Goal: Task Accomplishment & Management: Manage account settings

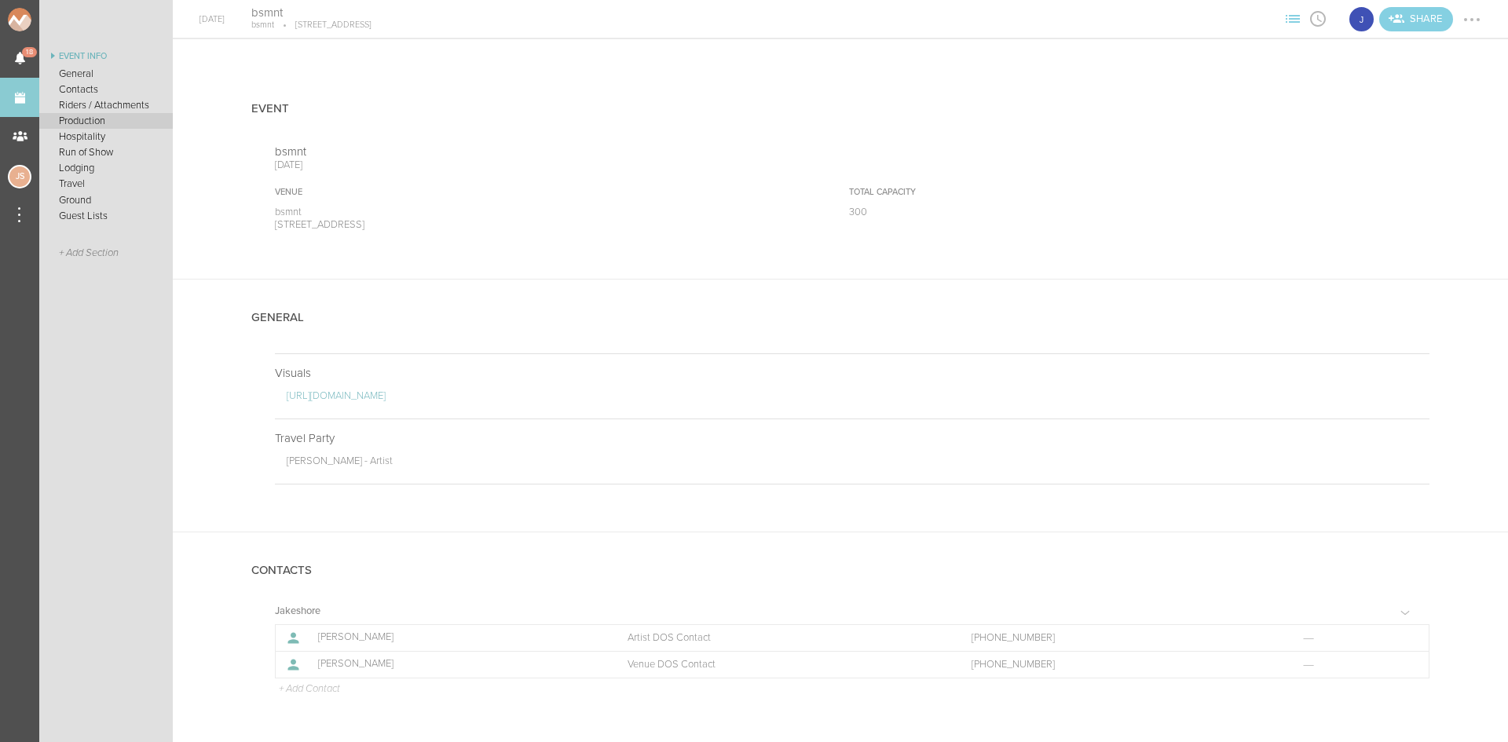
scroll to position [1460, 0]
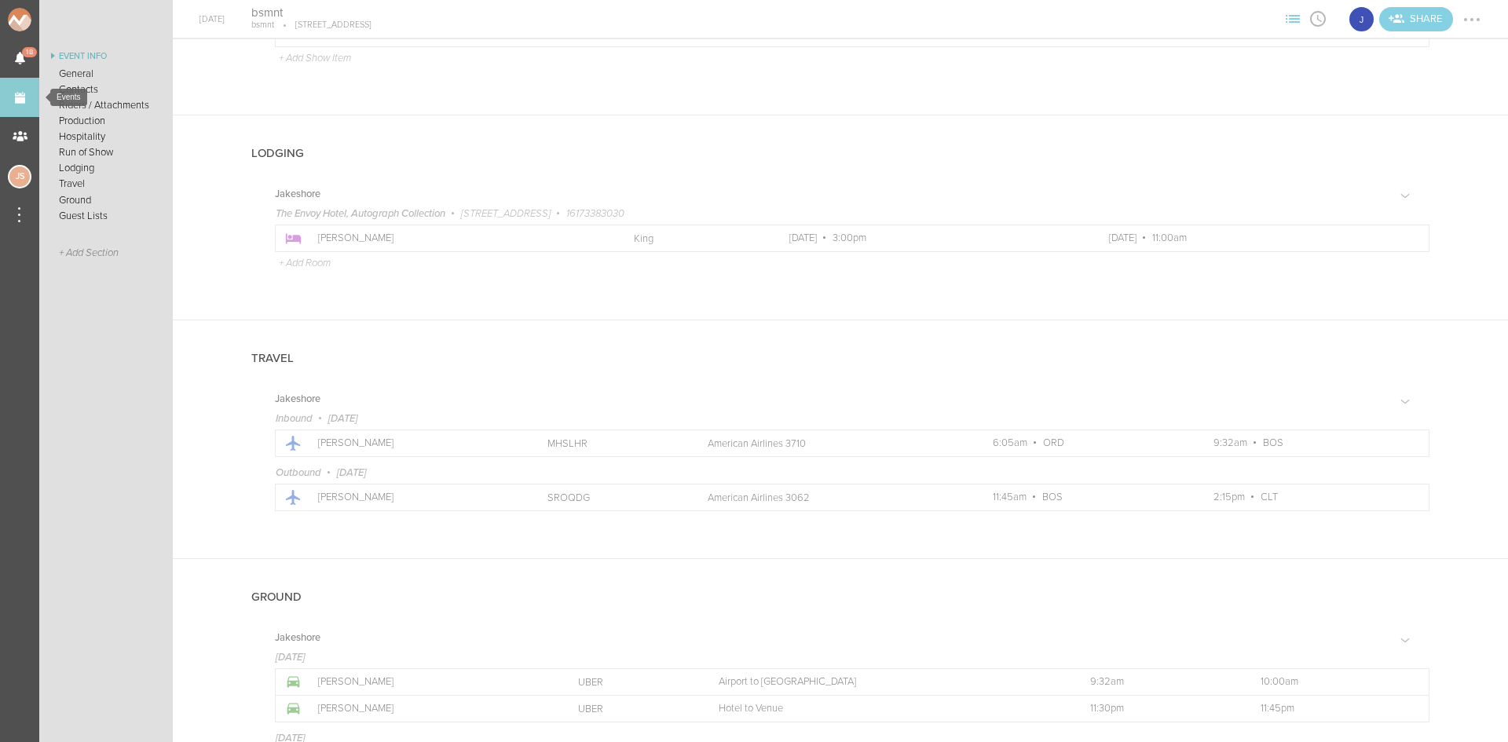
click at [32, 101] on link "Events" at bounding box center [19, 97] width 39 height 39
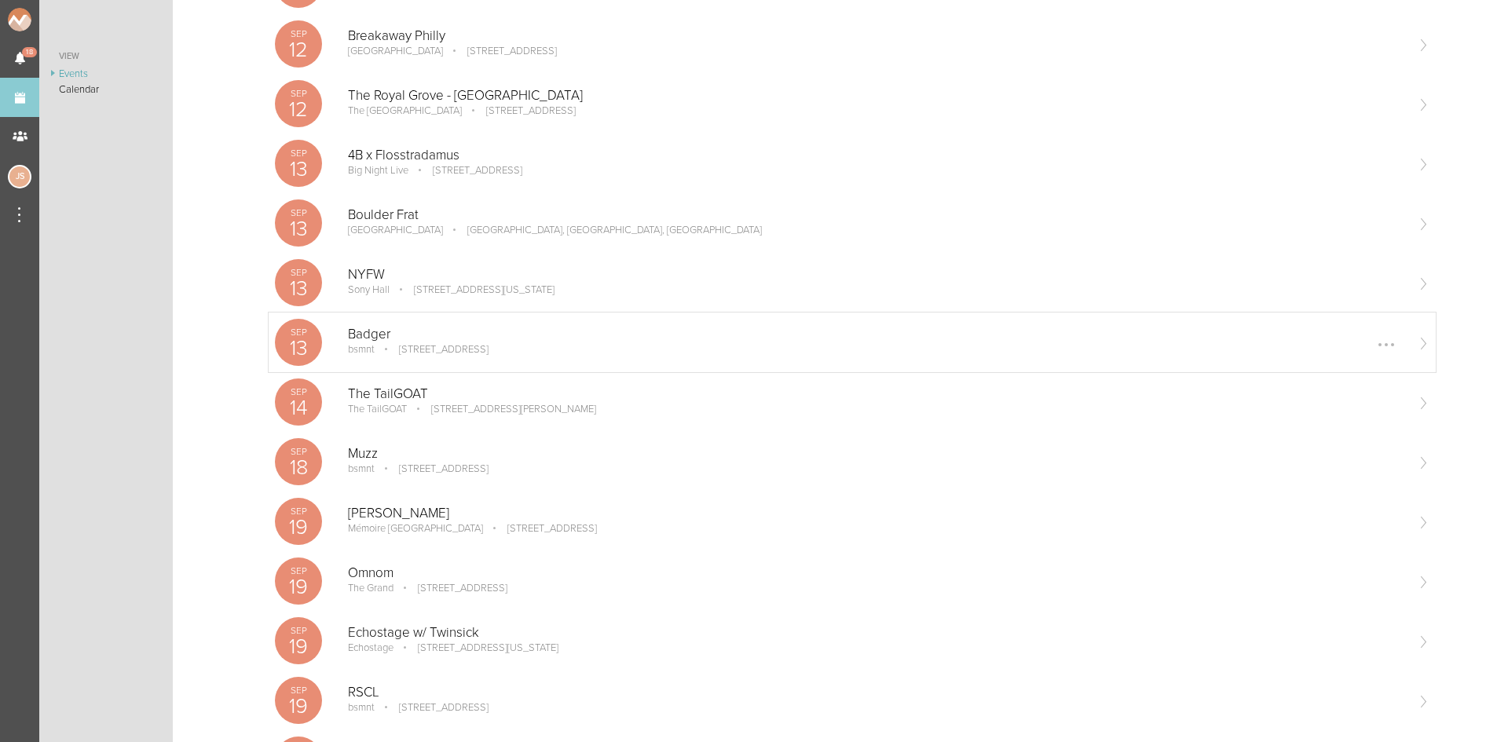
scroll to position [471, 0]
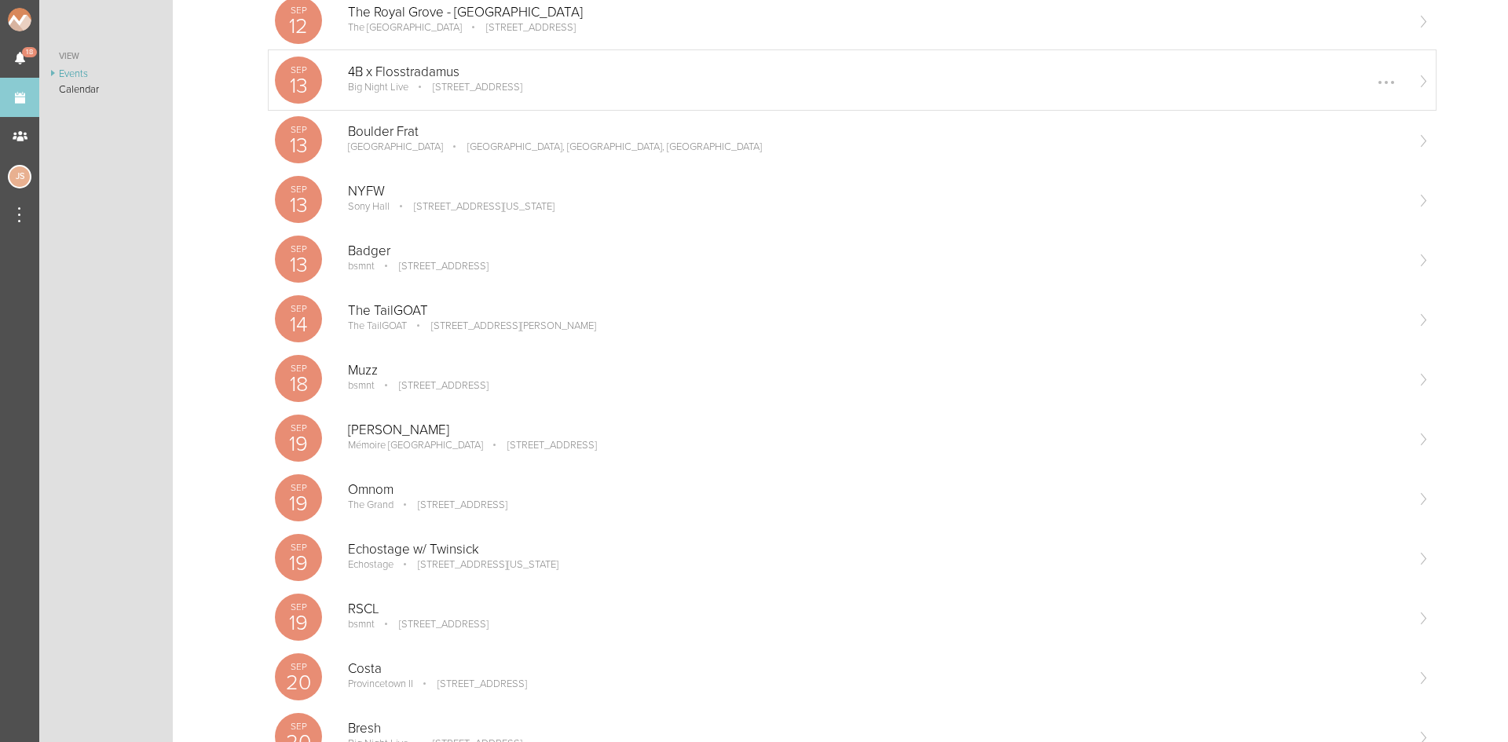
click at [421, 73] on p "4B x Flosstradamus" at bounding box center [876, 72] width 1057 height 16
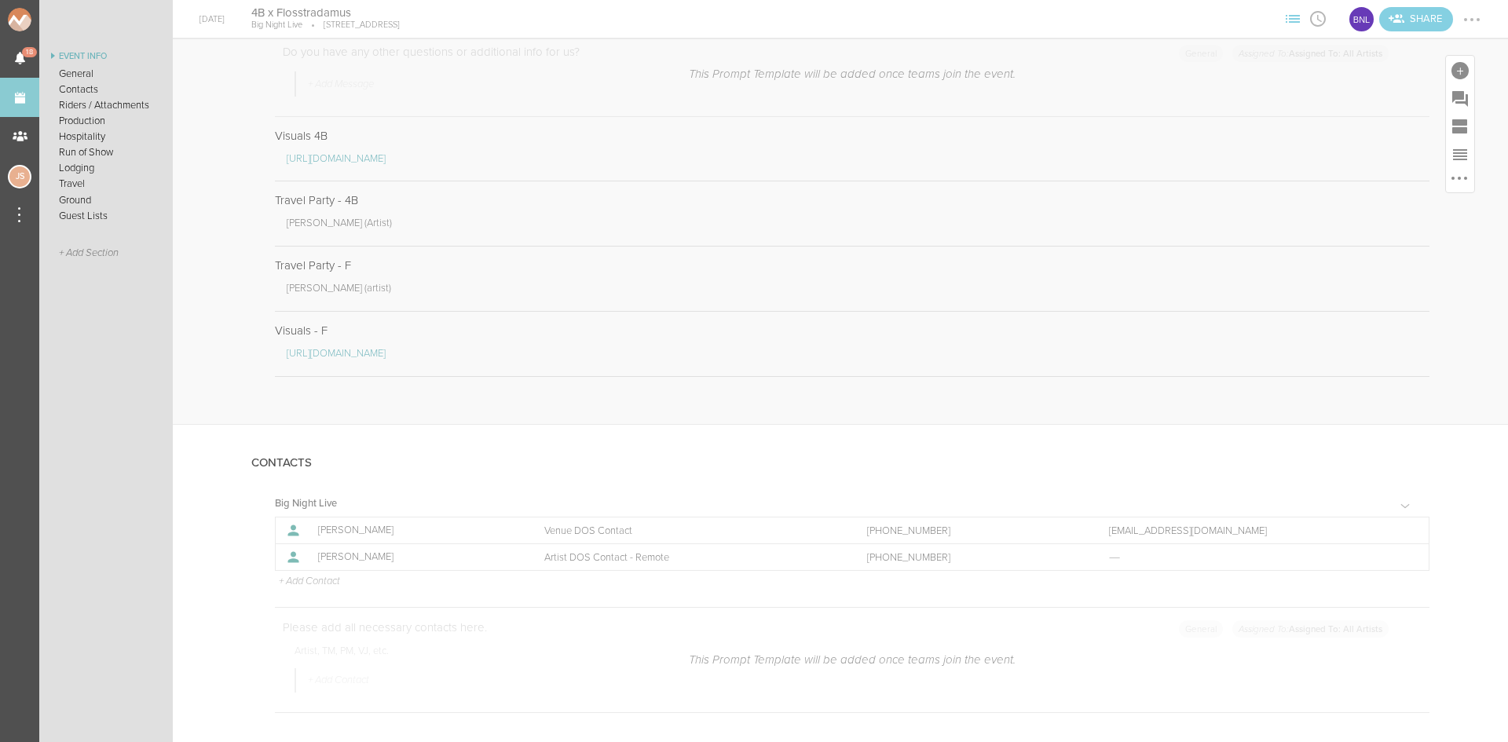
scroll to position [1178, 0]
click at [1407, 556] on div at bounding box center [1408, 556] width 3 height 3
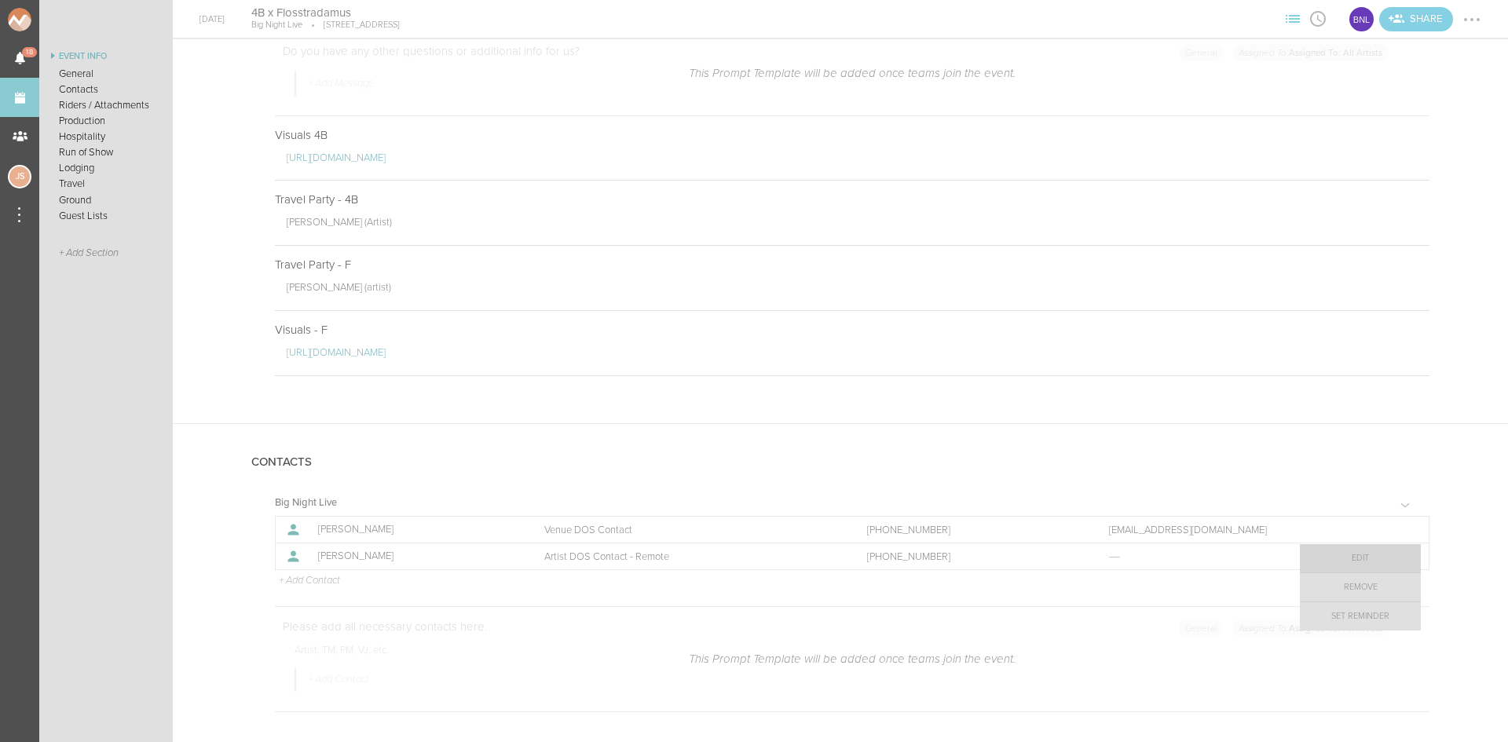
click at [1359, 557] on link "Edit" at bounding box center [1360, 558] width 121 height 28
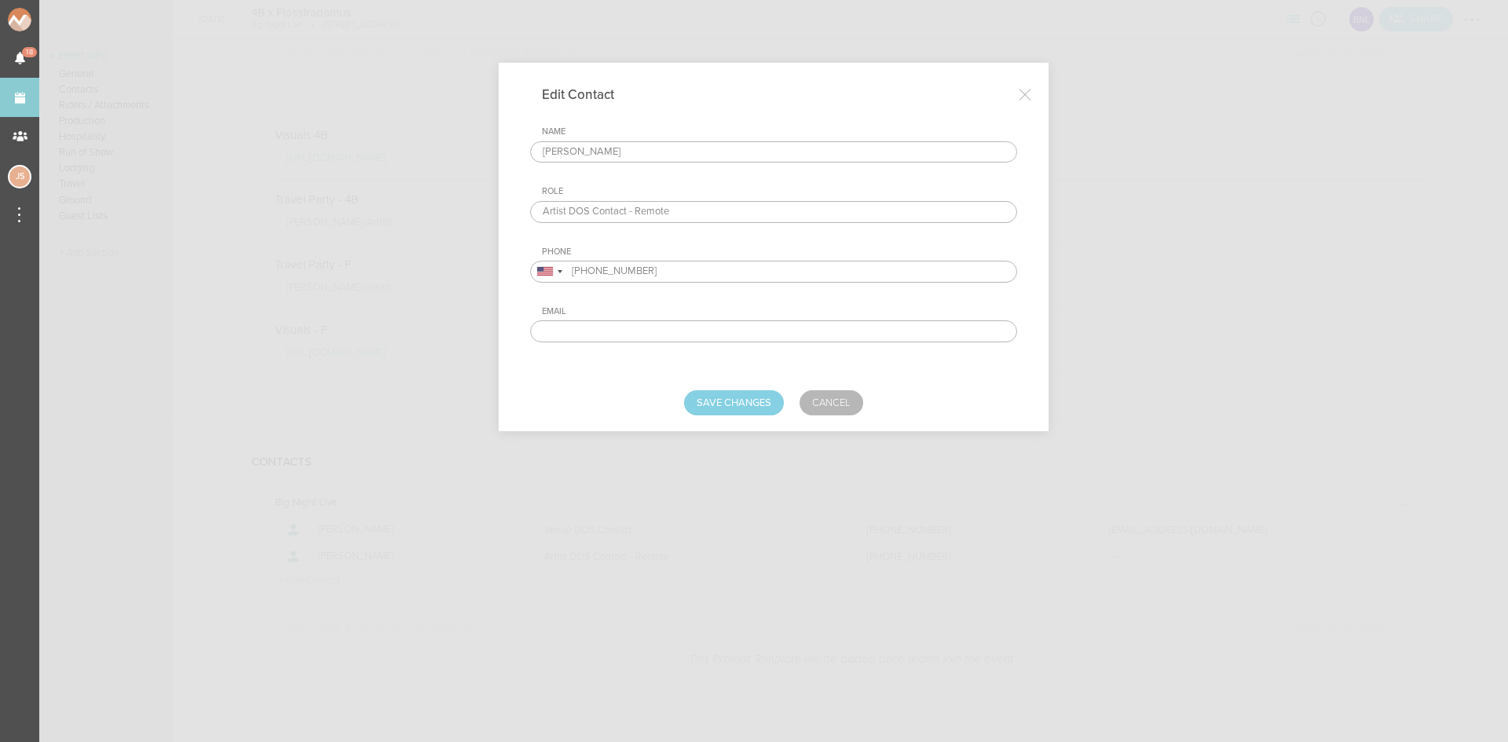
drag, startPoint x: 674, startPoint y: 214, endPoint x: 629, endPoint y: 214, distance: 44.8
click at [629, 214] on input "Artist DOS Contact - Remote" at bounding box center [773, 212] width 487 height 22
type input "Artist DOS Contact"
drag, startPoint x: 650, startPoint y: 152, endPoint x: 363, endPoint y: 162, distance: 286.9
click at [363, 162] on div "Edit Contact Name Isaac Delgadillo Role Artist DOS Contact Phone United States …" at bounding box center [754, 371] width 1508 height 742
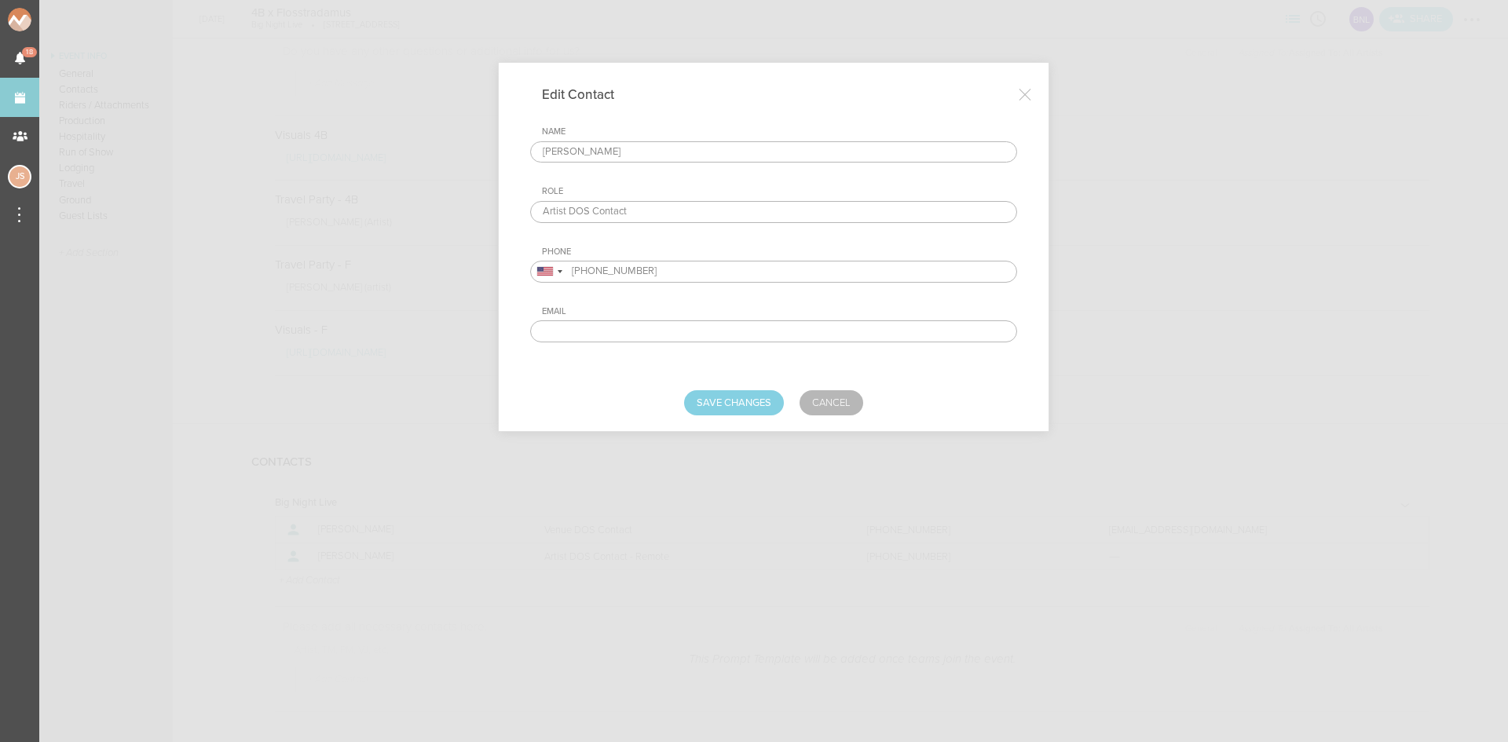
type input "Max Freedman"
drag, startPoint x: 695, startPoint y: 272, endPoint x: 482, endPoint y: 274, distance: 212.1
click at [483, 274] on div "Edit Contact Name Max Freedman Role Artist DOS Contact Phone United States + 1 …" at bounding box center [754, 371] width 1508 height 742
paste input "908.415.034"
type input "908.415.0343"
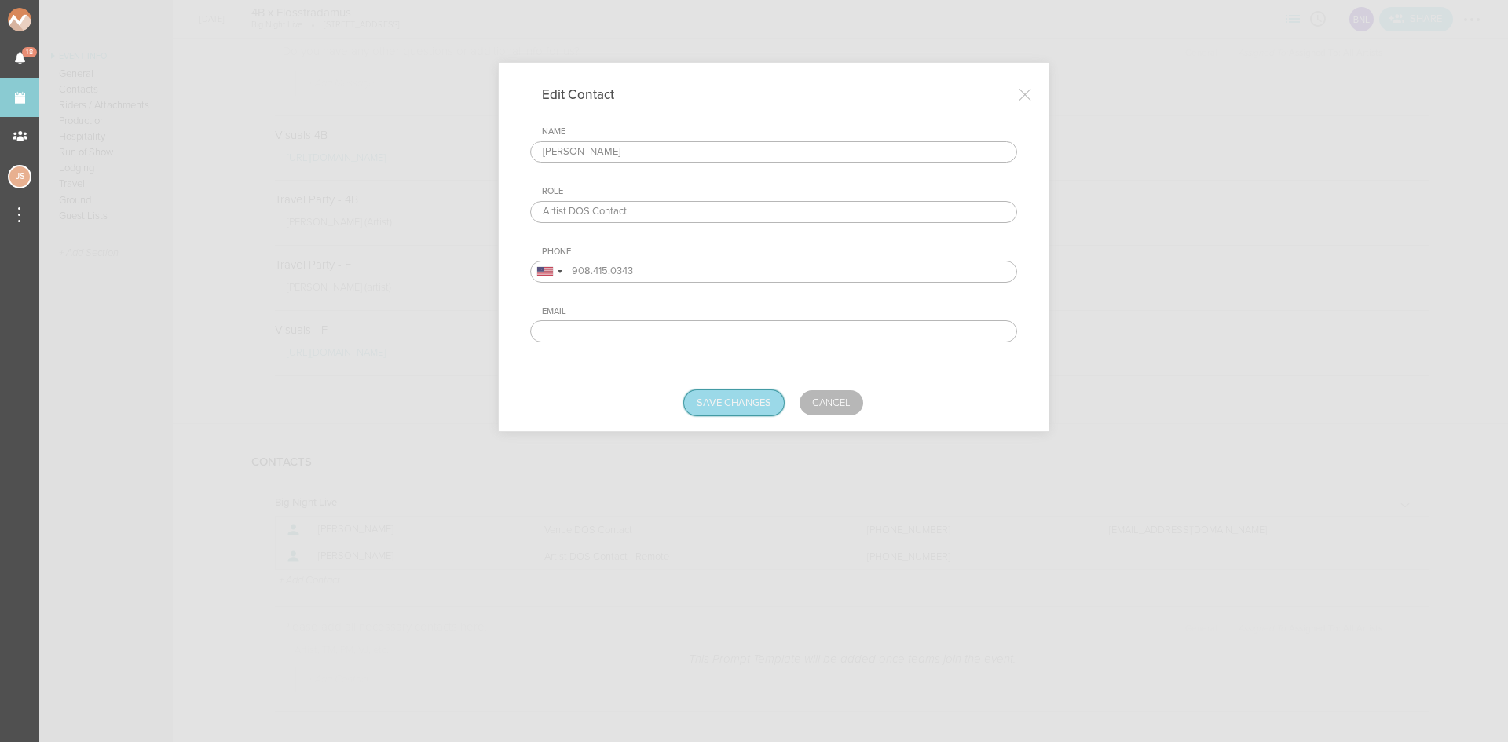
click at [742, 407] on button "Save Changes" at bounding box center [734, 402] width 100 height 25
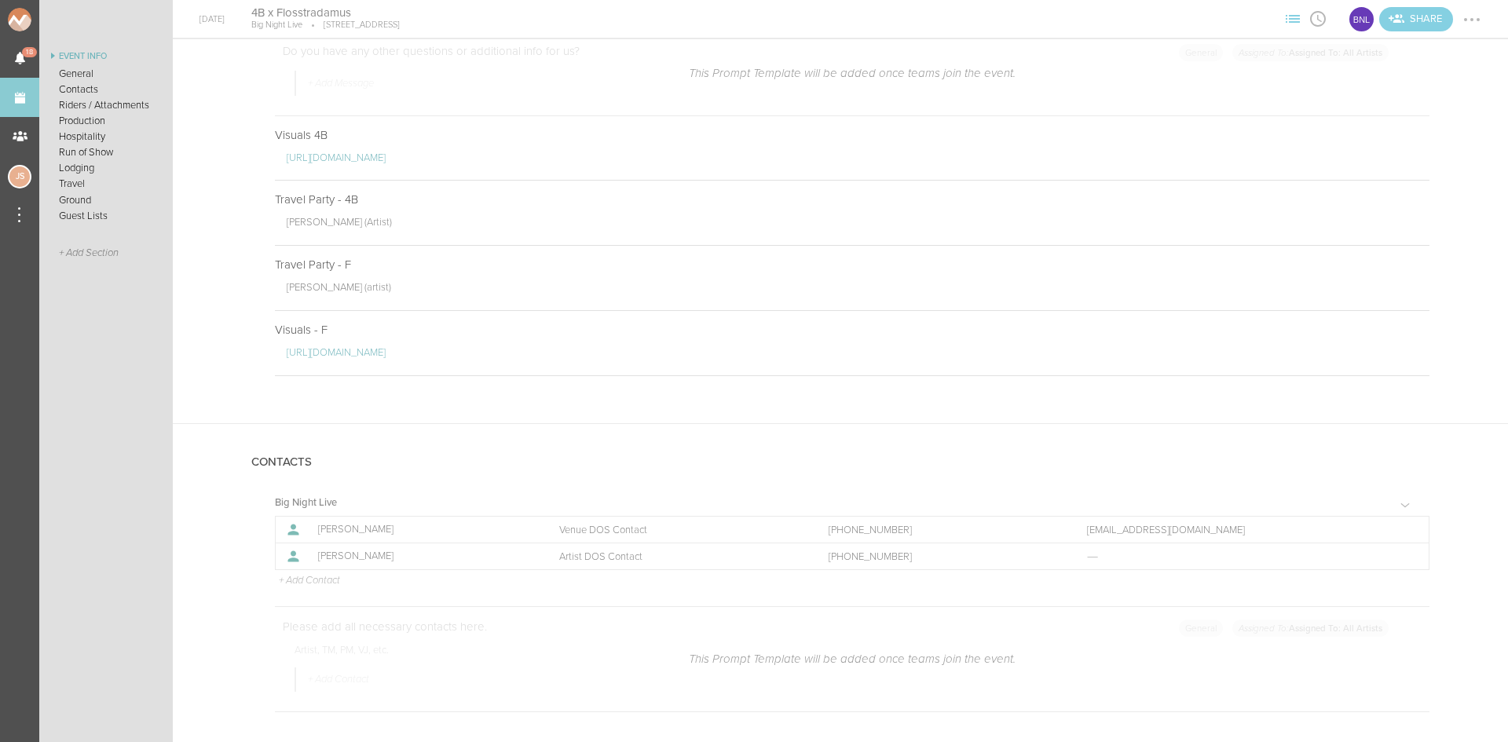
click at [1473, 20] on div at bounding box center [1472, 19] width 3 height 3
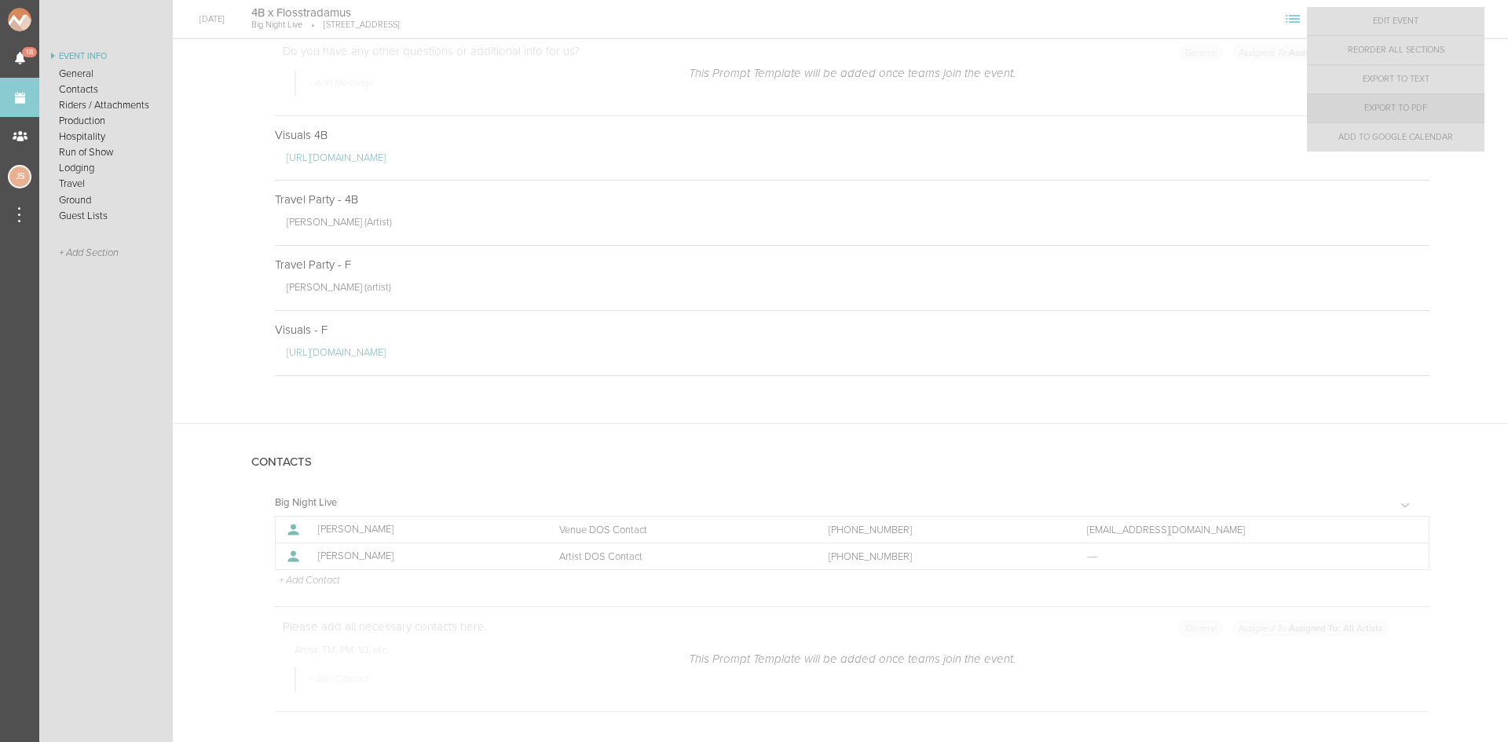
click at [1465, 109] on link "Export to PDF" at bounding box center [1396, 108] width 178 height 28
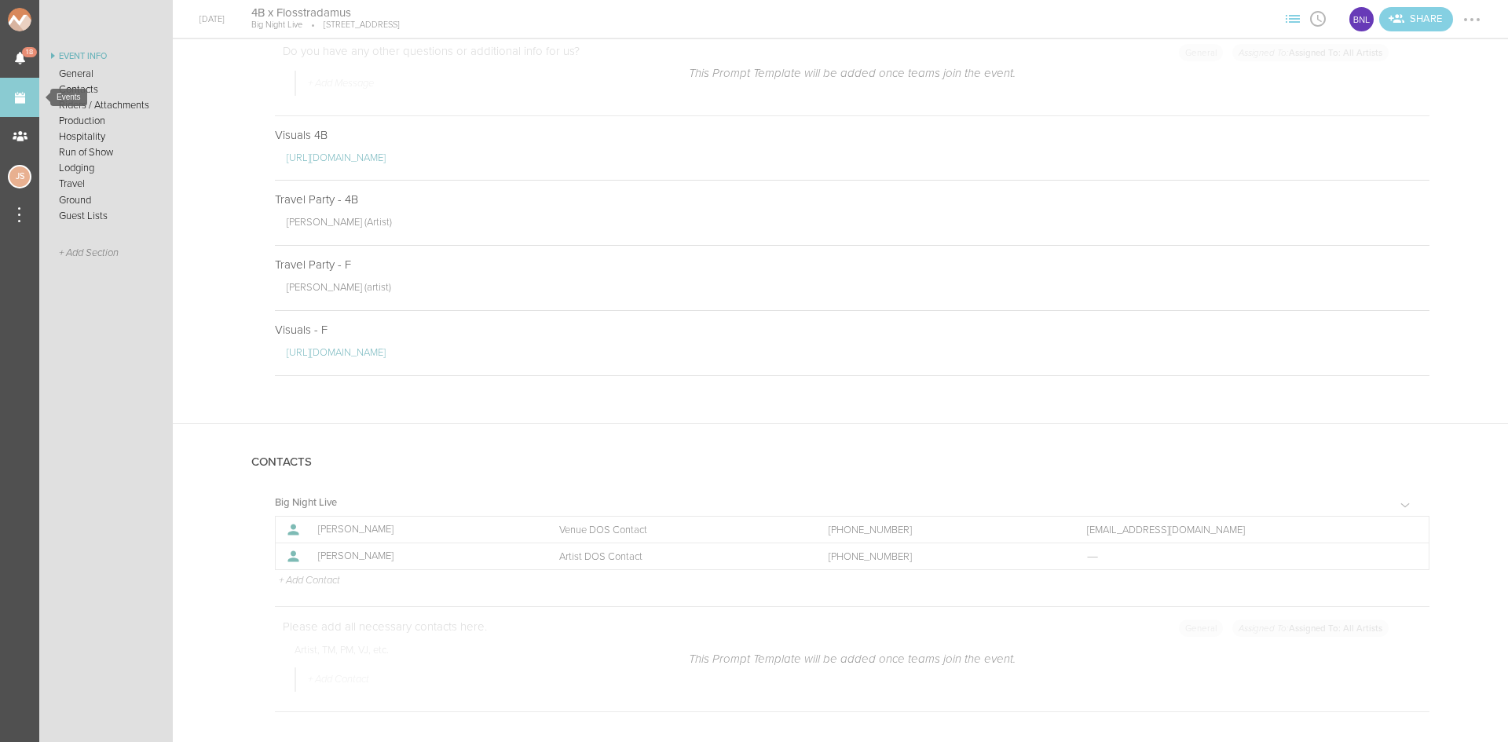
click at [28, 97] on link "Events" at bounding box center [19, 97] width 39 height 39
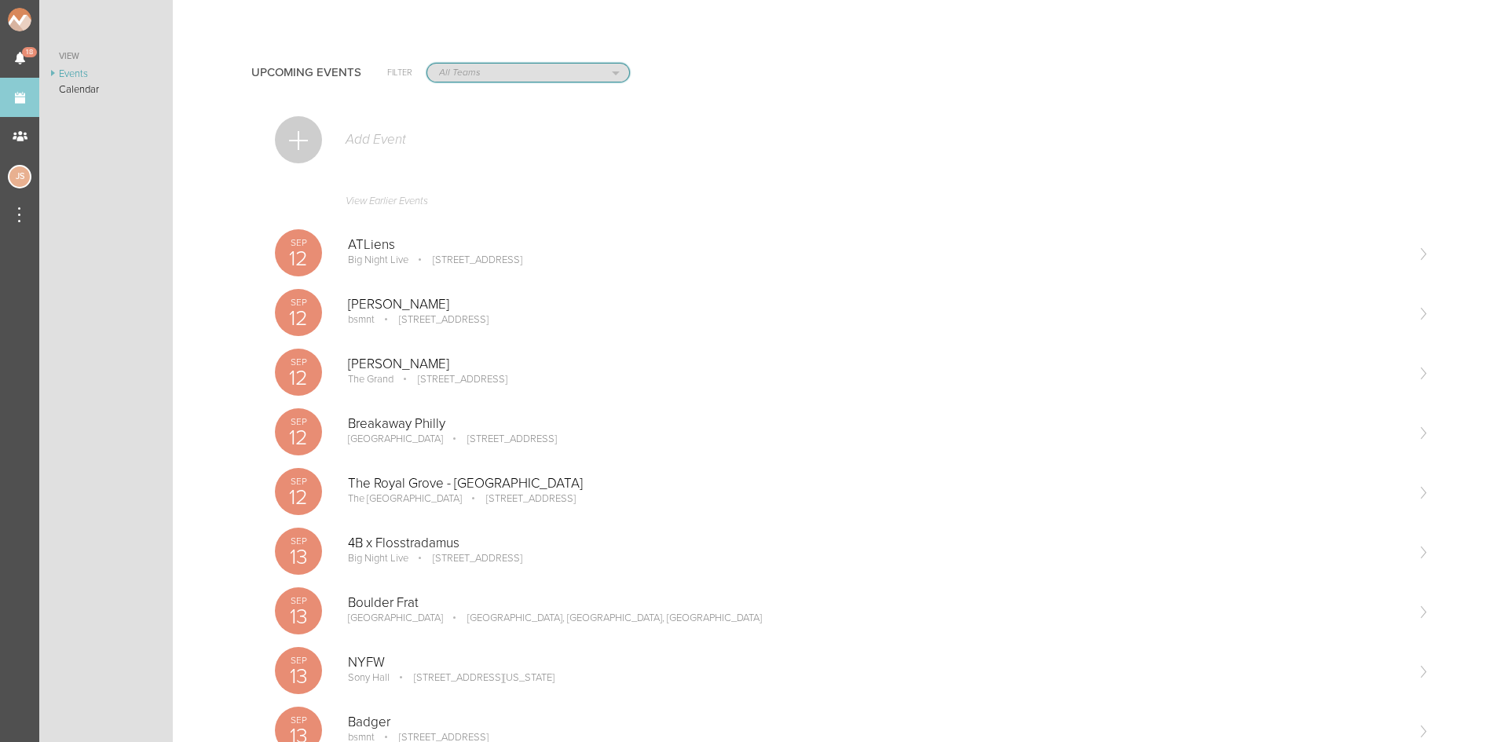
click at [503, 71] on select "All Teams Jakeshore Breakbomb bsmnt Sonia Z3LLA FWD Flynn's Fire Island The Gra…" at bounding box center [528, 73] width 202 height 18
click at [108, 433] on ul "View Events Calendar" at bounding box center [106, 394] width 134 height 695
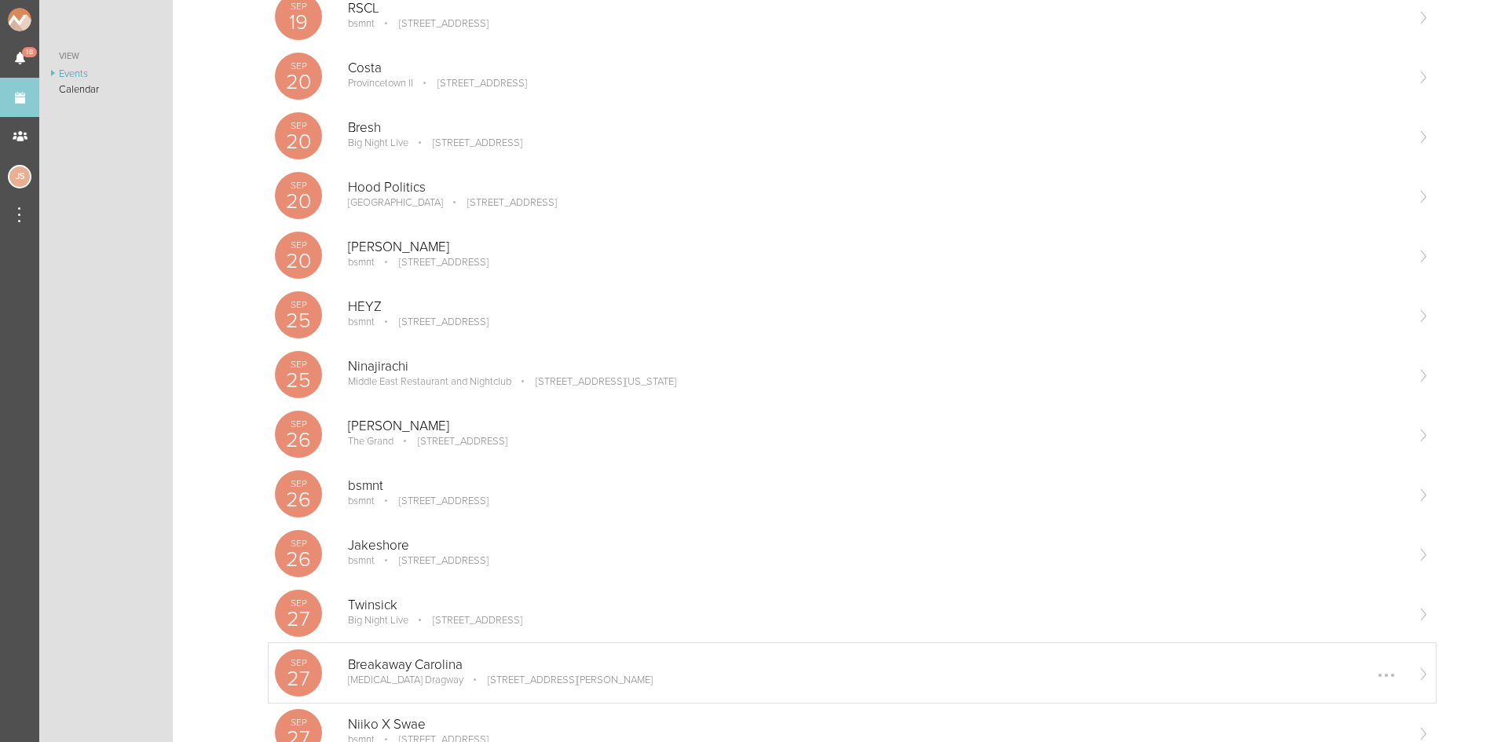
scroll to position [1100, 0]
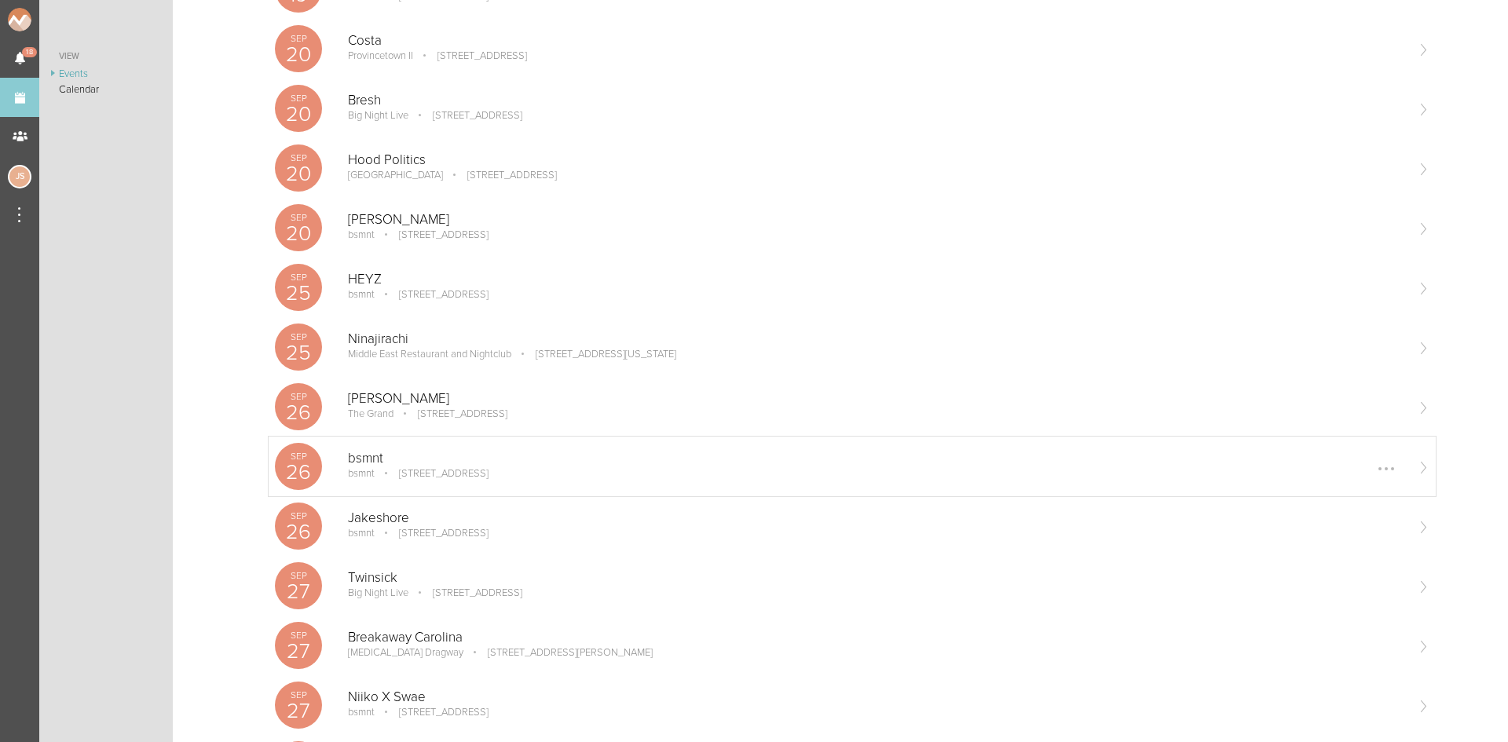
click at [422, 457] on p "bsmnt" at bounding box center [876, 459] width 1057 height 16
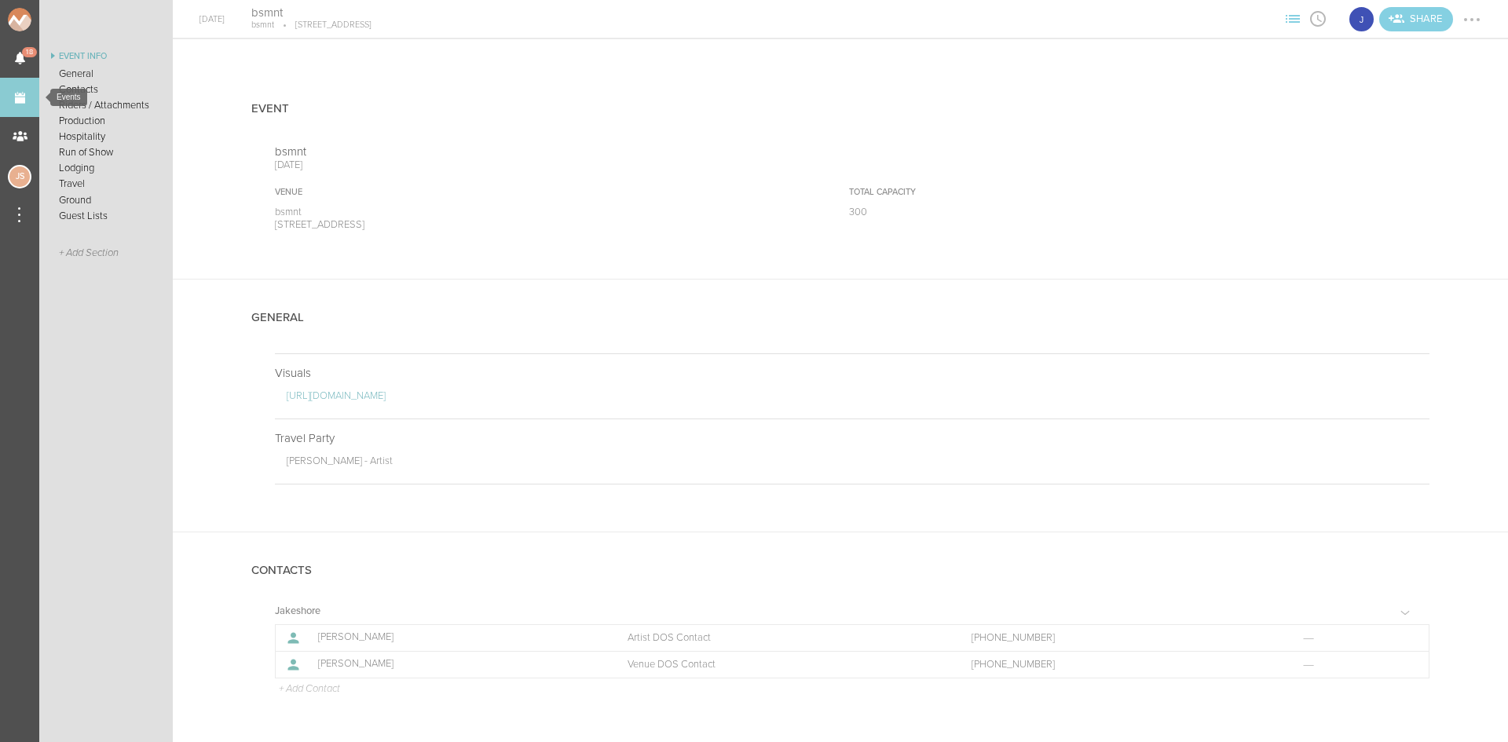
click at [20, 104] on link "Events" at bounding box center [19, 97] width 39 height 39
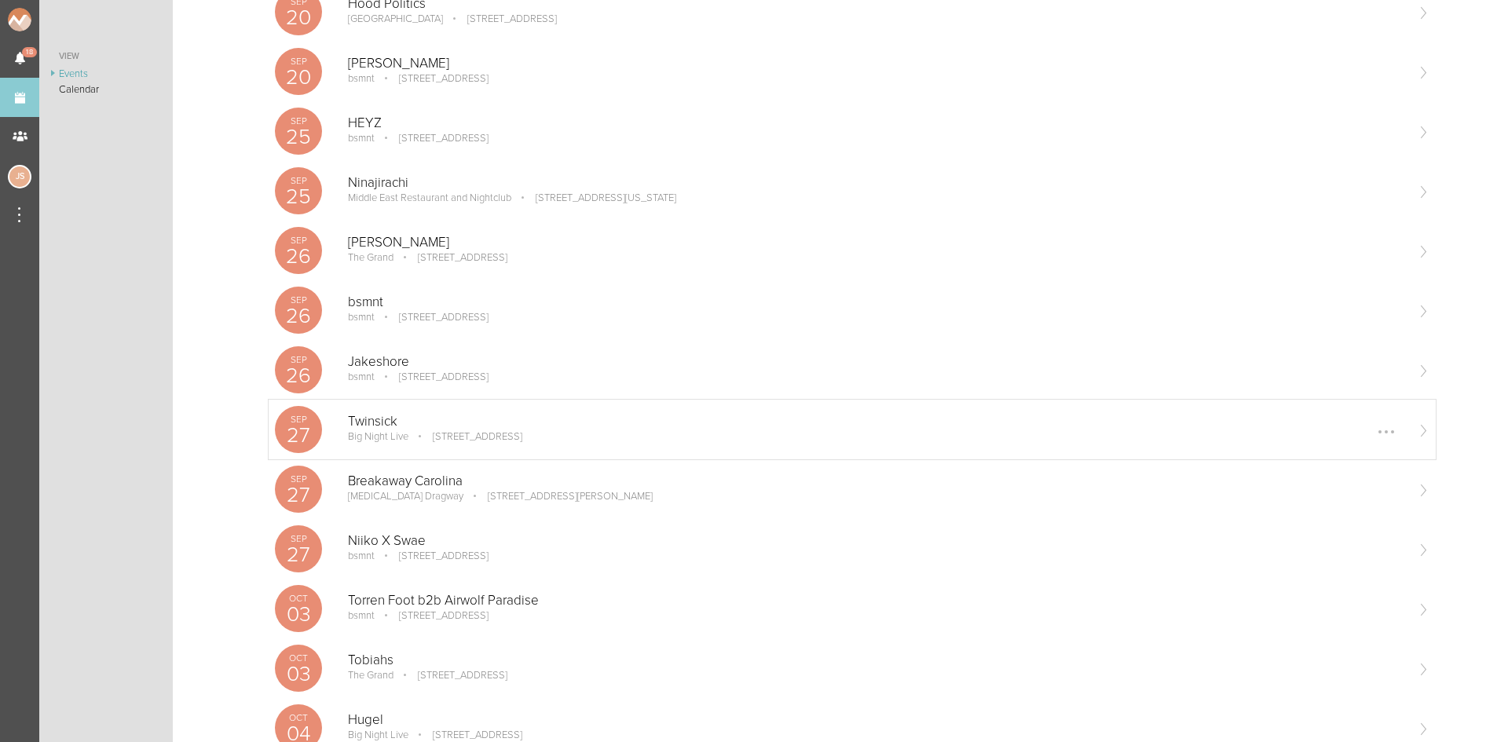
scroll to position [1257, 0]
click at [455, 548] on div "Niiko X Swae bsmnt 100 Stuart St Boston, MA Edit Remove" at bounding box center [876, 548] width 1057 height 31
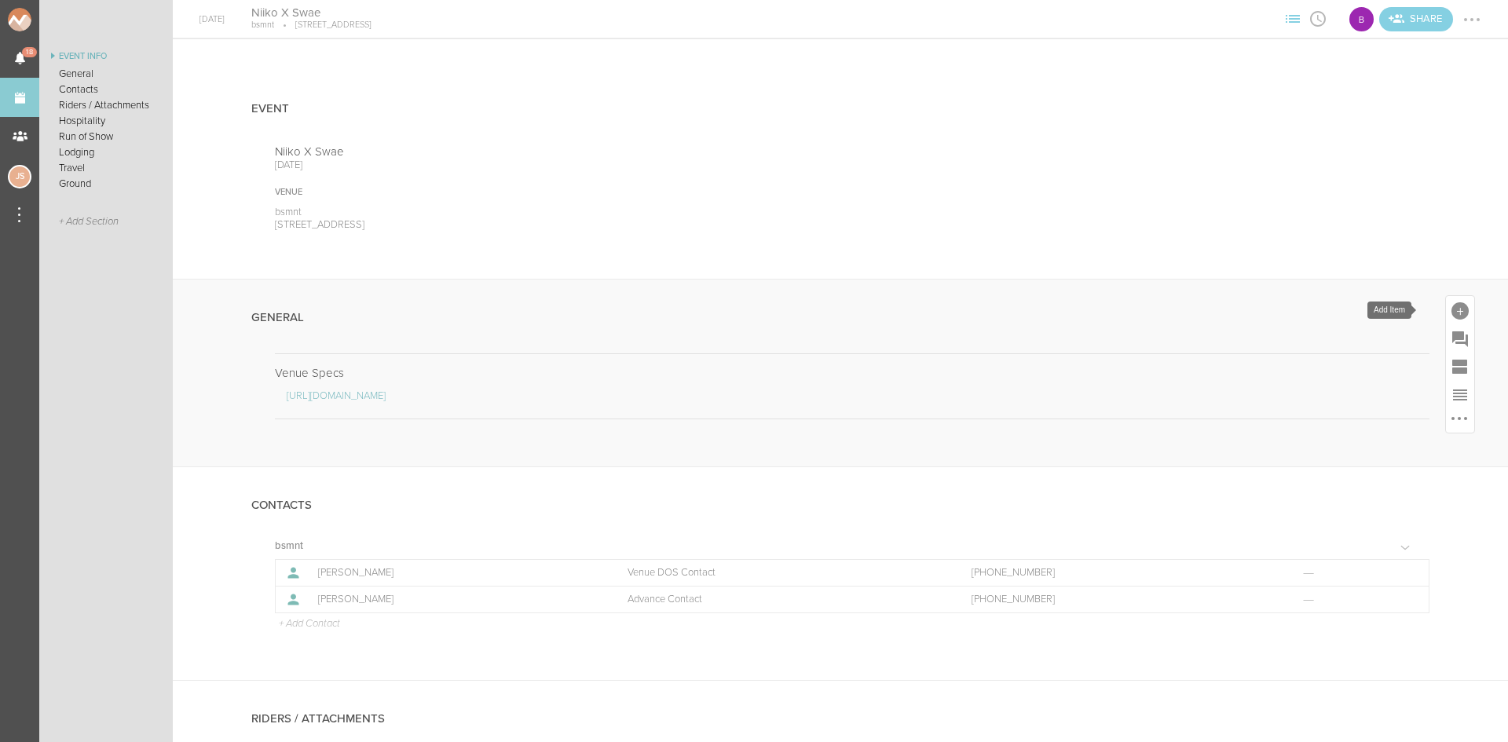
click at [1446, 305] on div at bounding box center [1460, 310] width 28 height 28
drag, startPoint x: 1227, startPoint y: 551, endPoint x: 1132, endPoint y: 464, distance: 128.5
click at [1226, 552] on icon at bounding box center [1240, 551] width 31 height 31
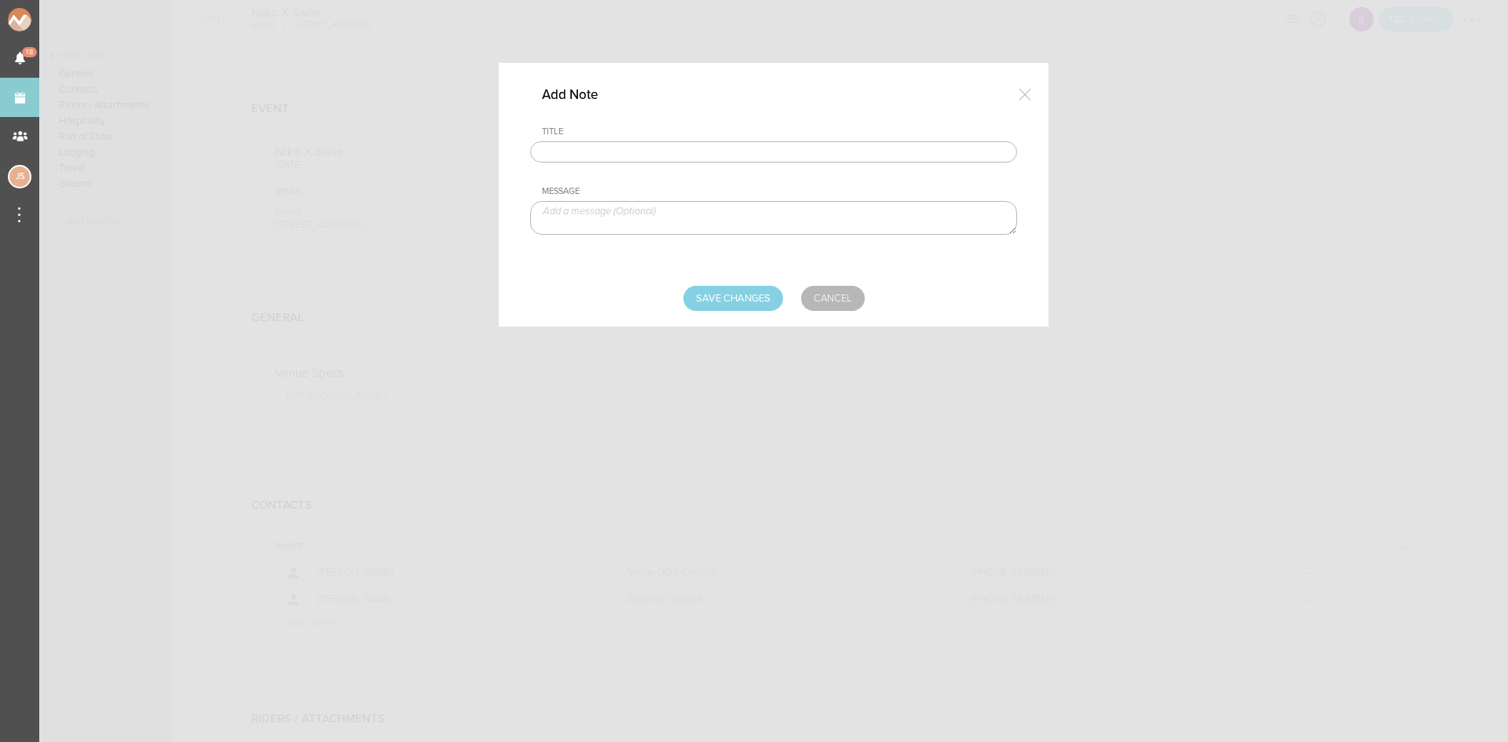
click at [627, 157] on input "text" at bounding box center [773, 152] width 487 height 22
type input "Travel Party"
click at [912, 205] on textarea at bounding box center [773, 218] width 487 height 34
paste textarea "Nik Becker - Artist Mark Manchester - Artist"
type textarea "Nik Becker - Artist Mark Manchester - Artist"
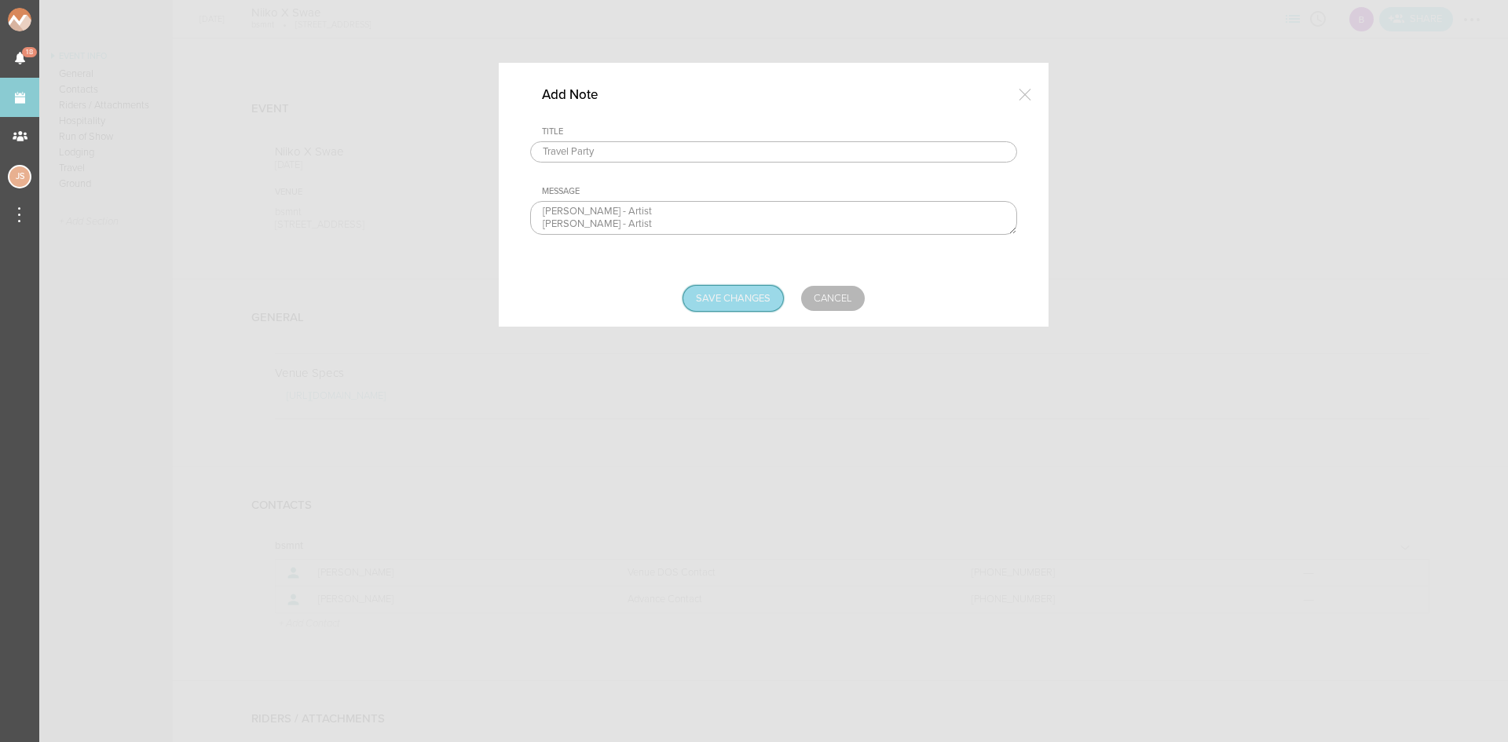
click at [759, 303] on input "Save Changes" at bounding box center [734, 298] width 100 height 25
type input "Saving..."
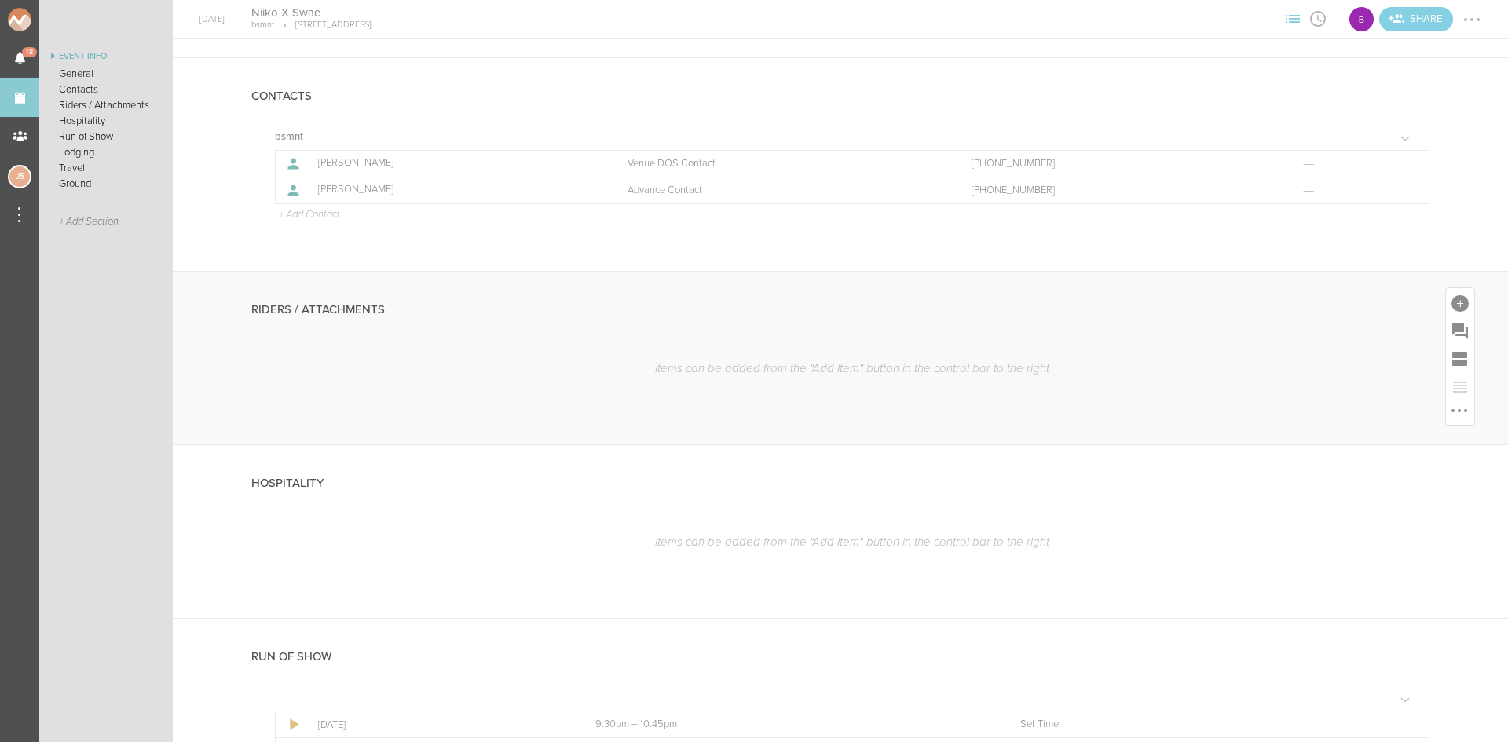
scroll to position [550, 0]
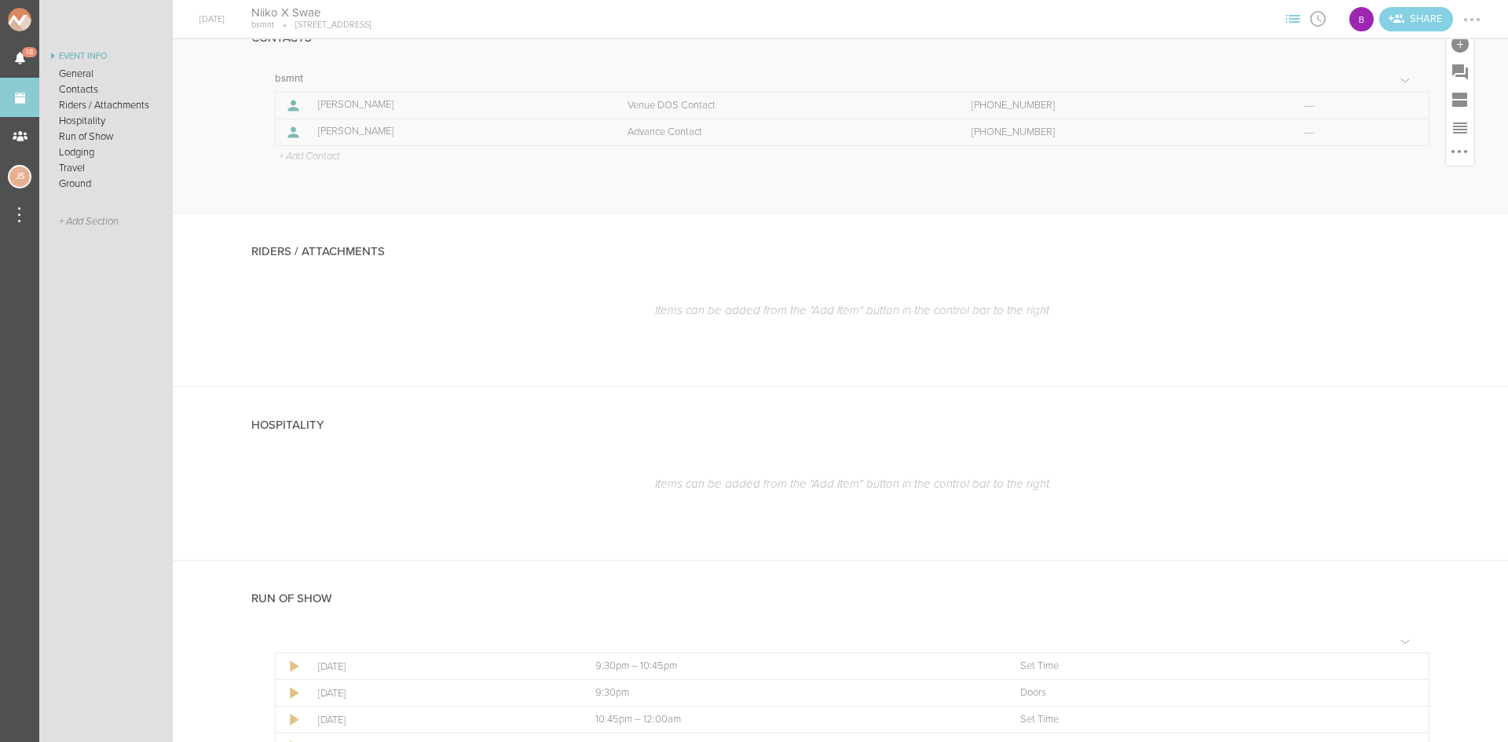
click at [288, 159] on p "+ Add Contact" at bounding box center [308, 157] width 63 height 13
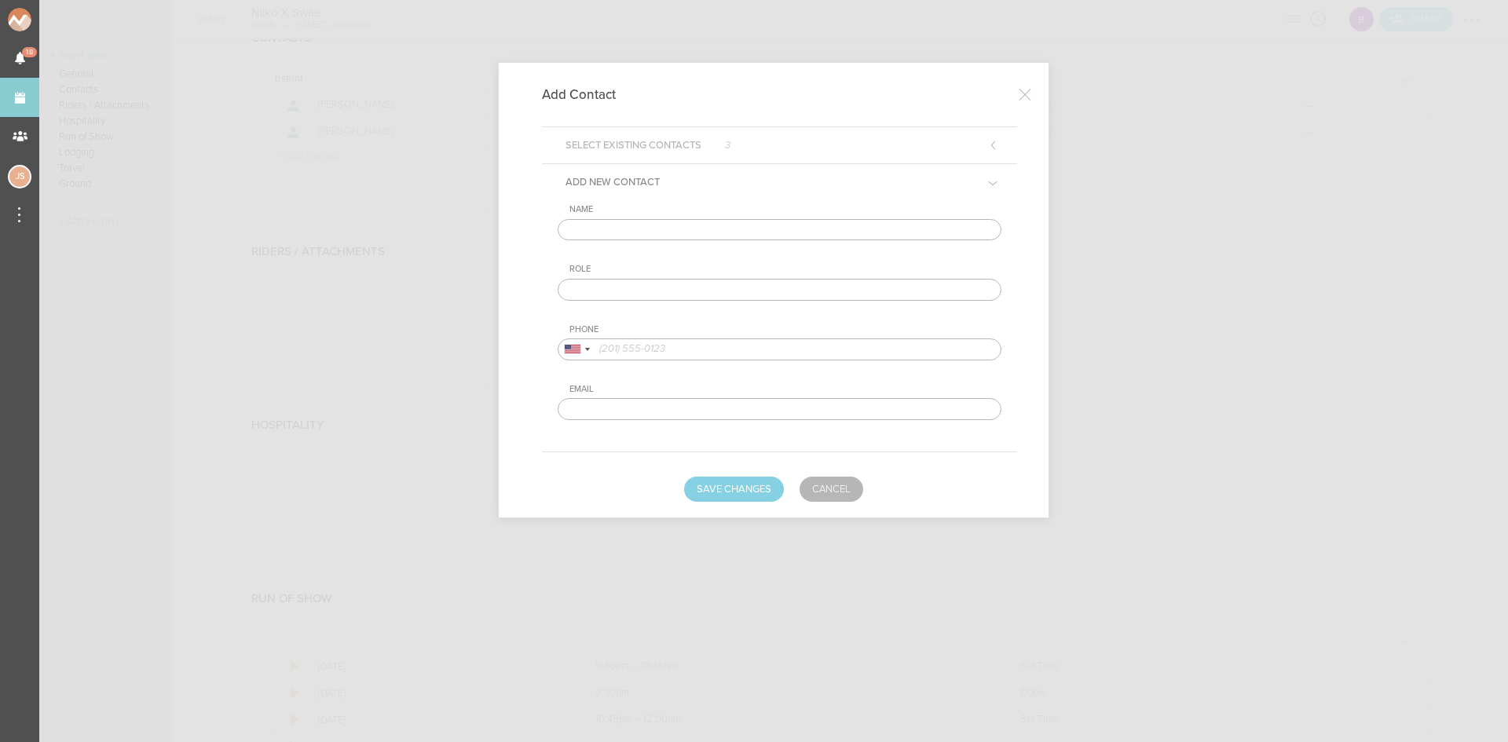
click at [643, 222] on input "text" at bounding box center [780, 230] width 444 height 22
type input "Mark Manchester"
click at [693, 282] on input "text" at bounding box center [780, 290] width 444 height 22
type input "Artist DOS Contact"
click at [731, 354] on input "tel" at bounding box center [780, 350] width 444 height 22
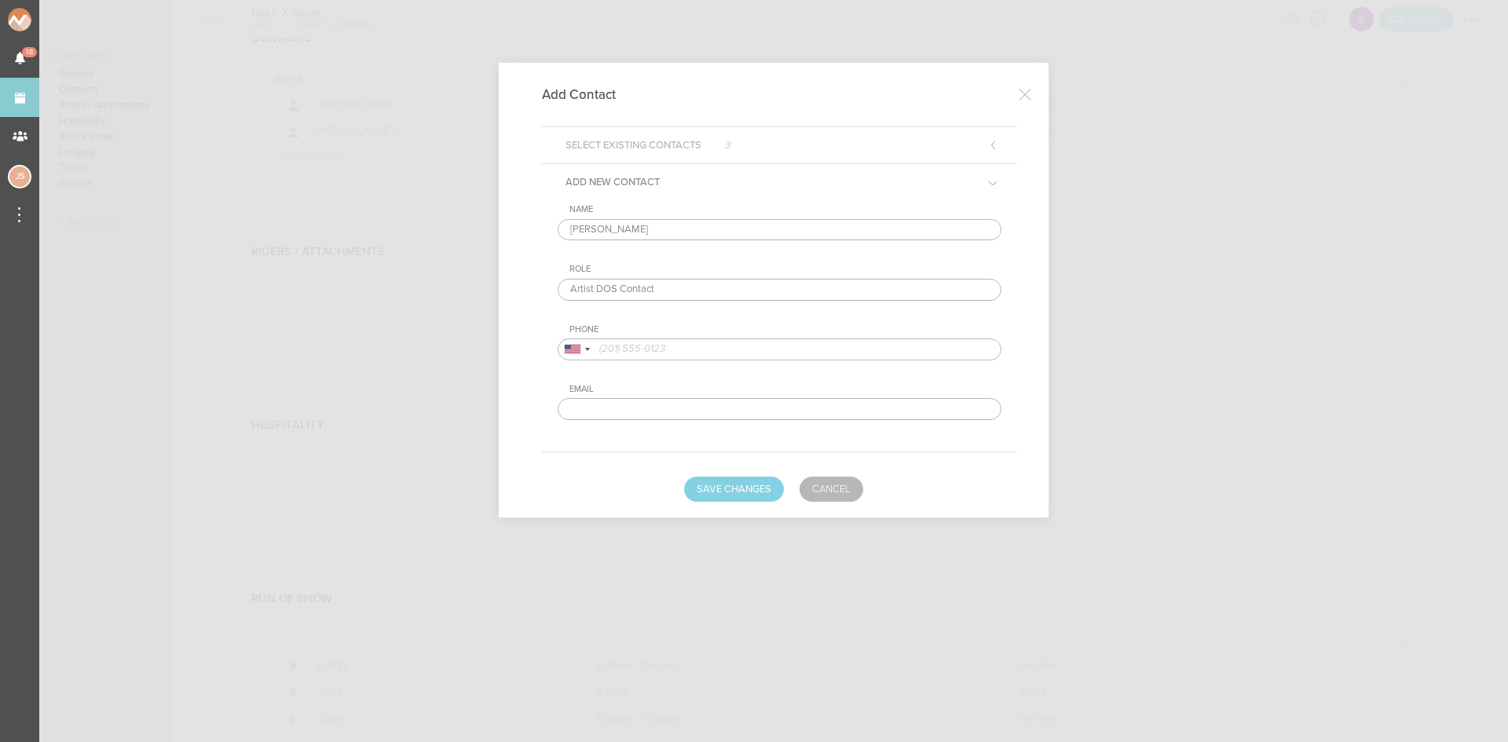
paste input "949-244-2377"
type input "949-244-2377"
click at [758, 491] on button "Save Changes" at bounding box center [734, 489] width 100 height 25
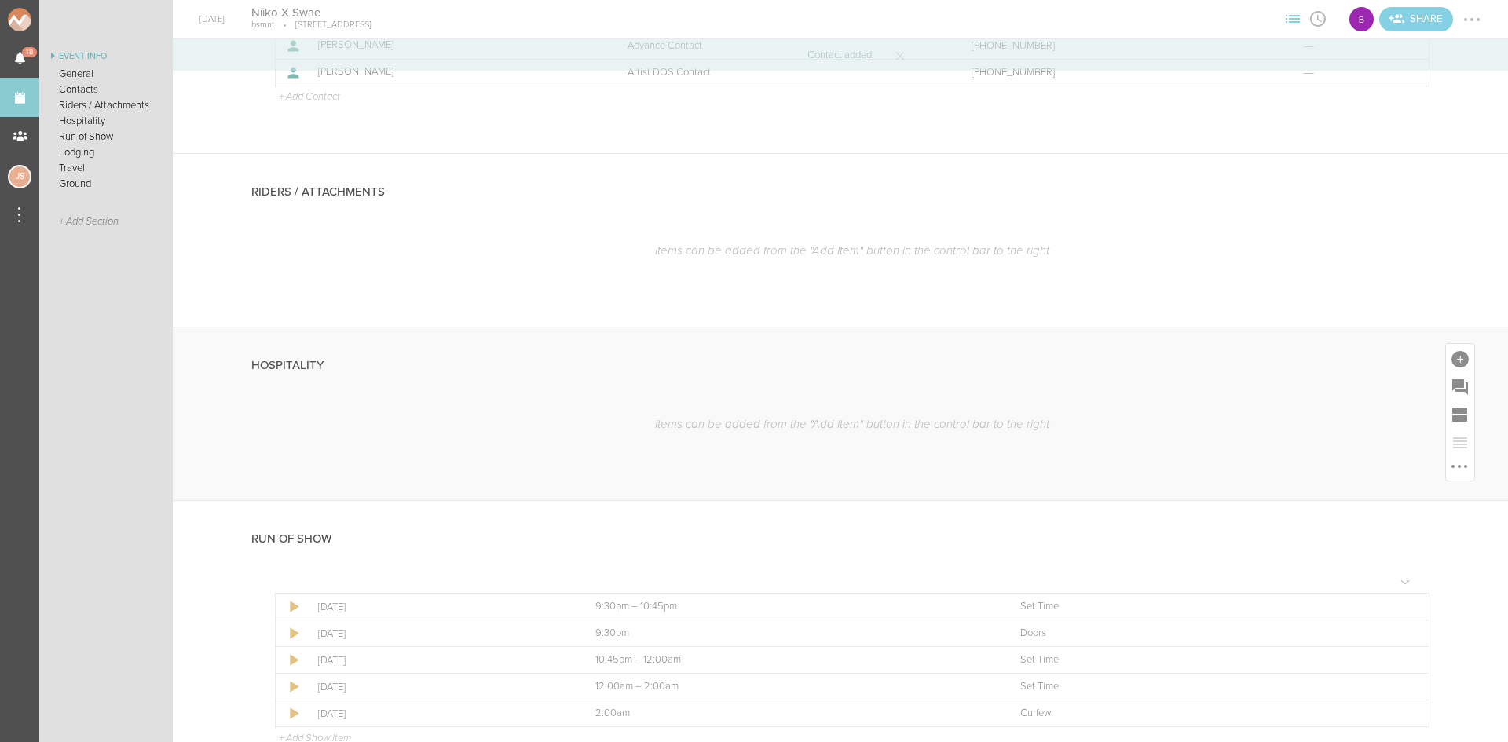
scroll to position [864, 0]
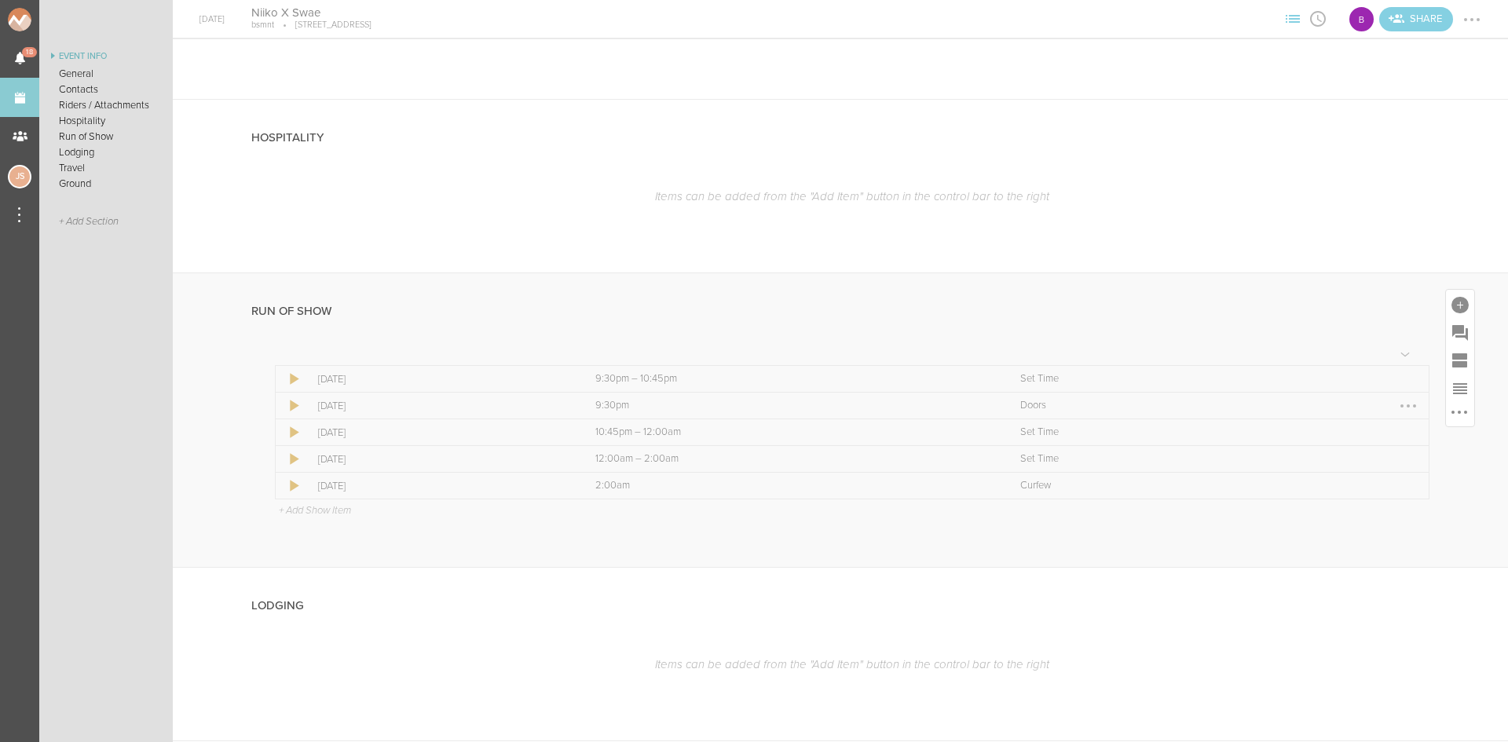
click at [1406, 407] on div at bounding box center [1408, 406] width 25 height 25
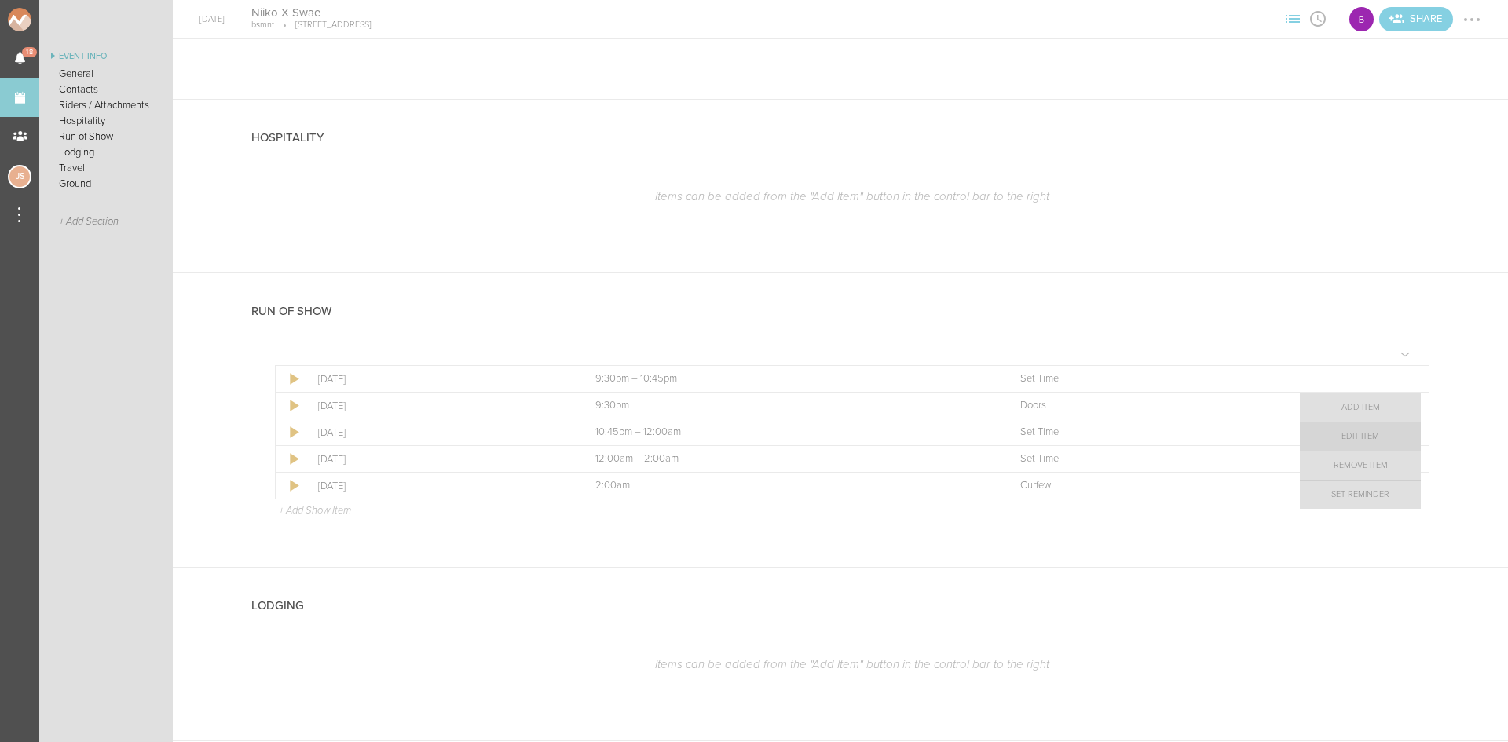
click at [1375, 434] on link "Edit Item" at bounding box center [1360, 437] width 121 height 28
select select "Doors"
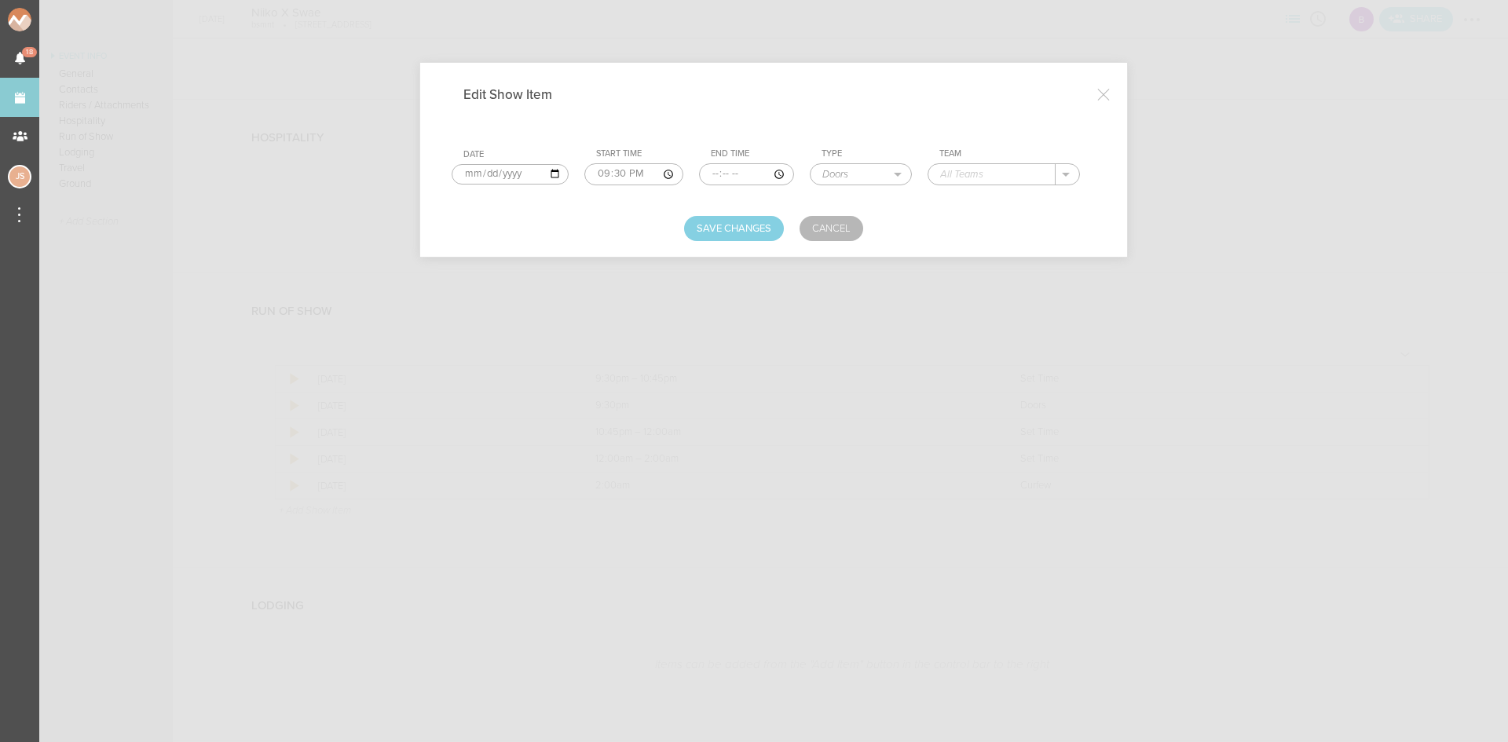
click at [959, 180] on input "text" at bounding box center [992, 174] width 127 height 20
click at [963, 195] on p "bsmnt" at bounding box center [970, 197] width 29 height 13
type input "bsmnt"
click at [706, 233] on button "Save Changes" at bounding box center [734, 228] width 100 height 25
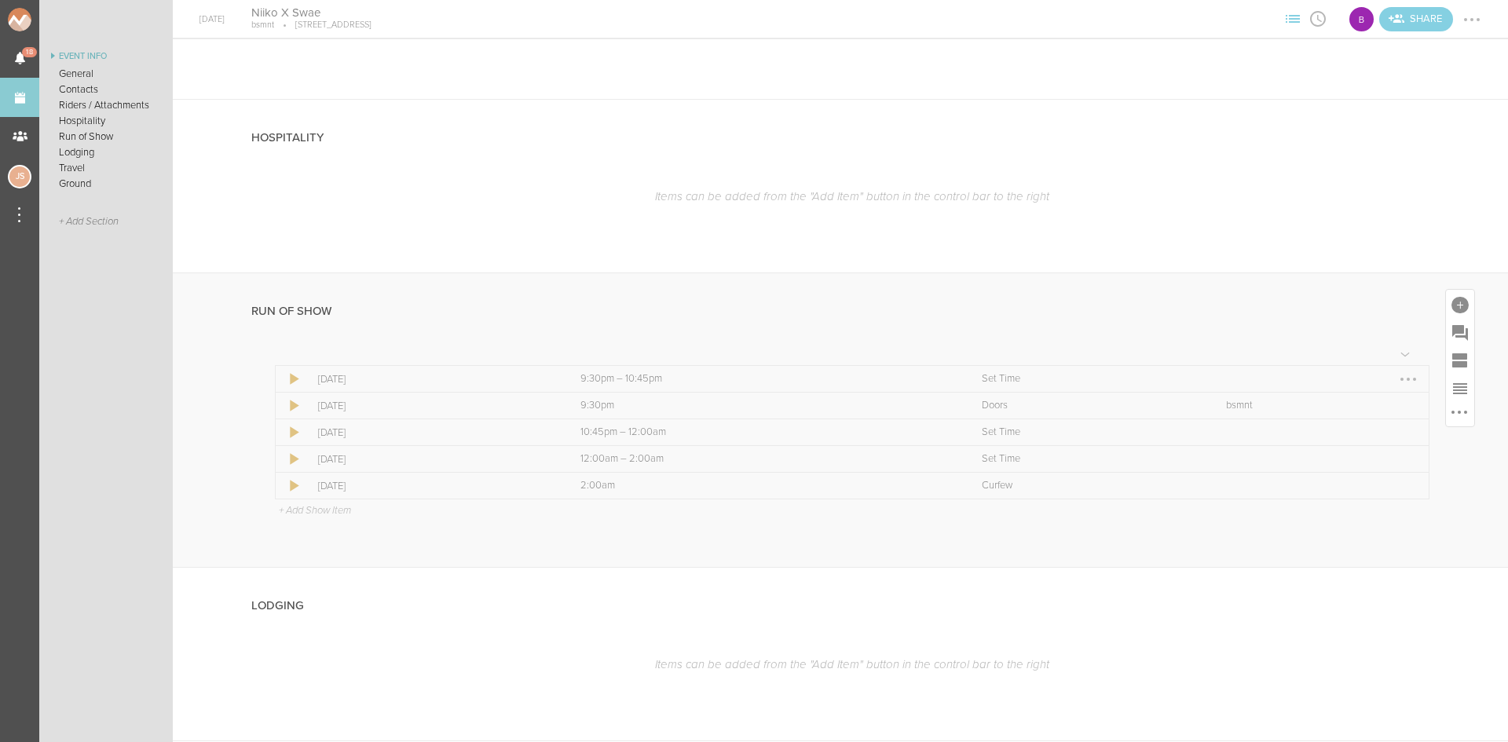
click at [1398, 383] on div at bounding box center [1408, 379] width 25 height 25
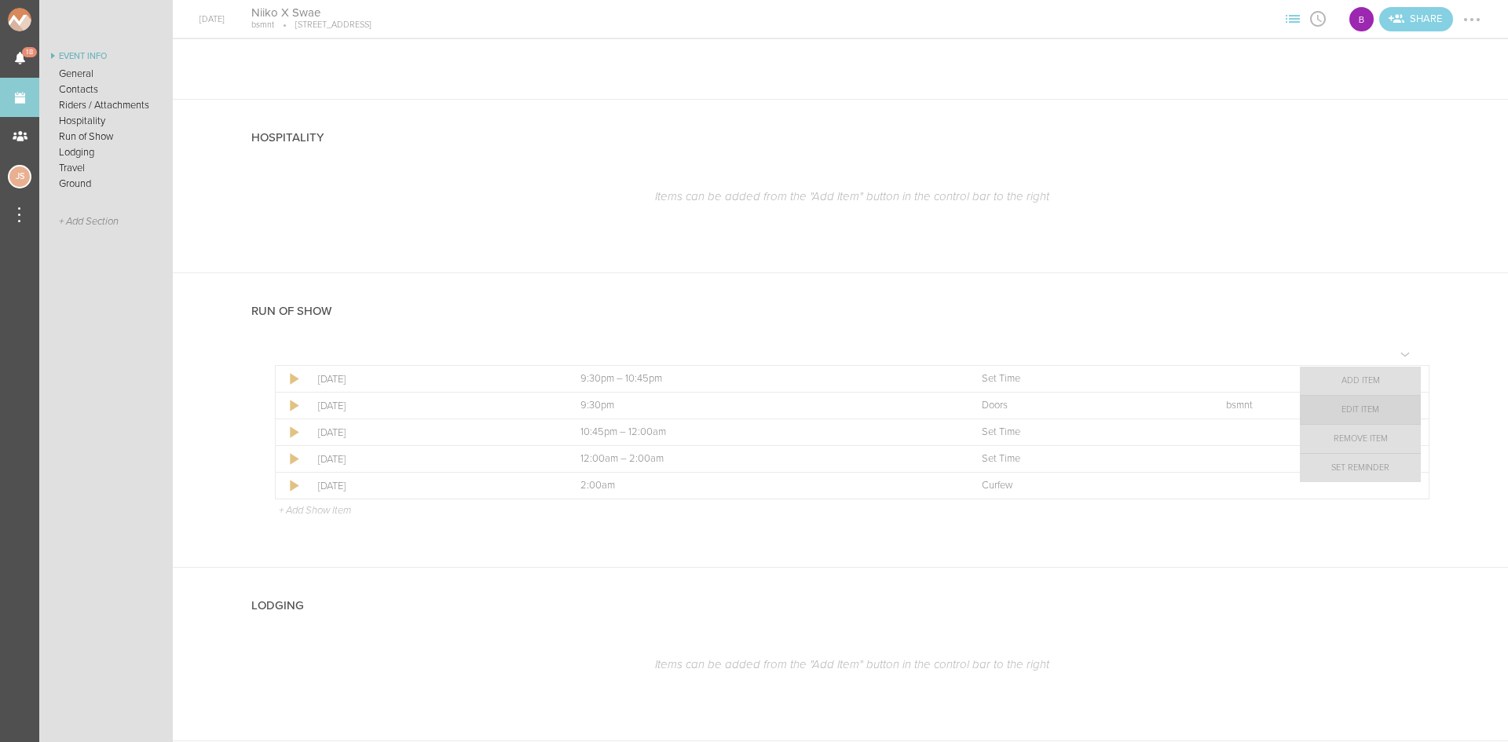
click at [1383, 409] on link "Edit Item" at bounding box center [1360, 410] width 121 height 28
select select "Set Time"
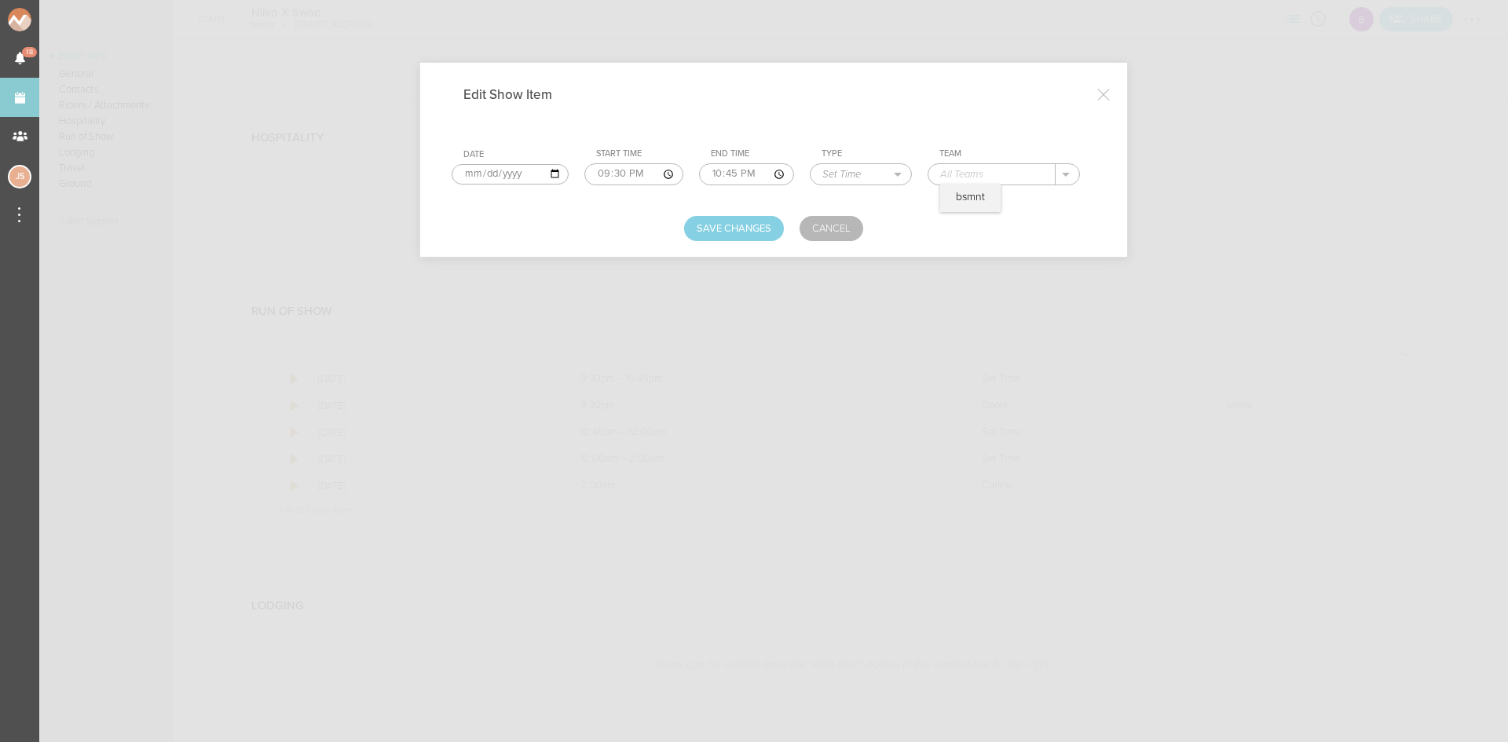
click at [1023, 170] on input "text" at bounding box center [992, 174] width 127 height 20
type input "Hromy"
click at [771, 225] on button "Save Changes" at bounding box center [734, 228] width 100 height 25
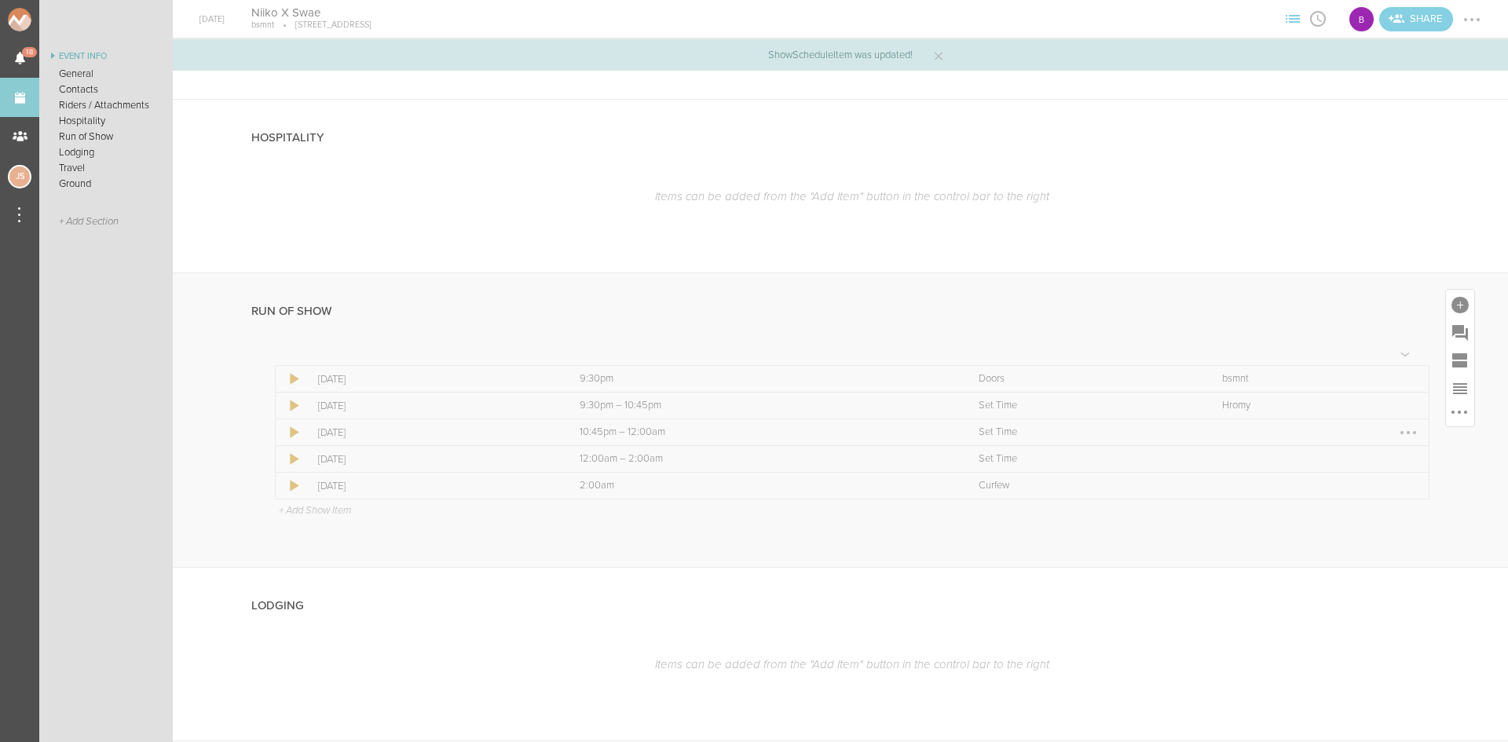
click at [1396, 429] on div at bounding box center [1408, 432] width 25 height 25
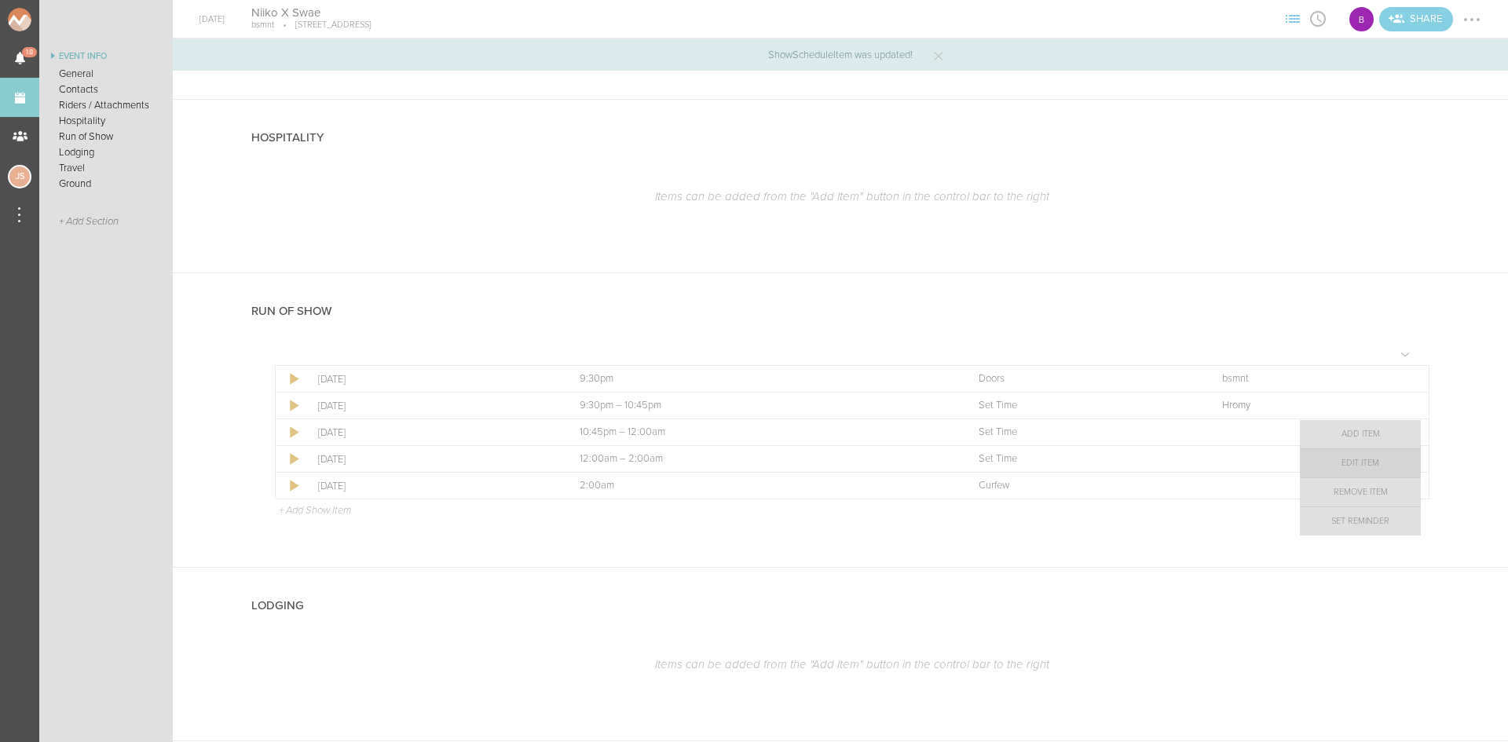
click at [1377, 460] on link "Edit Item" at bounding box center [1360, 463] width 121 height 28
select select "Set Time"
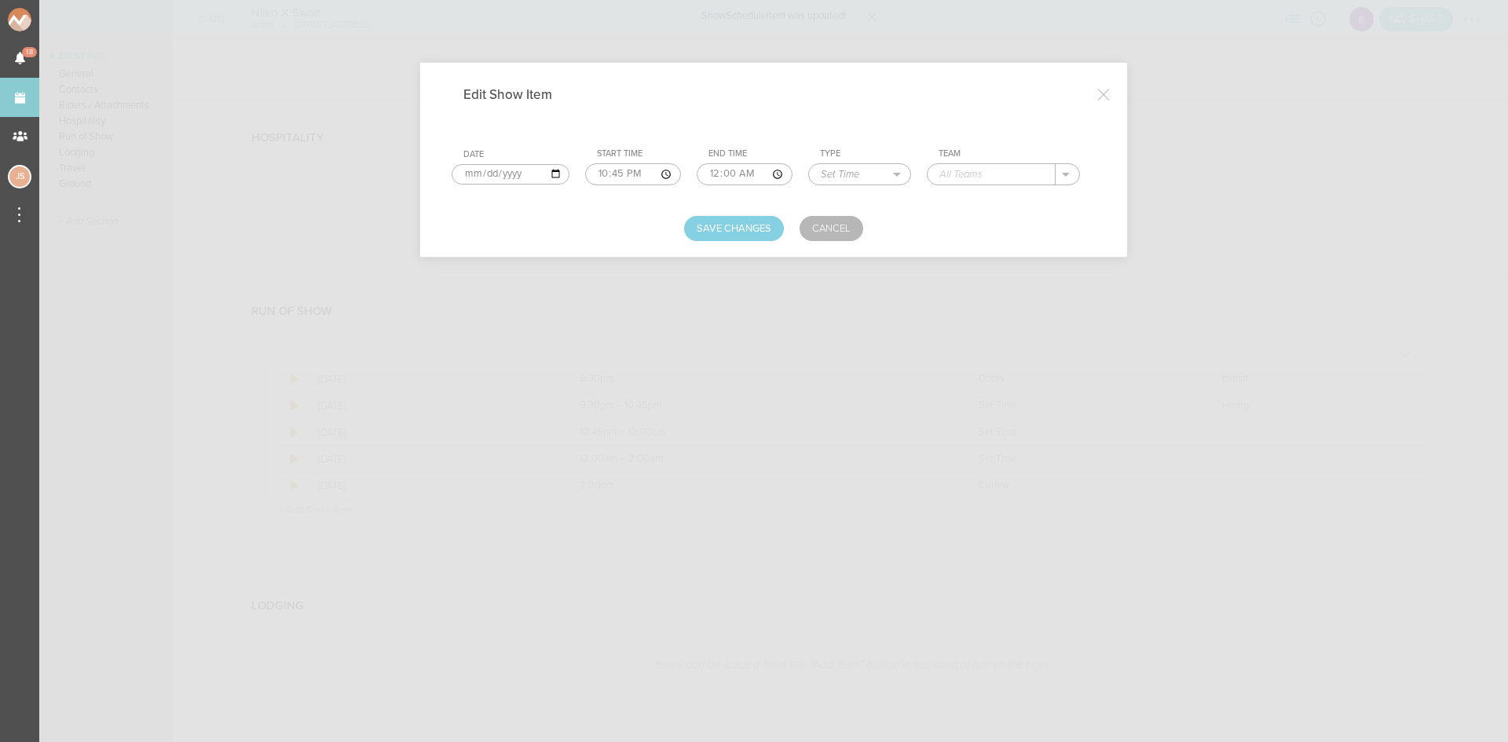
click at [966, 174] on input "text" at bounding box center [992, 174] width 128 height 20
type input "Fortune"
click at [724, 232] on button "Save Changes" at bounding box center [734, 228] width 100 height 25
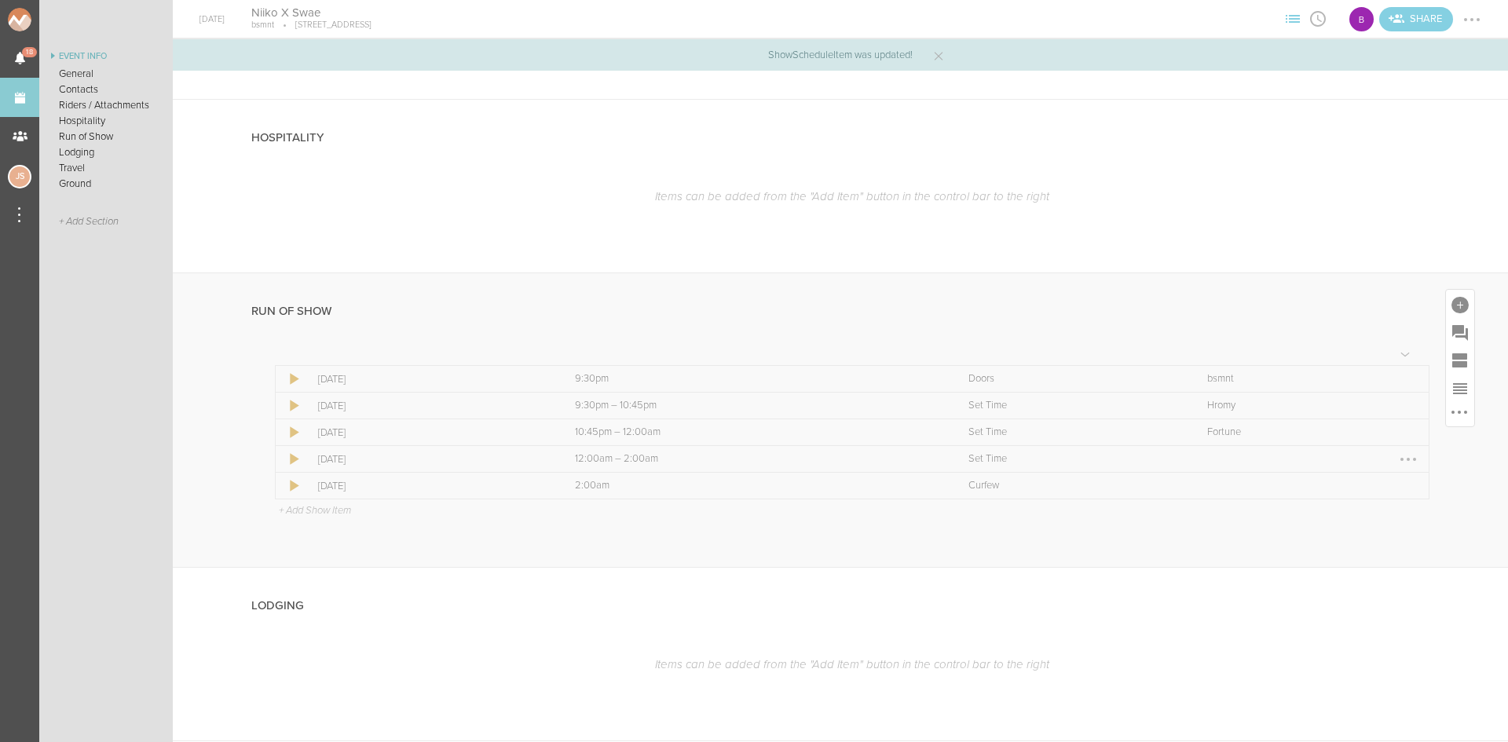
click at [1399, 464] on div at bounding box center [1408, 459] width 25 height 25
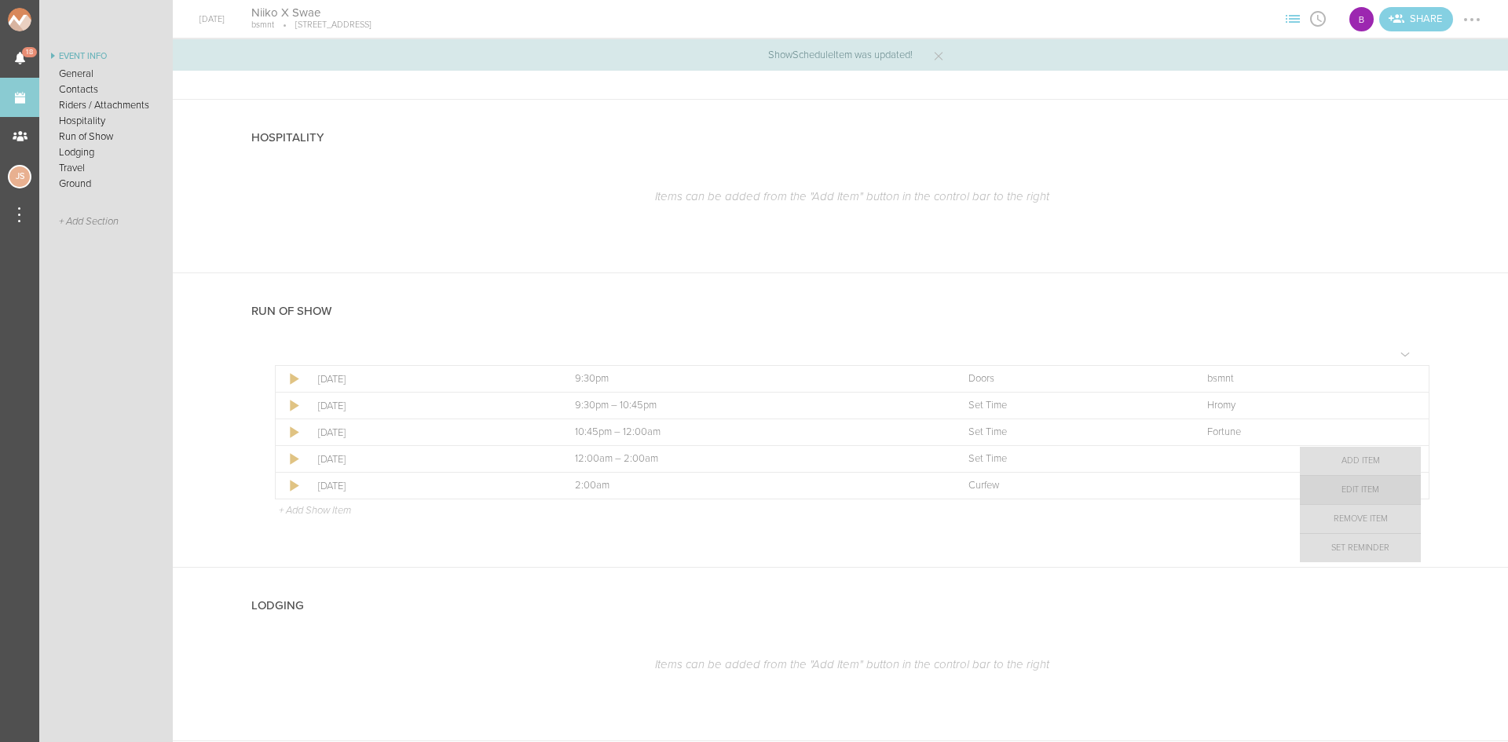
click at [1383, 489] on link "Edit Item" at bounding box center [1360, 490] width 121 height 28
select select "Set Time"
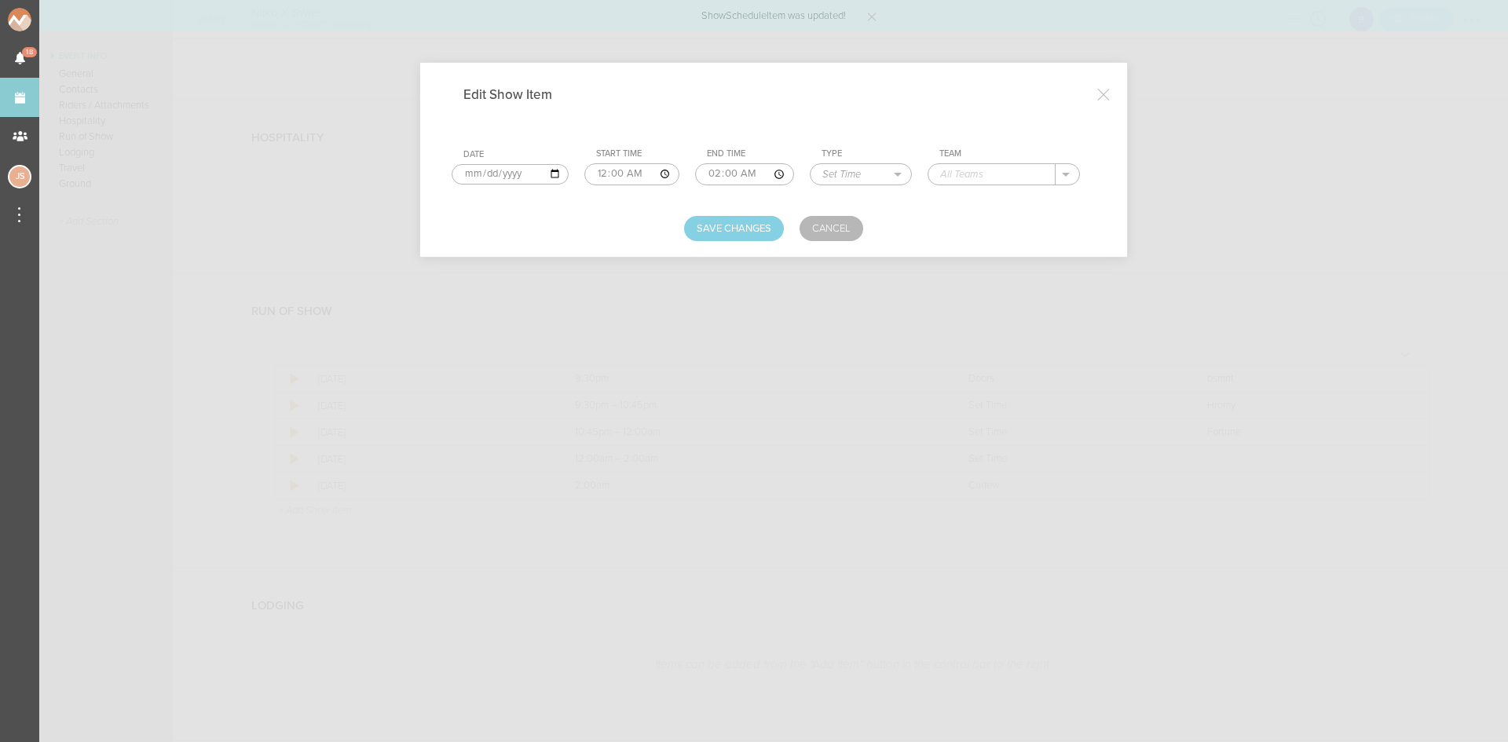
click at [1002, 173] on input "text" at bounding box center [992, 174] width 127 height 20
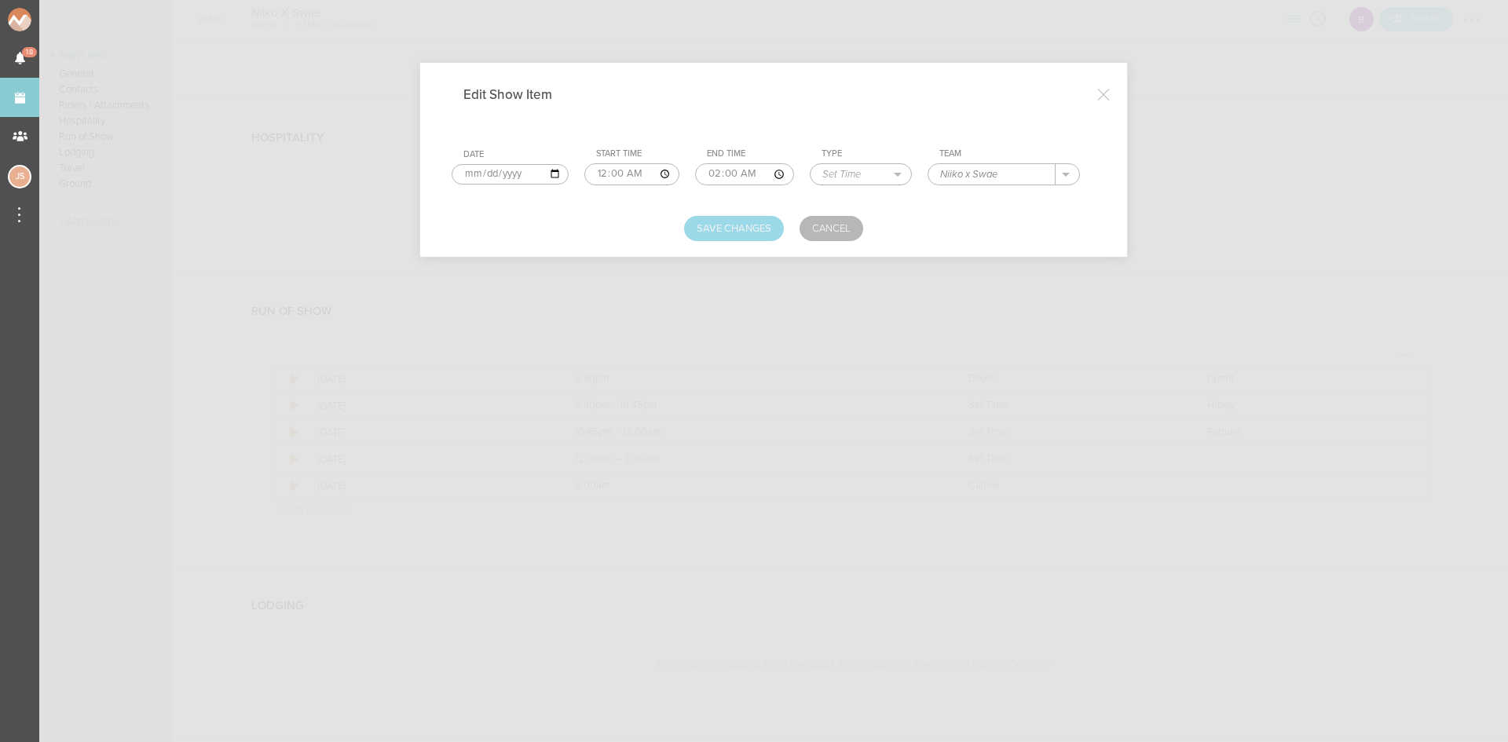
type input "Niiko x Swae"
click at [747, 224] on button "Save Changes" at bounding box center [734, 228] width 100 height 25
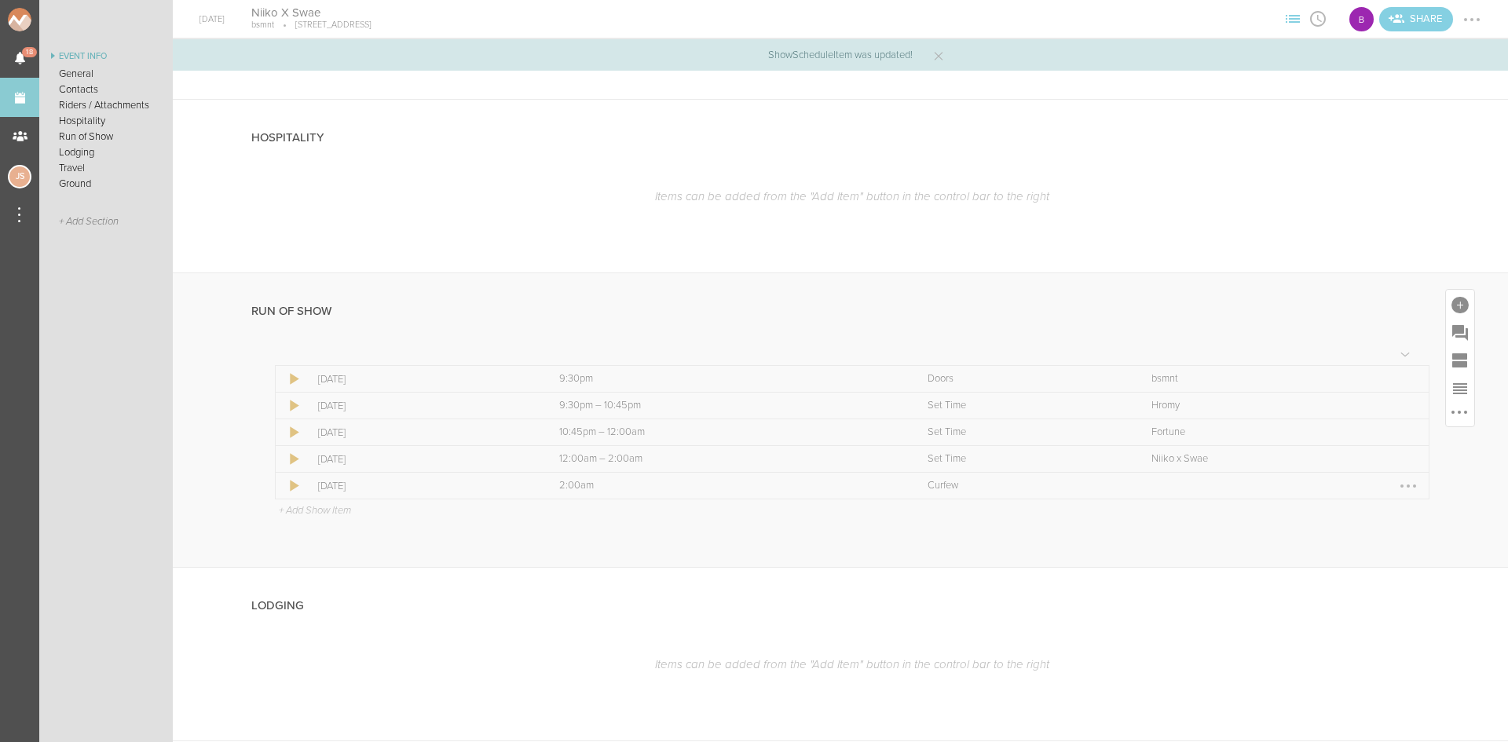
click at [1398, 488] on div at bounding box center [1408, 486] width 25 height 25
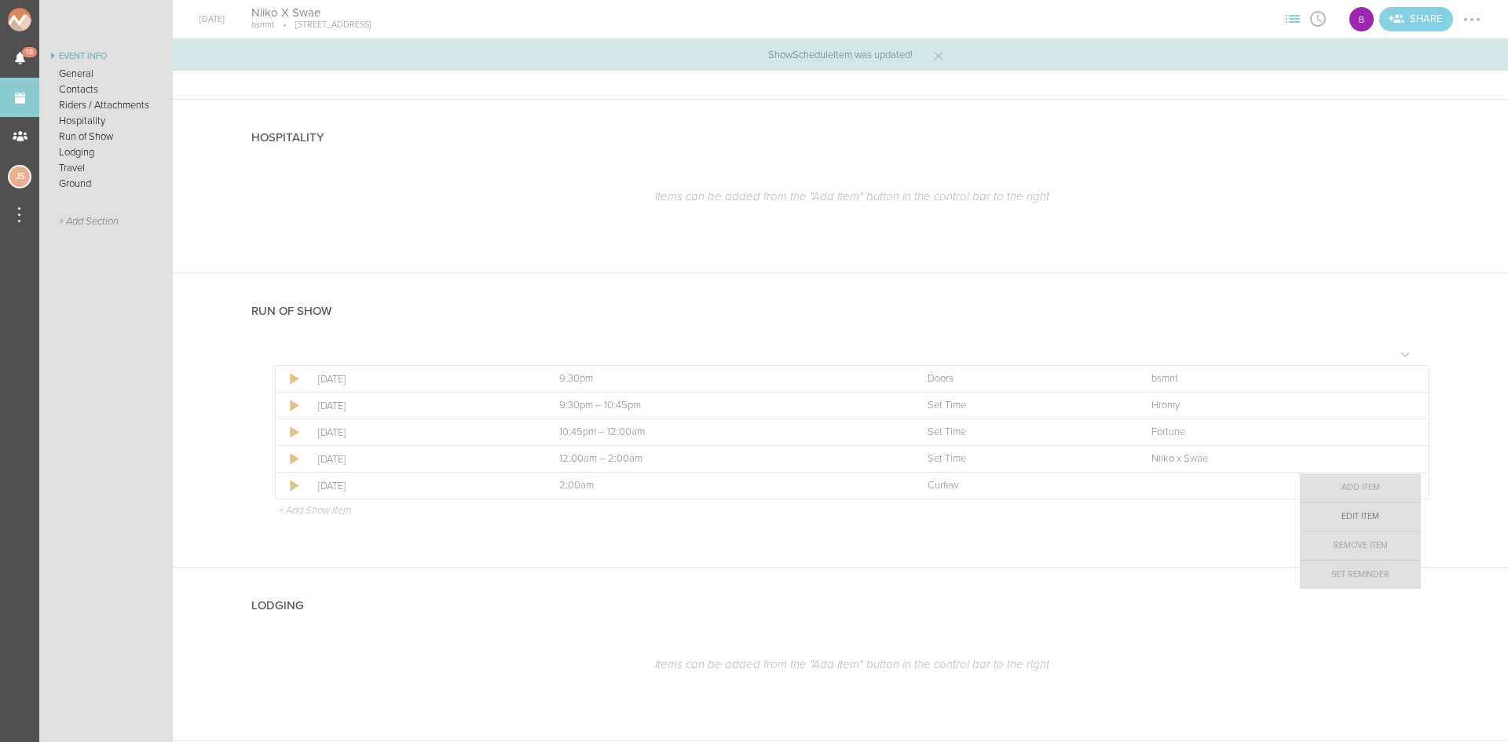
drag, startPoint x: 1383, startPoint y: 515, endPoint x: 1369, endPoint y: 506, distance: 17.0
click at [1383, 515] on link "Edit Item" at bounding box center [1360, 517] width 121 height 28
select select "Curfew"
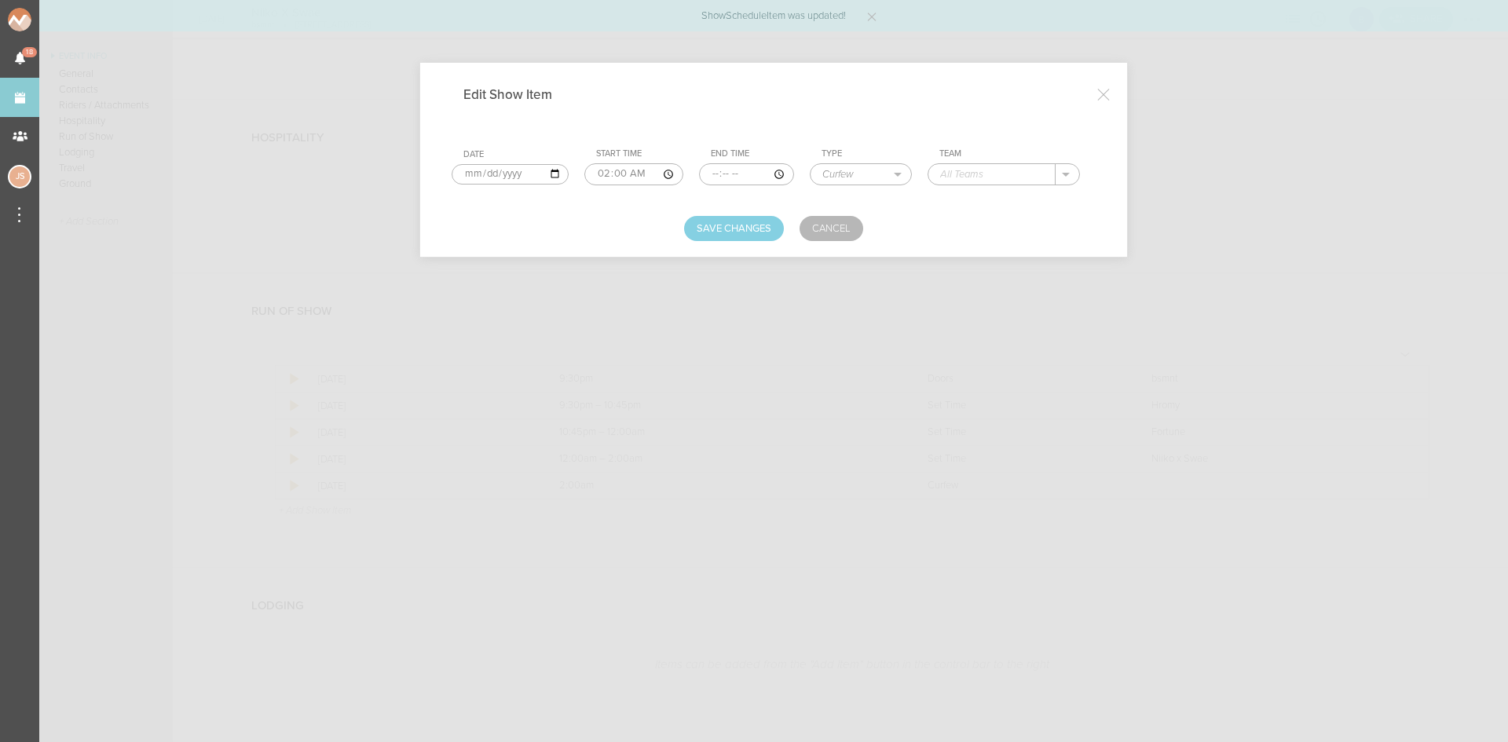
click at [987, 177] on input "text" at bounding box center [992, 174] width 127 height 20
click at [983, 196] on p "bsmnt" at bounding box center [970, 197] width 29 height 13
type input "bsmnt"
click at [686, 232] on button "Save Changes" at bounding box center [734, 228] width 100 height 25
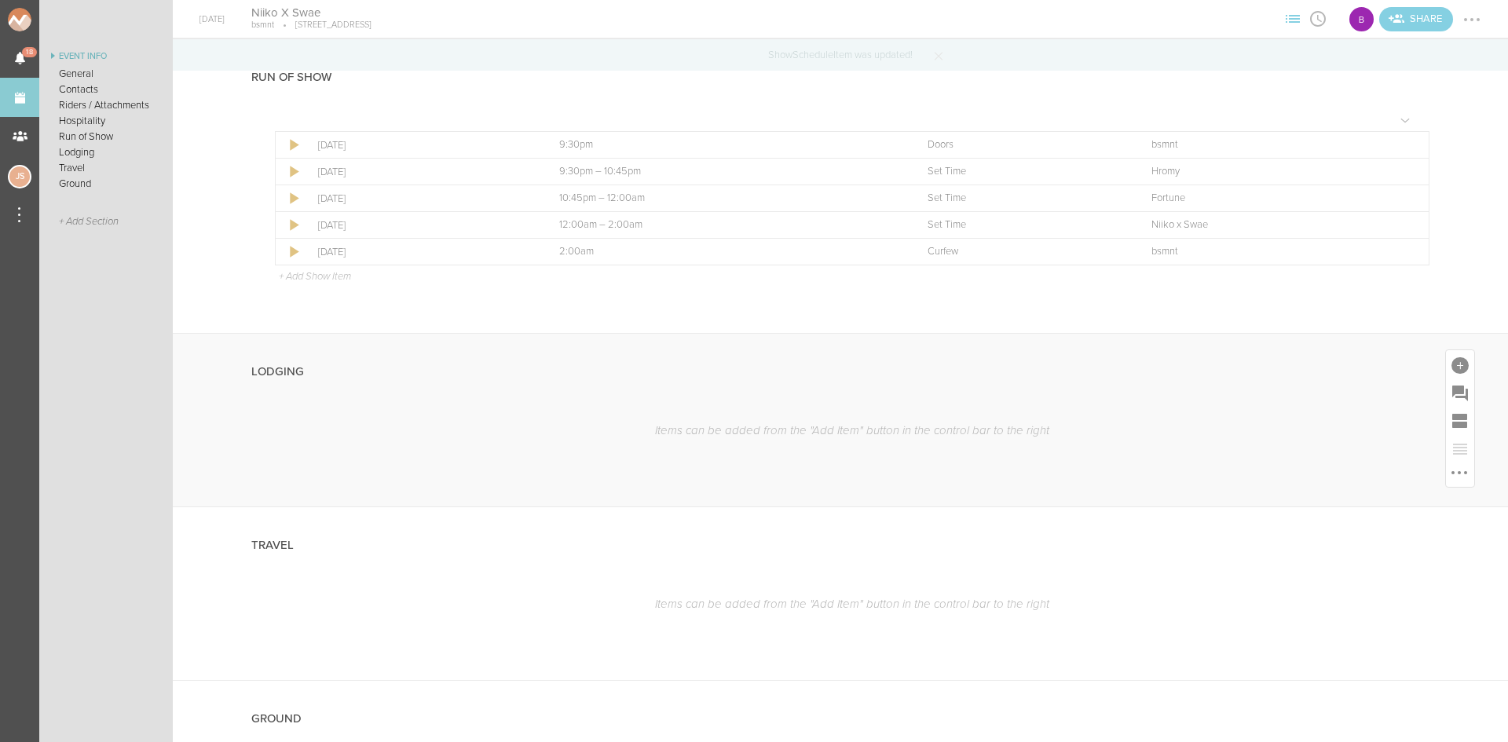
scroll to position [1100, 0]
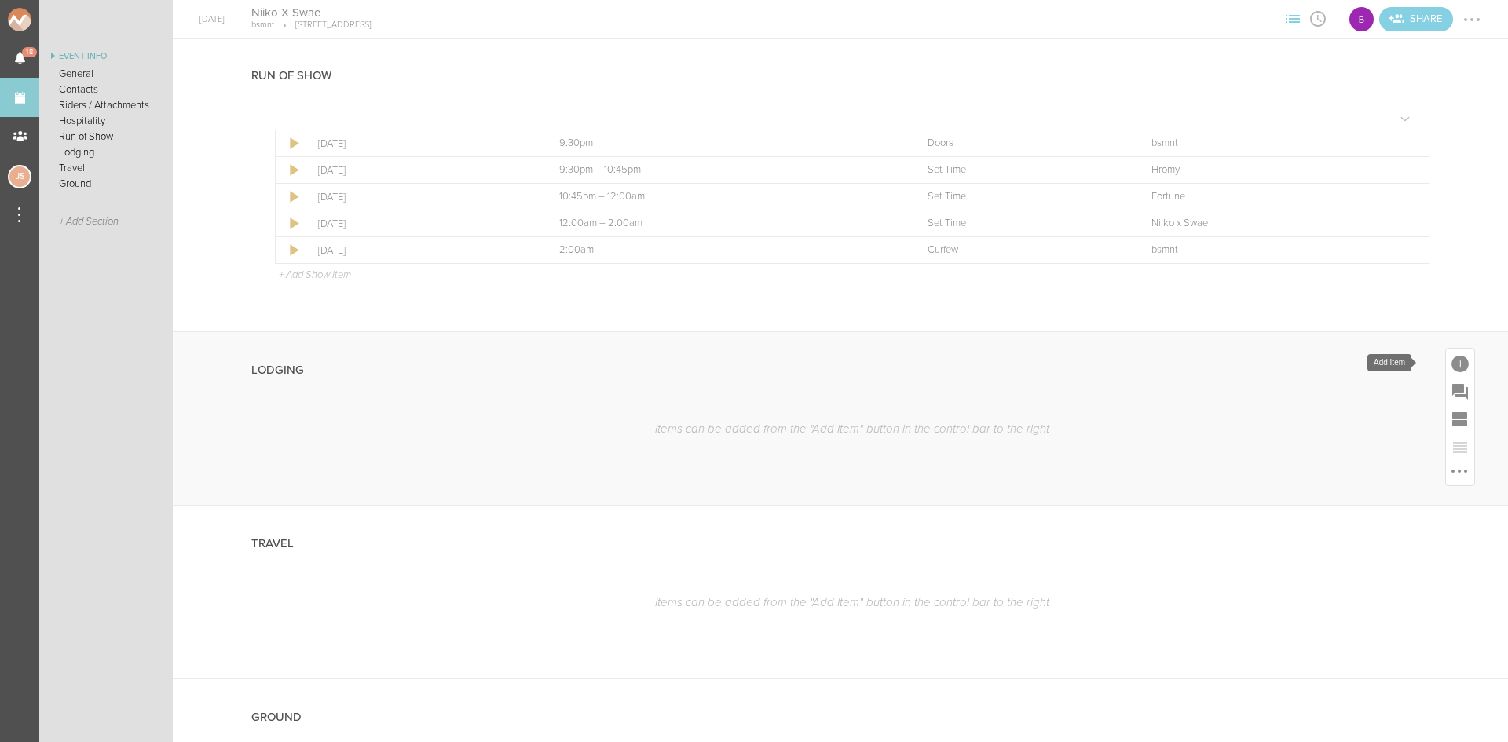
click at [1457, 359] on div at bounding box center [1460, 363] width 28 height 28
click at [1225, 610] on icon at bounding box center [1240, 603] width 31 height 31
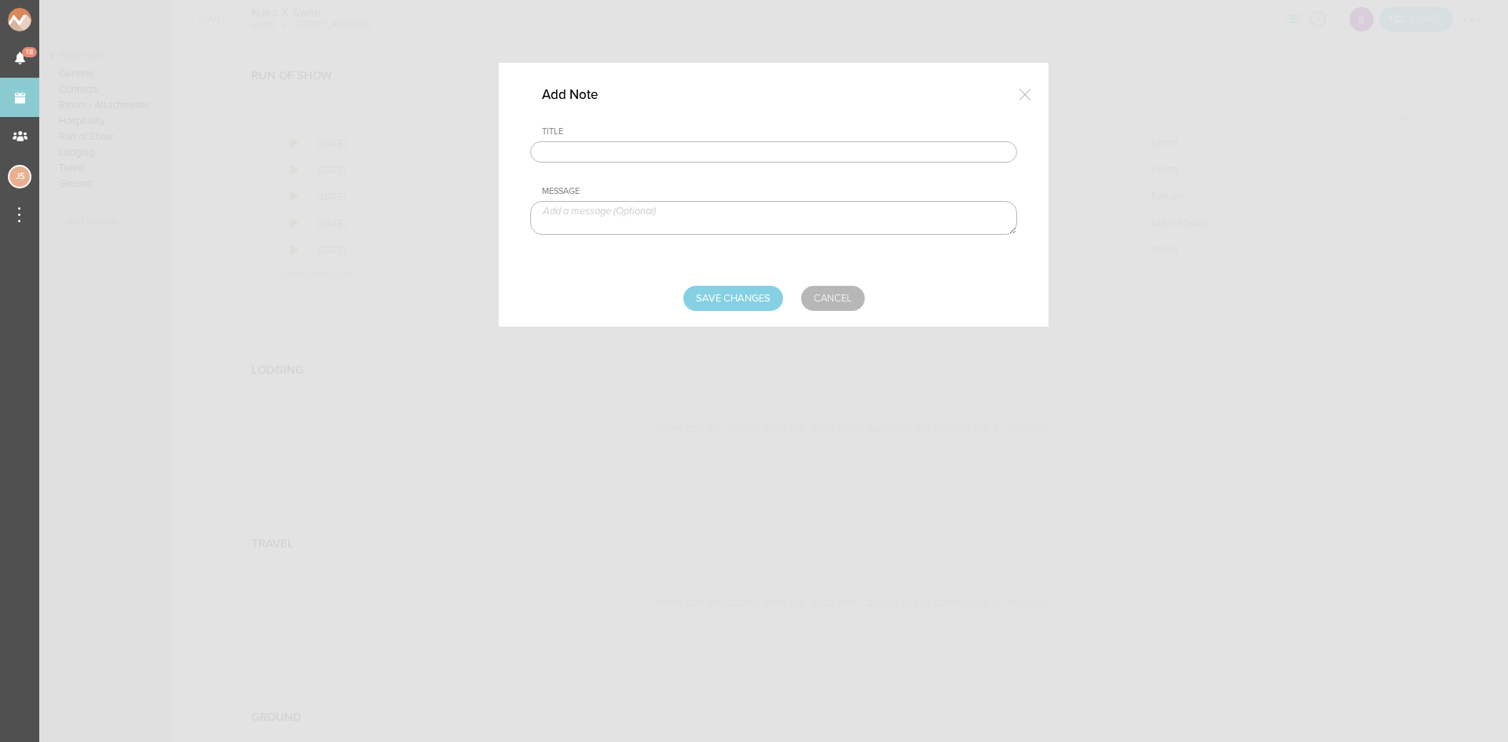
click at [765, 155] on input "text" at bounding box center [773, 152] width 487 height 22
type input "Lodging/GROUND"
click at [675, 222] on textarea at bounding box center [773, 218] width 487 height 34
type textarea "$500 buyout to be sent with final payment"
click at [716, 291] on input "Save Changes" at bounding box center [734, 298] width 100 height 25
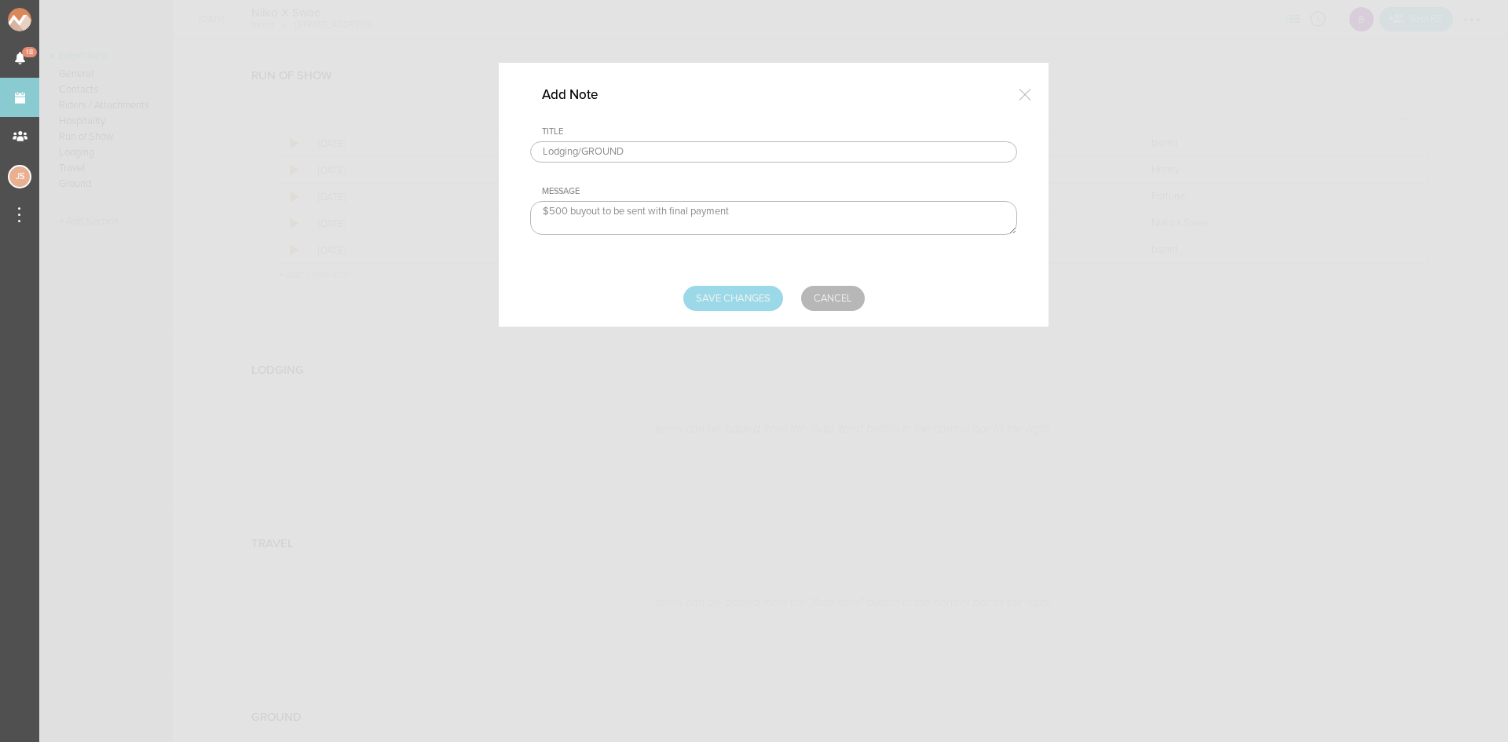
type input "Saving..."
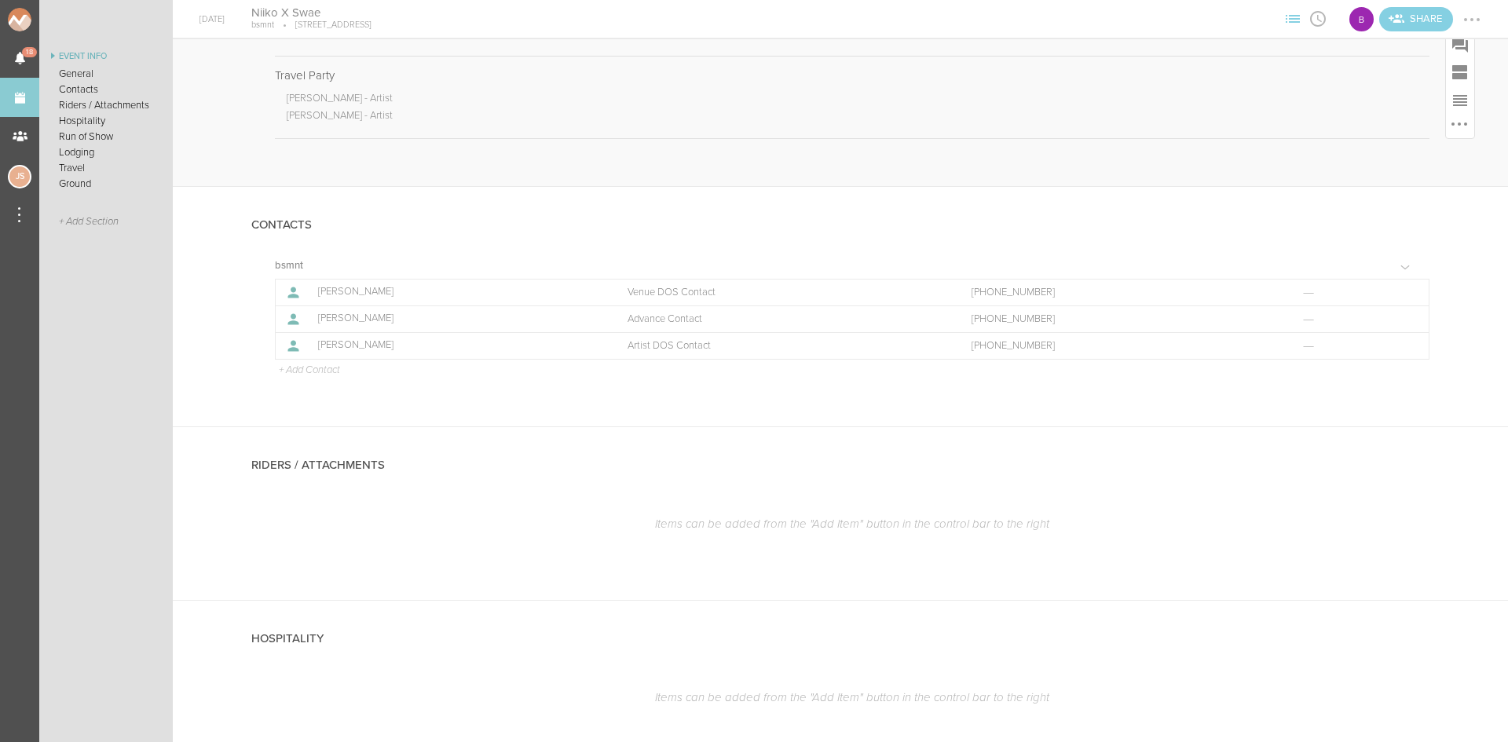
scroll to position [471, 0]
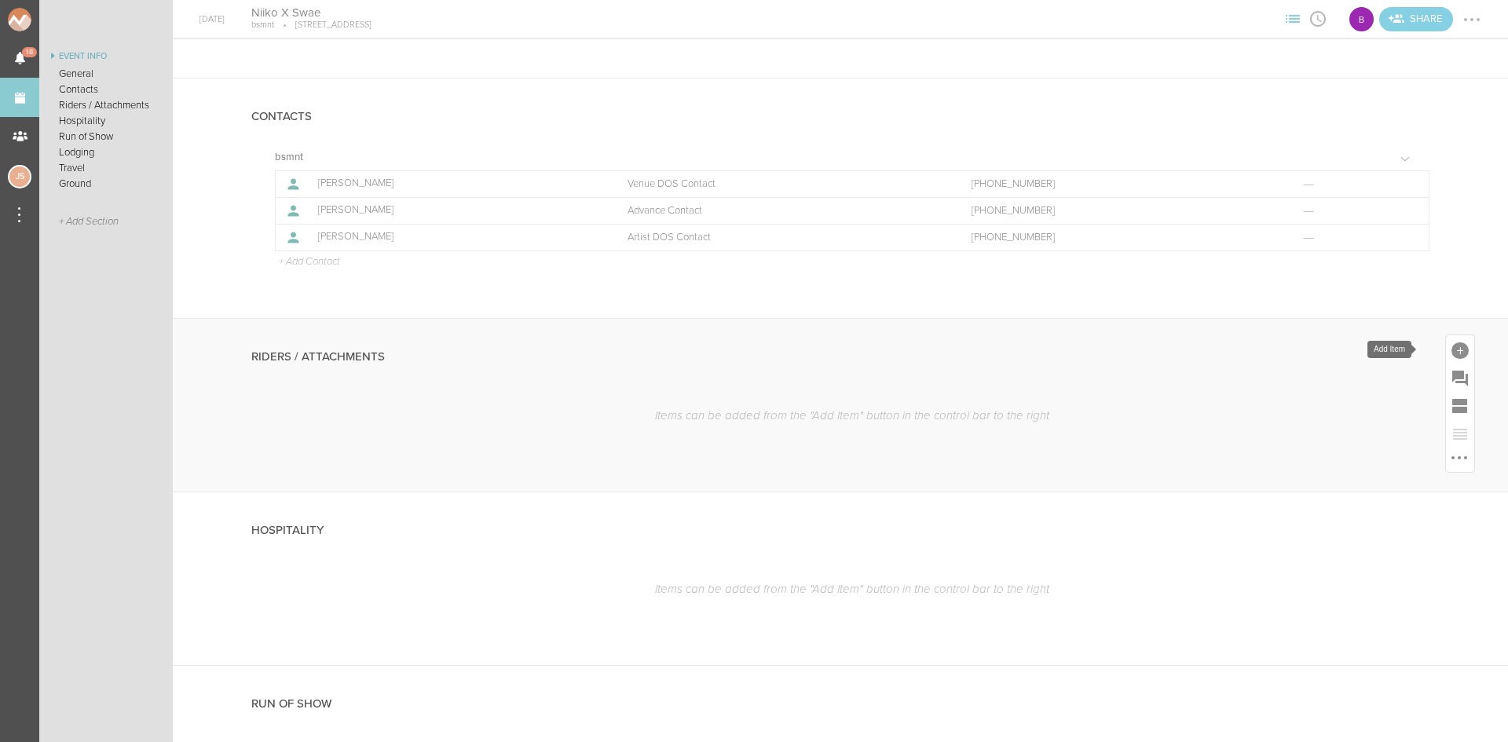
click at [1446, 343] on div at bounding box center [1460, 349] width 28 height 28
click at [1235, 393] on icon at bounding box center [1240, 383] width 31 height 31
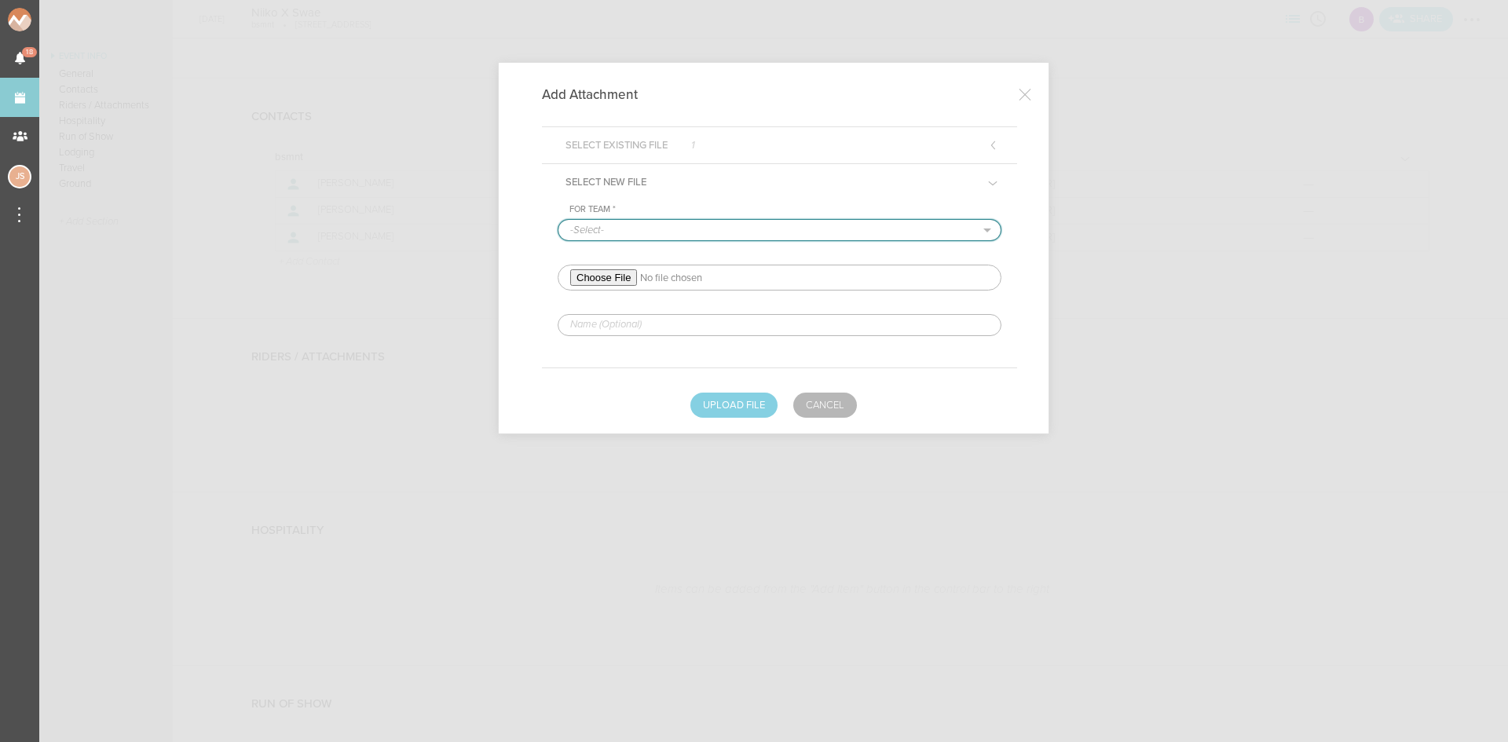
click at [693, 233] on select "-Select- bsmnt" at bounding box center [780, 230] width 442 height 20
select select "1884"
click at [559, 220] on select "-Select- bsmnt" at bounding box center [780, 230] width 442 height 20
click at [619, 275] on input "file" at bounding box center [780, 278] width 444 height 26
type input "C:\fakepath\NIIKO X SWAE Rider 2024-REDLINED.pdf"
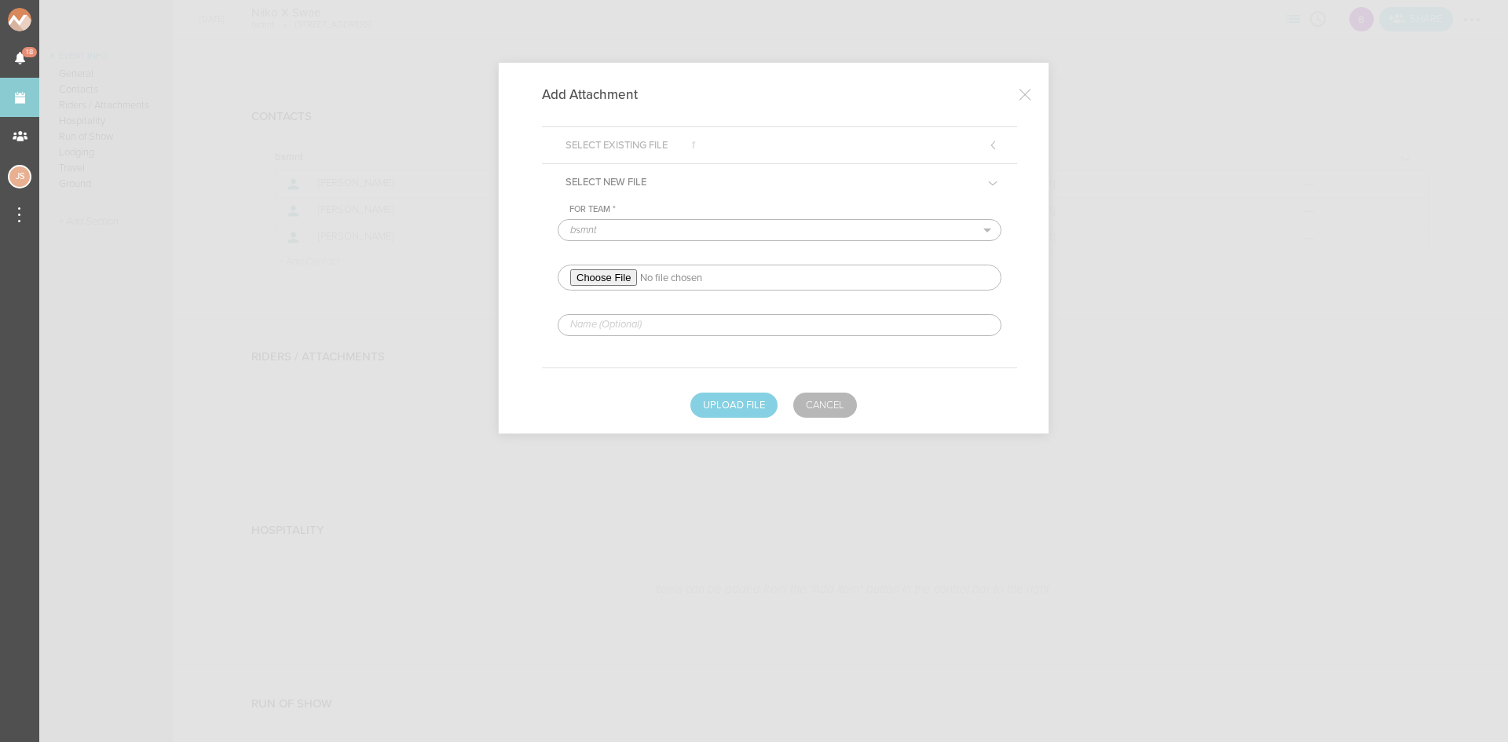
click at [716, 326] on input "text" at bounding box center [780, 325] width 444 height 22
type input "REDLINED HERE"
click at [740, 405] on button "Upload File" at bounding box center [734, 405] width 87 height 25
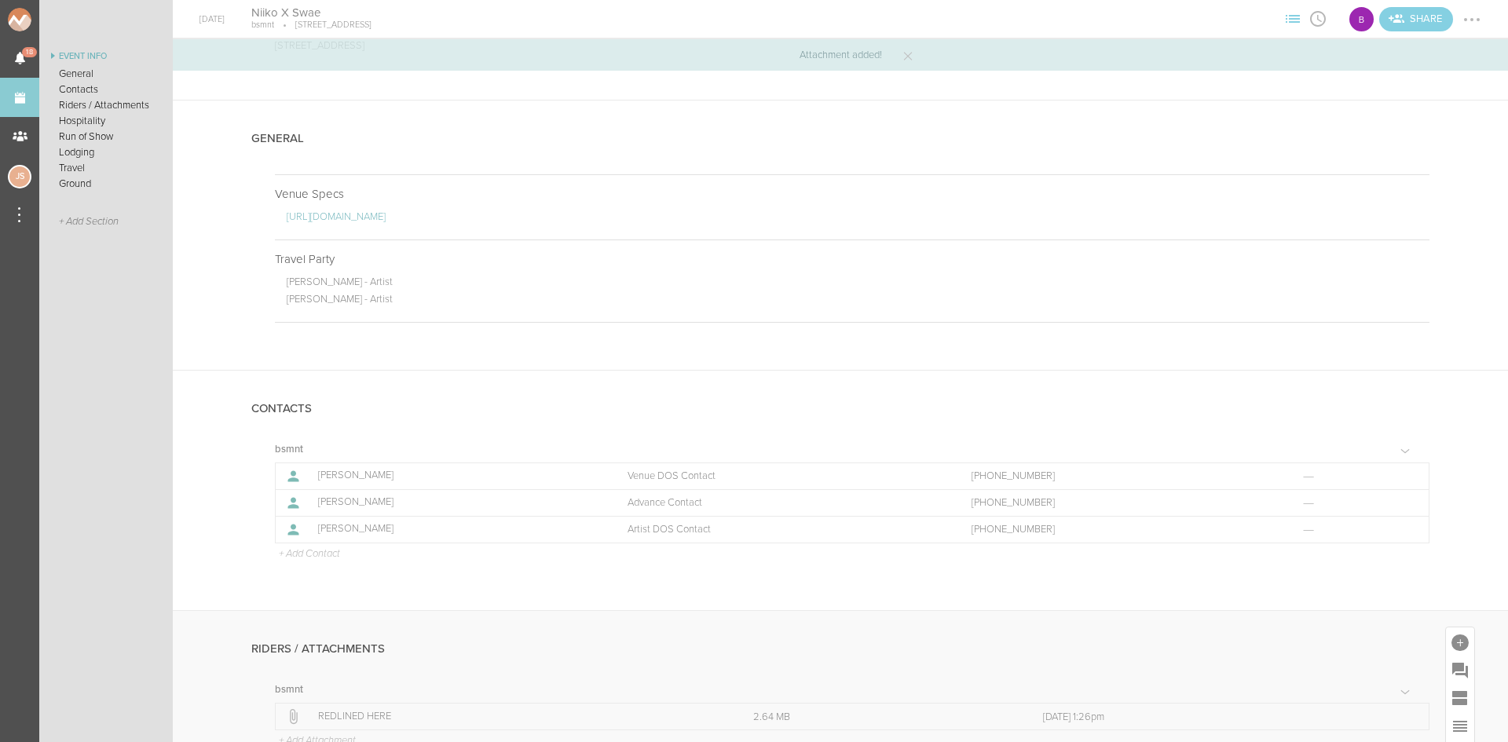
scroll to position [0, 0]
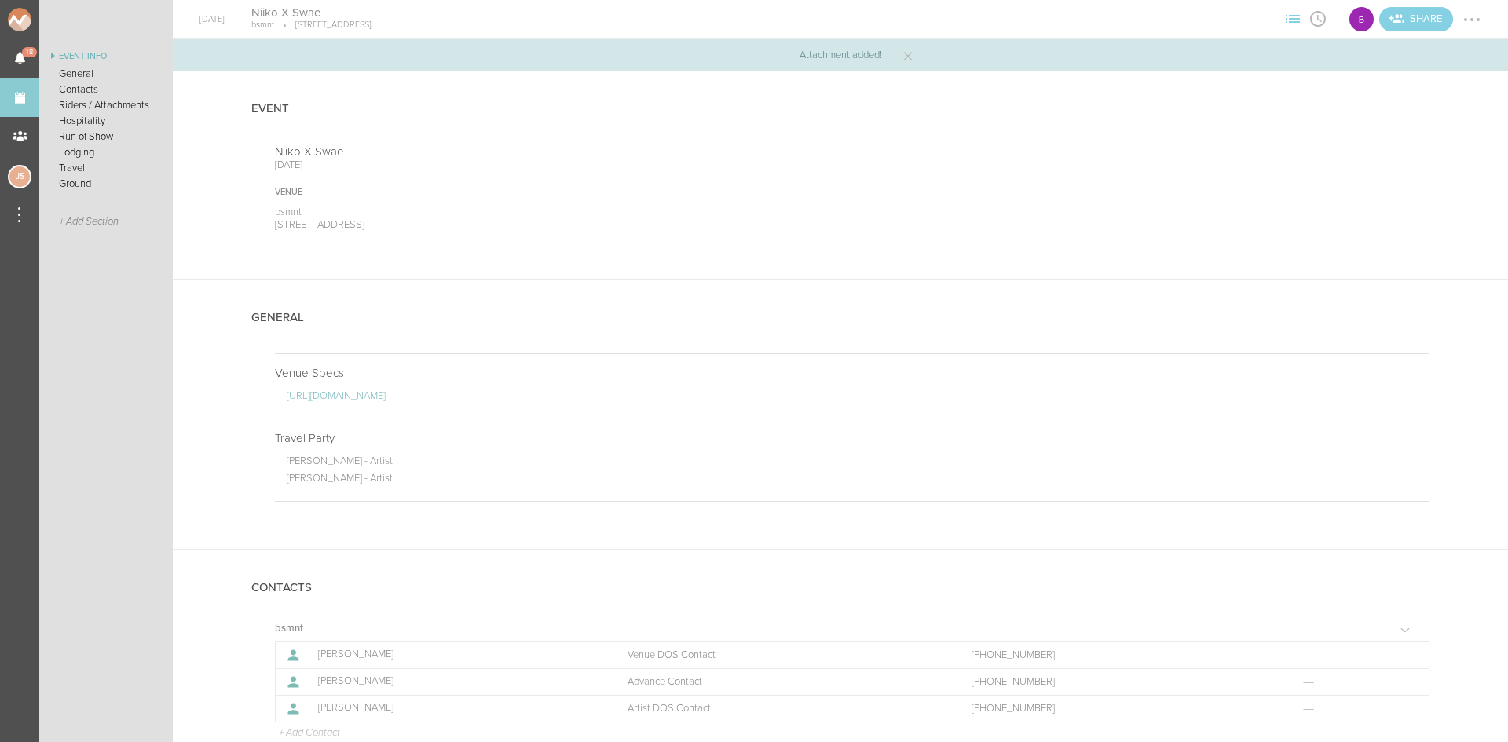
click at [1464, 22] on div at bounding box center [1472, 19] width 25 height 25
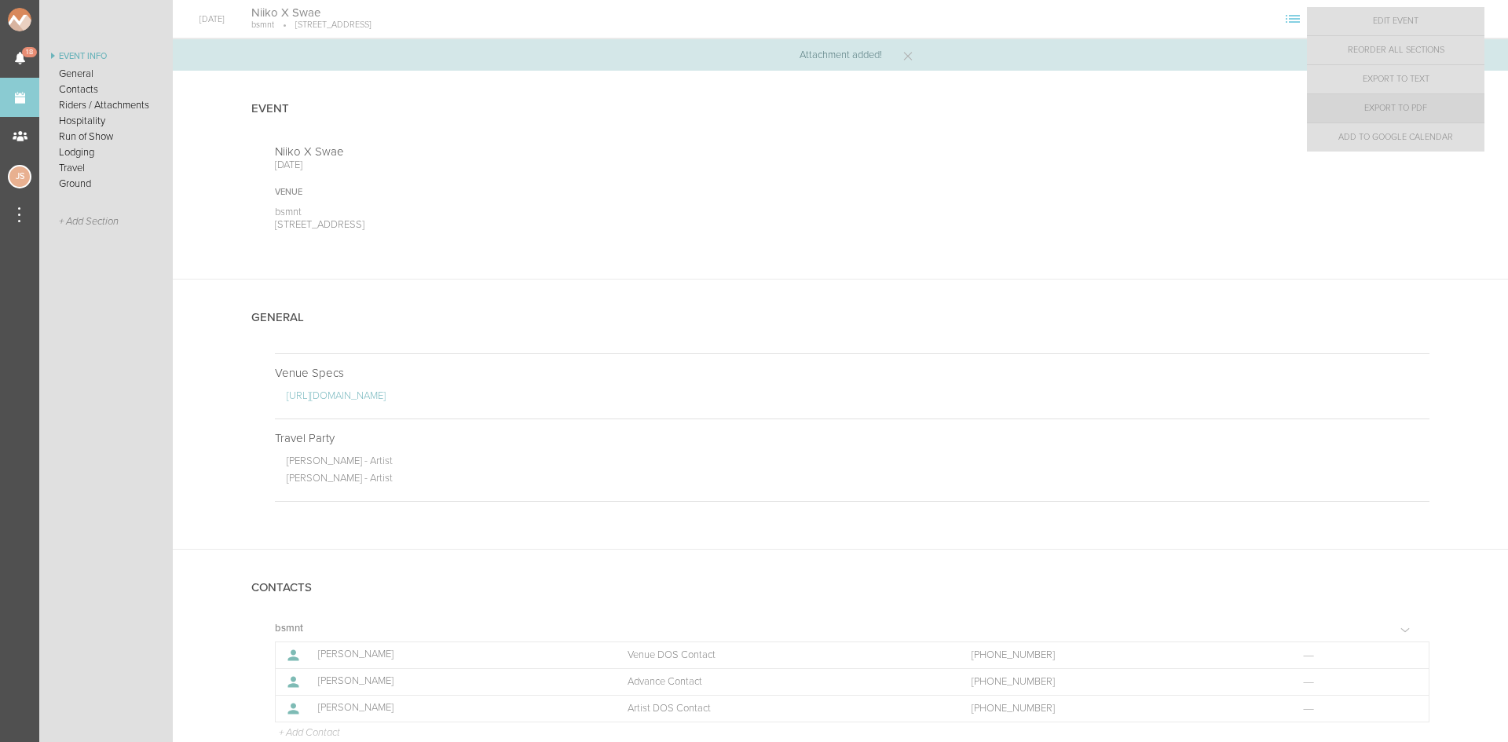
click at [1450, 117] on link "Export to PDF" at bounding box center [1396, 108] width 178 height 28
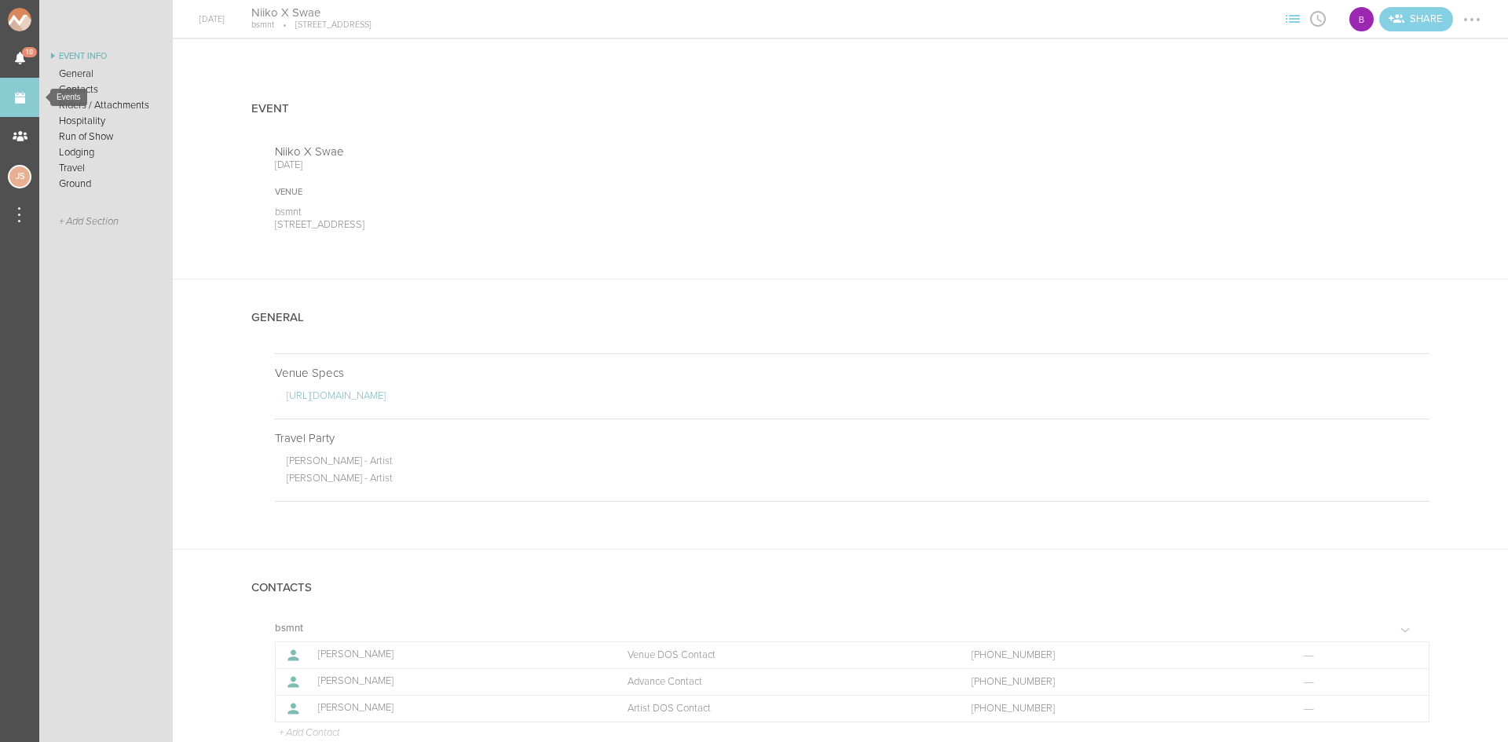
click at [27, 91] on link "Events" at bounding box center [19, 97] width 39 height 39
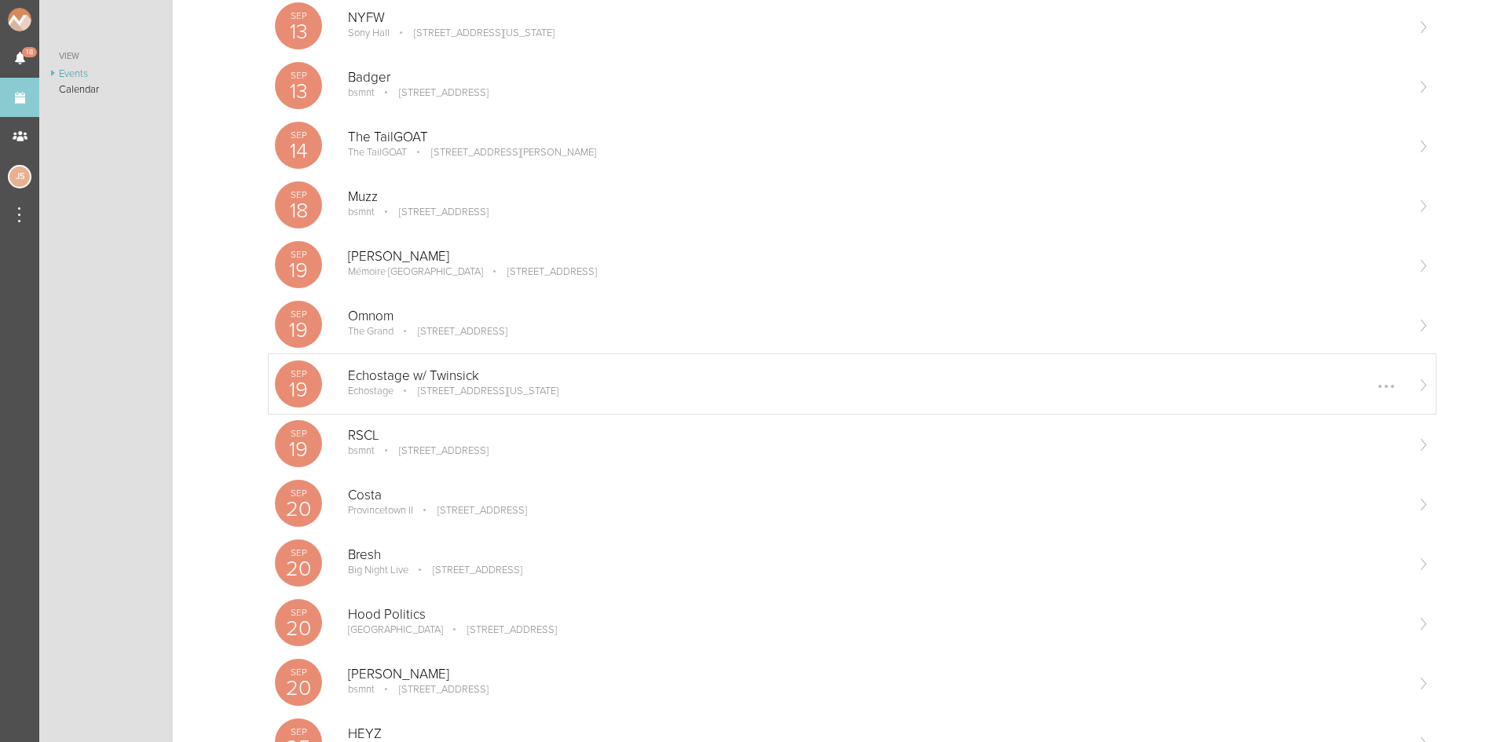
scroll to position [1100, 0]
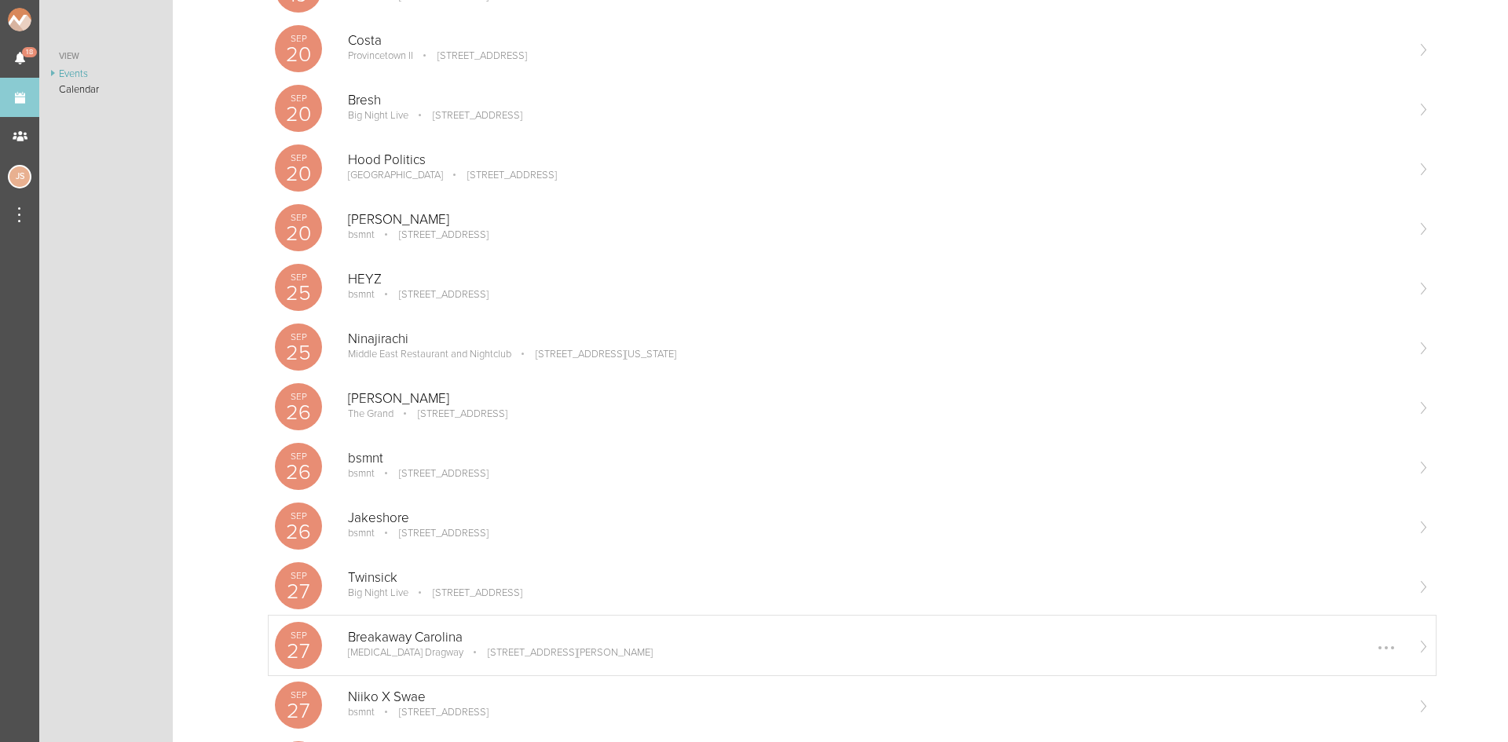
click at [454, 661] on div "Breakaway Carolina [MEDICAL_DATA] Dragway [STREET_ADDRESS][PERSON_NAME] Edit Re…" at bounding box center [876, 645] width 1057 height 31
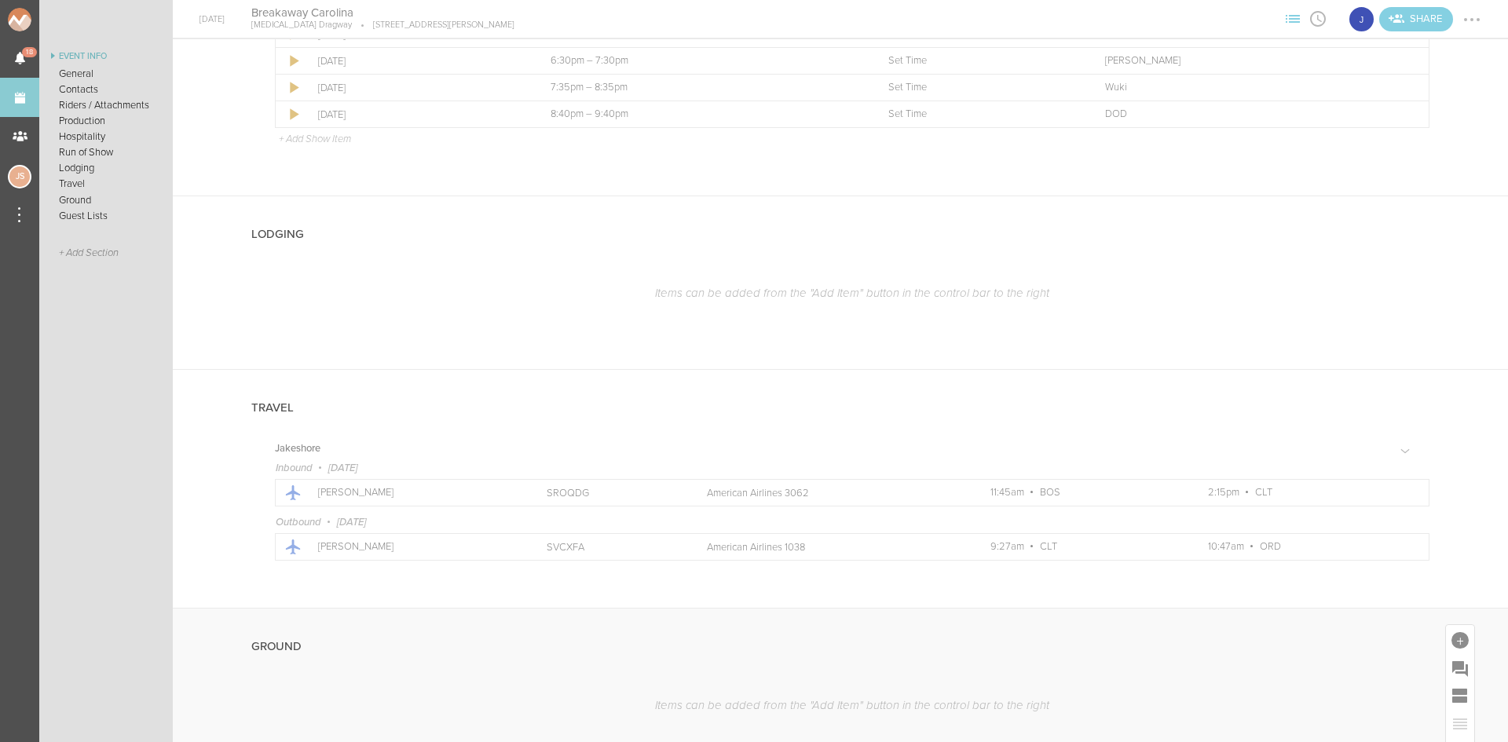
scroll to position [1166, 0]
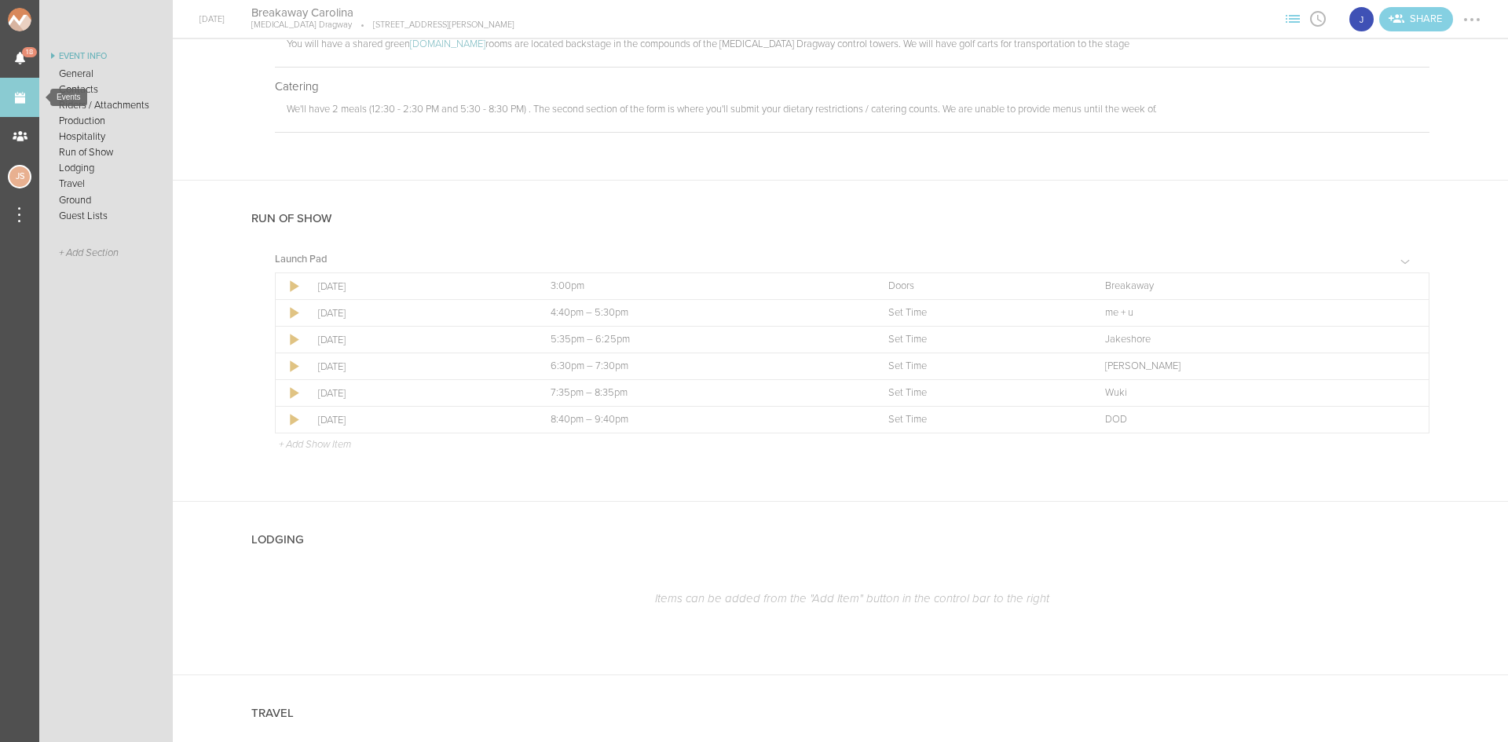
click at [16, 107] on link "Events" at bounding box center [19, 97] width 39 height 39
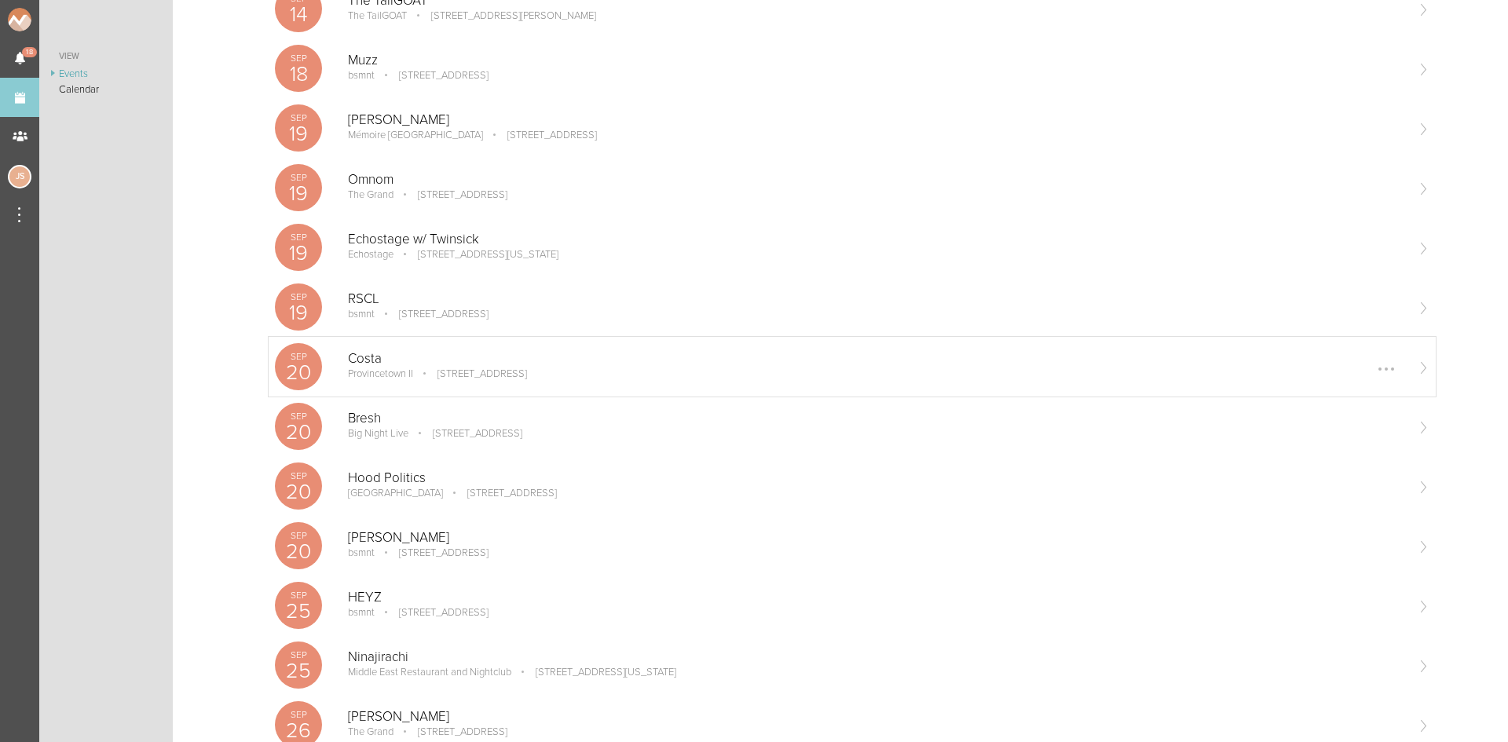
scroll to position [786, 0]
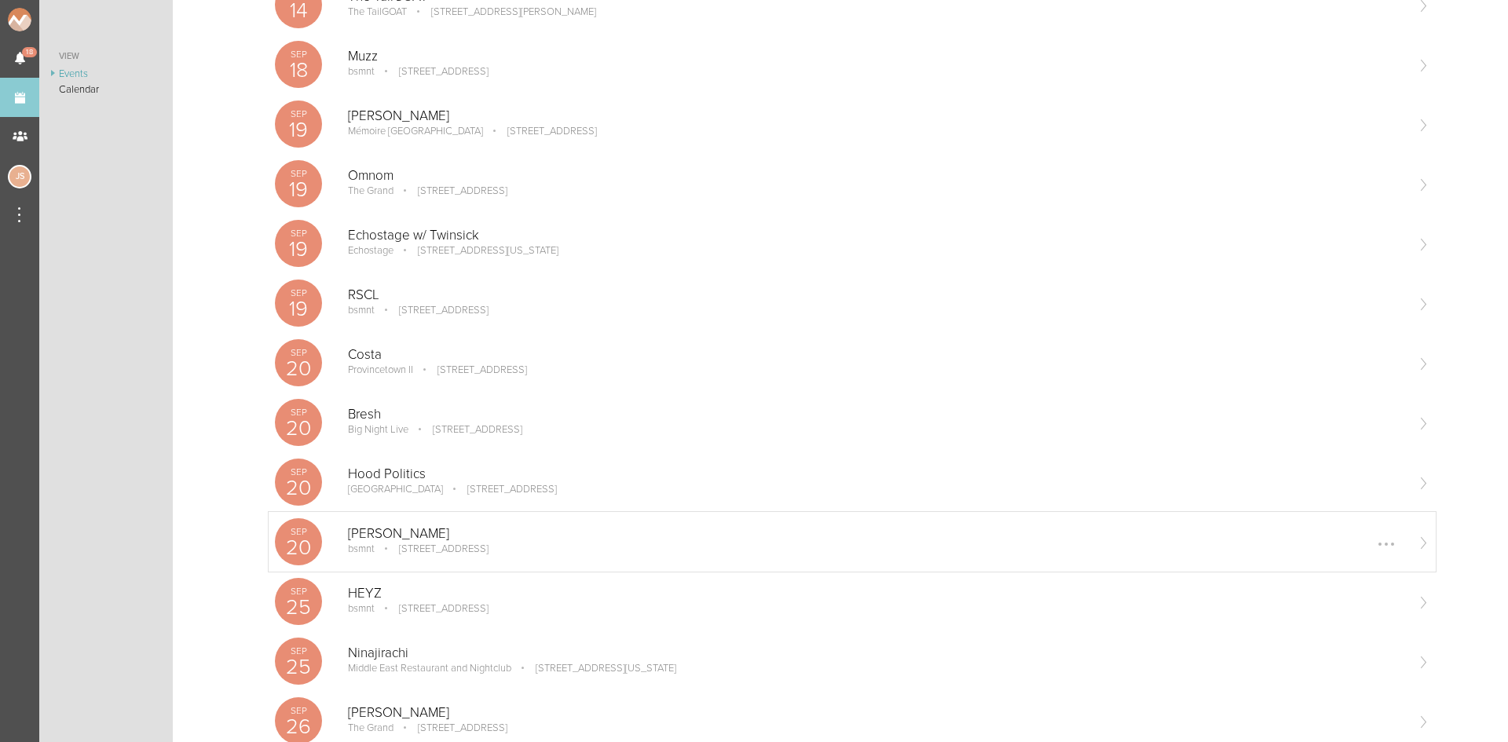
click at [409, 548] on p "[STREET_ADDRESS]" at bounding box center [433, 549] width 112 height 13
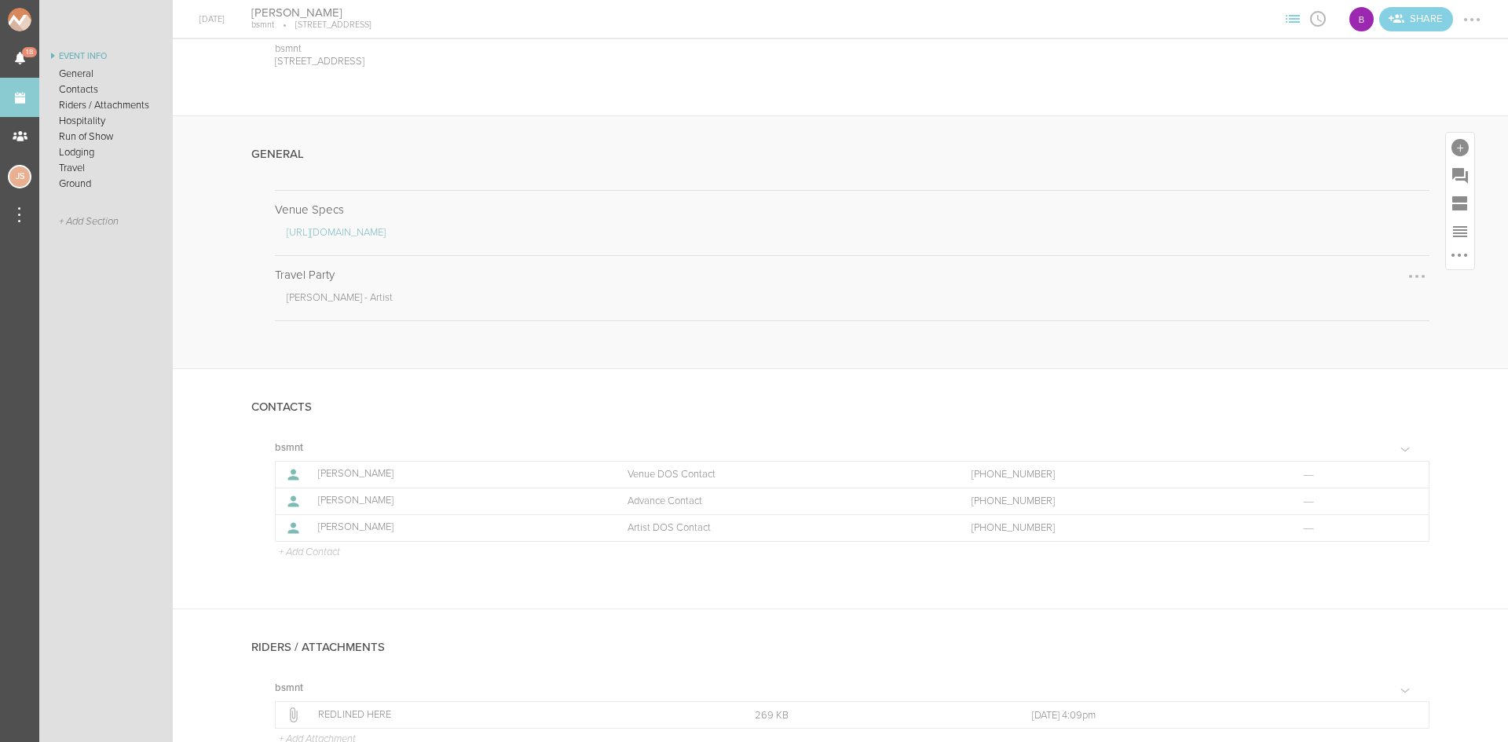
scroll to position [157, 0]
click at [1409, 280] on div at bounding box center [1417, 282] width 25 height 25
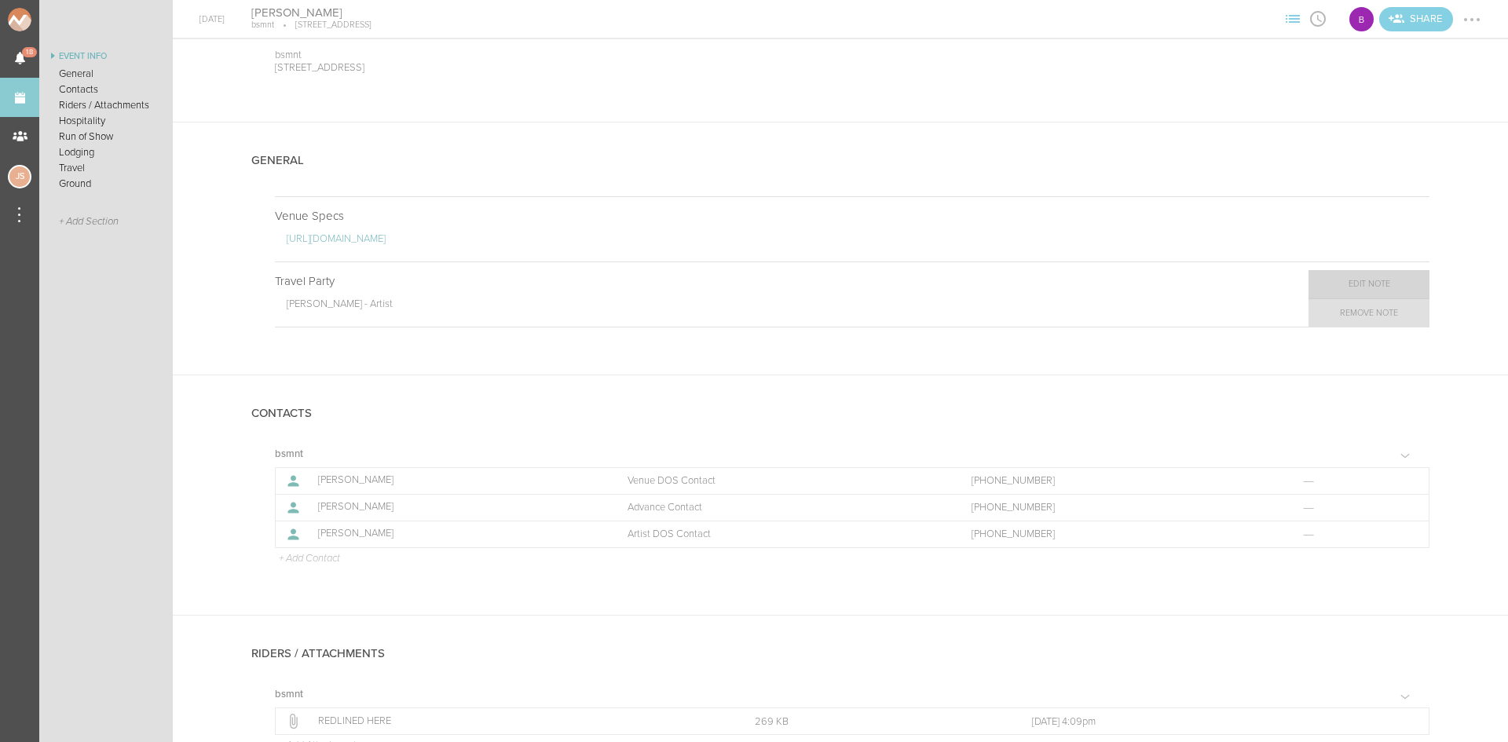
click at [1378, 294] on link "Edit Note" at bounding box center [1369, 284] width 121 height 28
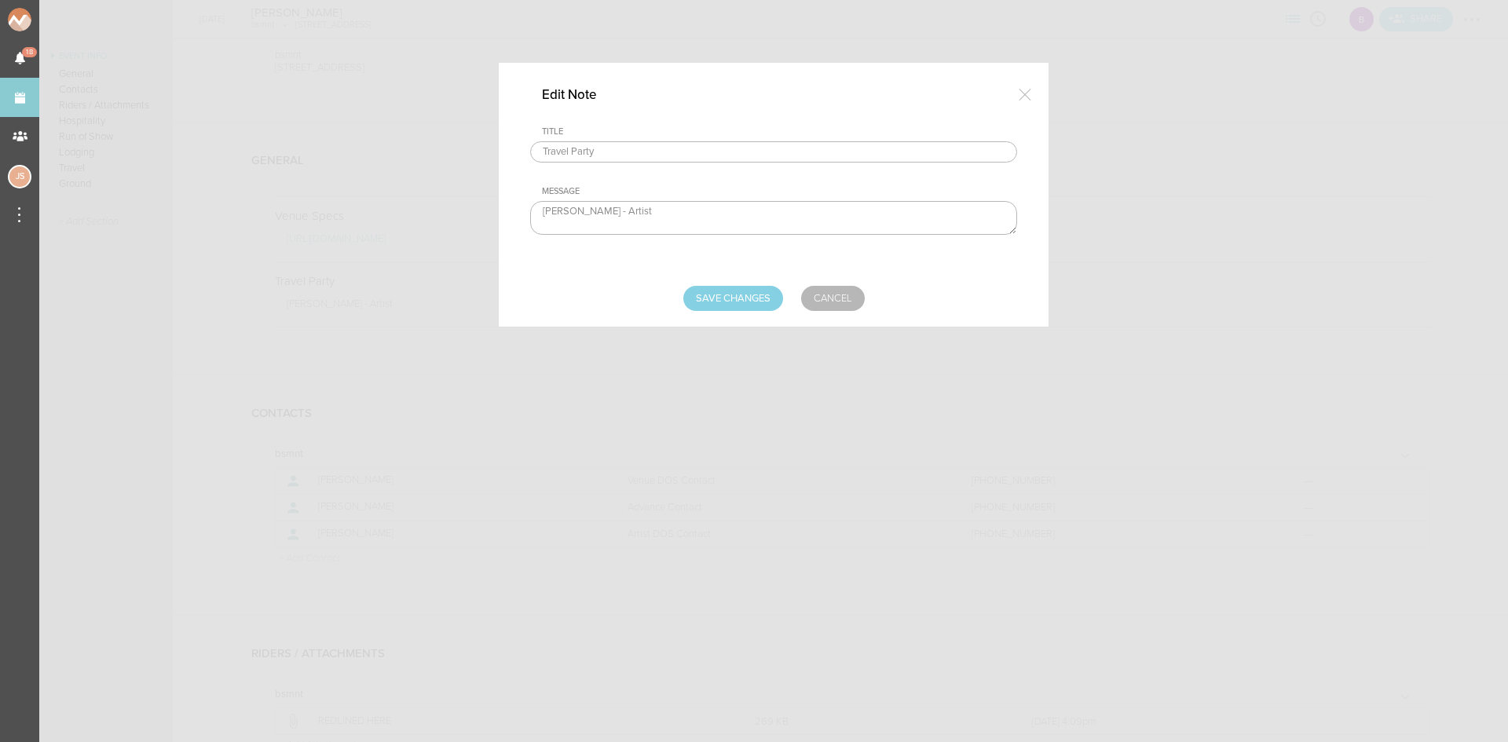
click at [737, 213] on textarea "Jackie Hollander - Artist" at bounding box center [773, 218] width 487 height 34
type textarea "Jackie Hollander - Artist TBD - Media"
click at [743, 302] on input "Save Changes" at bounding box center [734, 298] width 100 height 25
type input "Saving..."
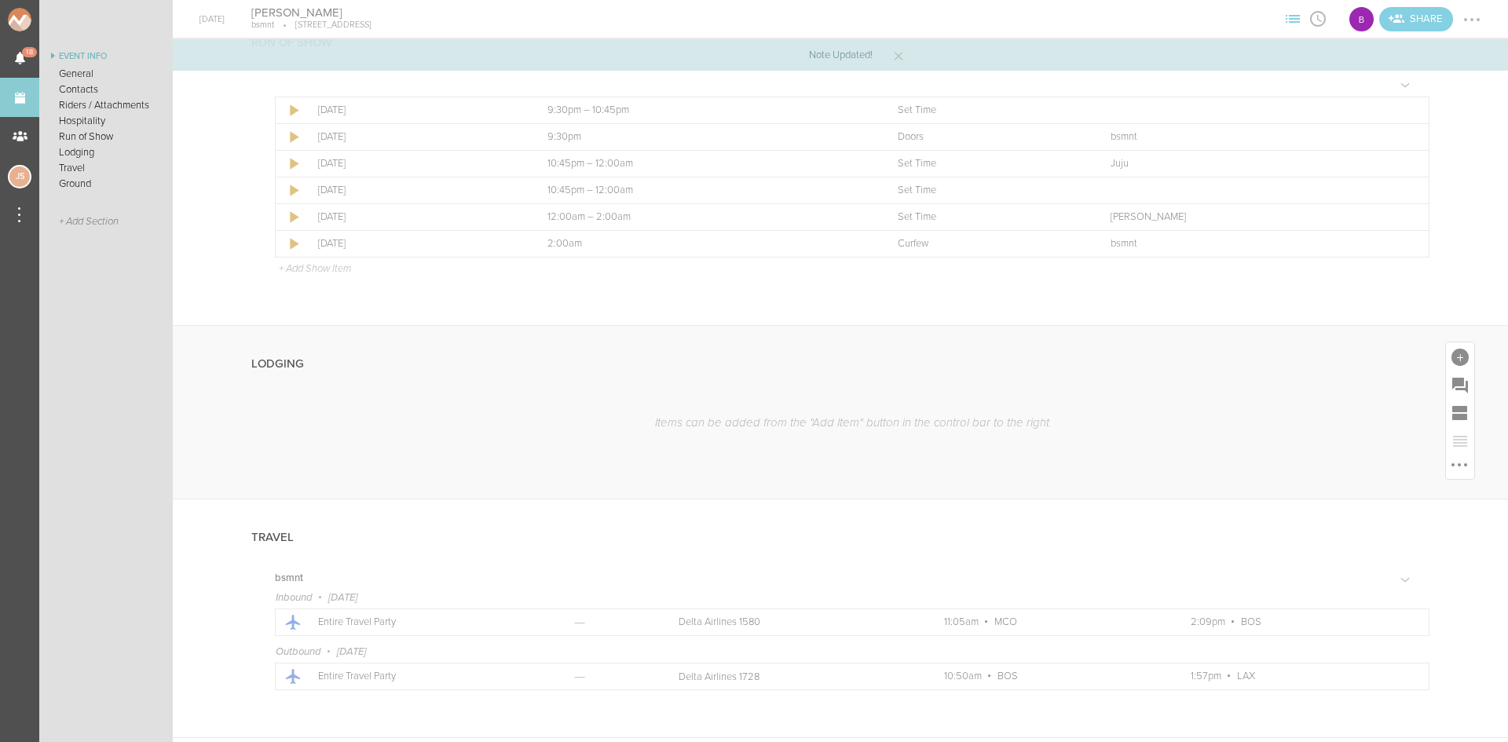
scroll to position [1347, 0]
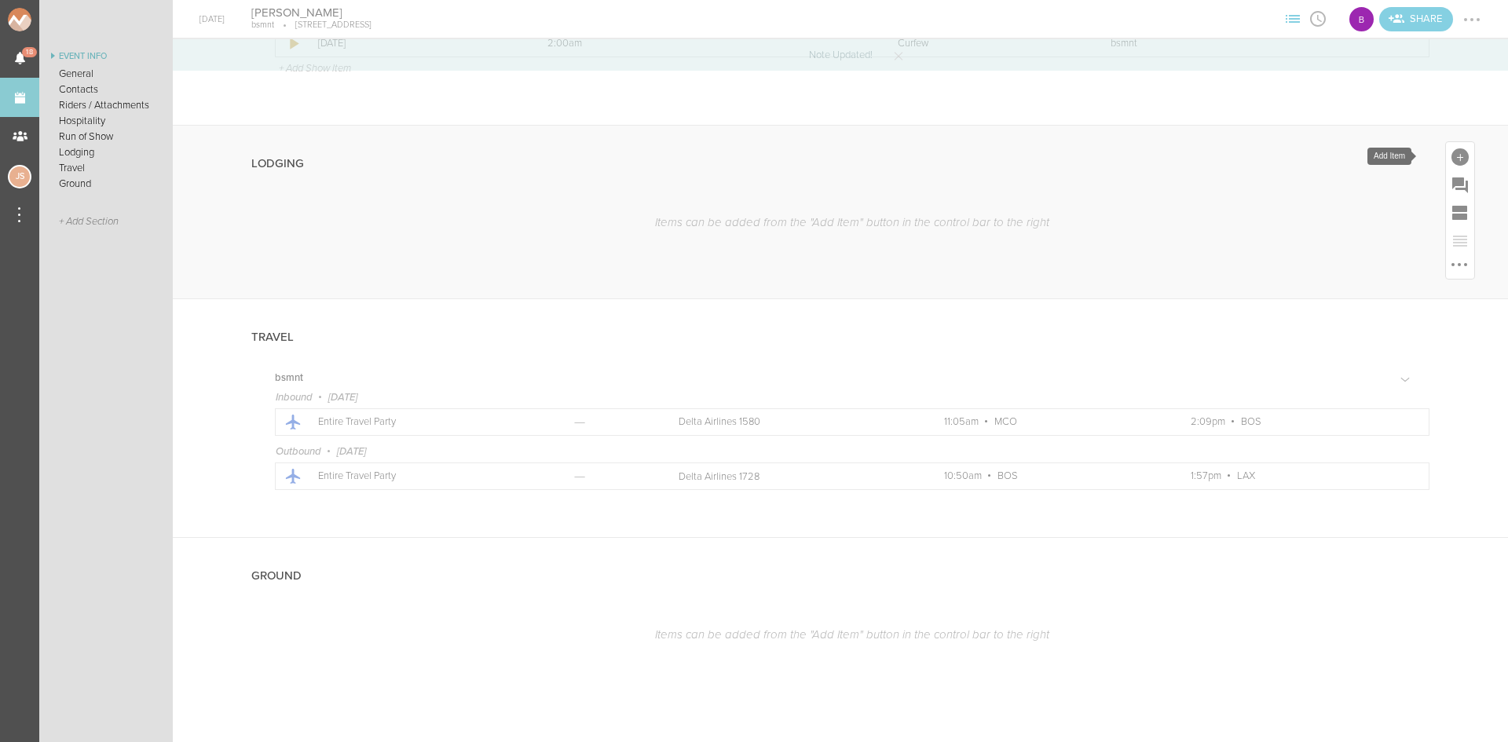
click at [1452, 156] on div at bounding box center [1460, 156] width 17 height 17
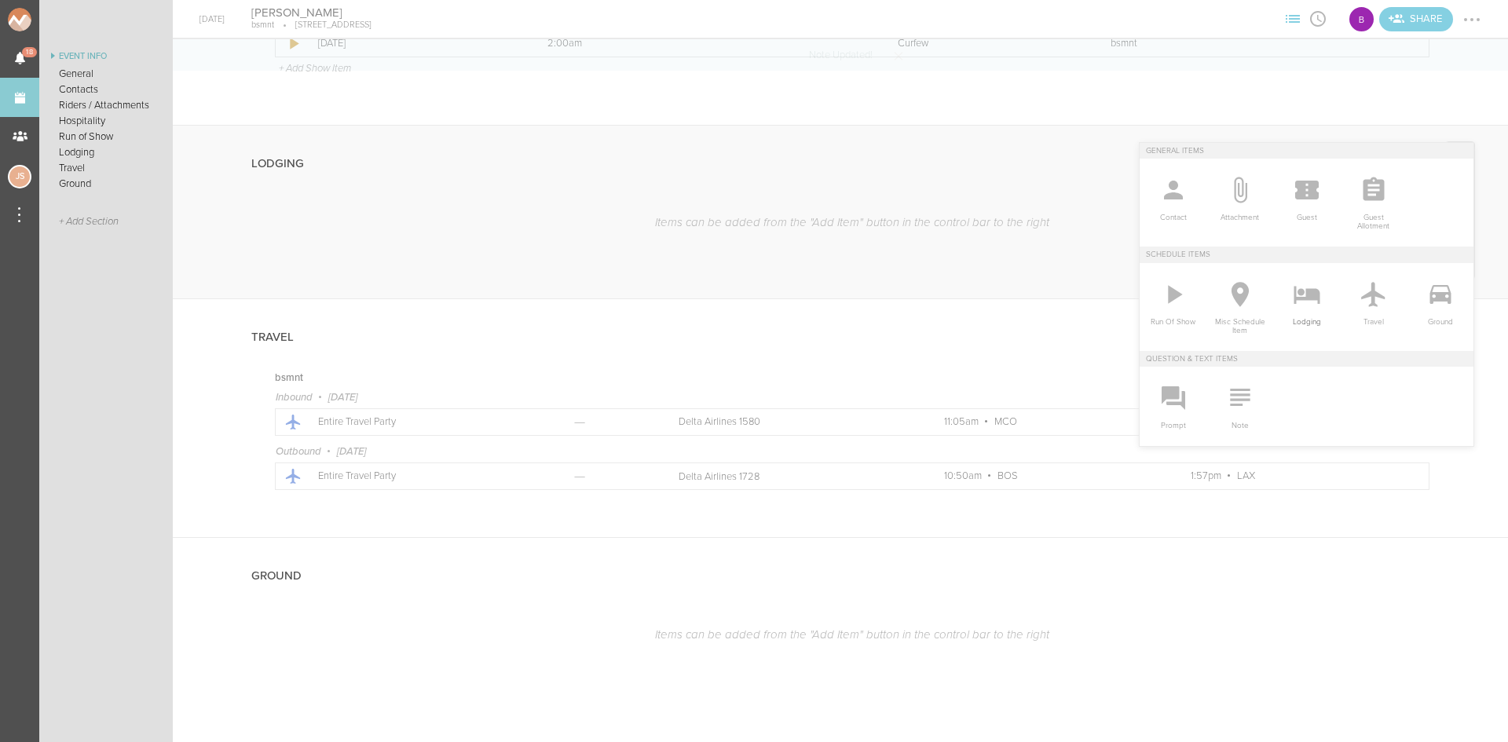
click at [1294, 295] on icon at bounding box center [1307, 295] width 26 height 18
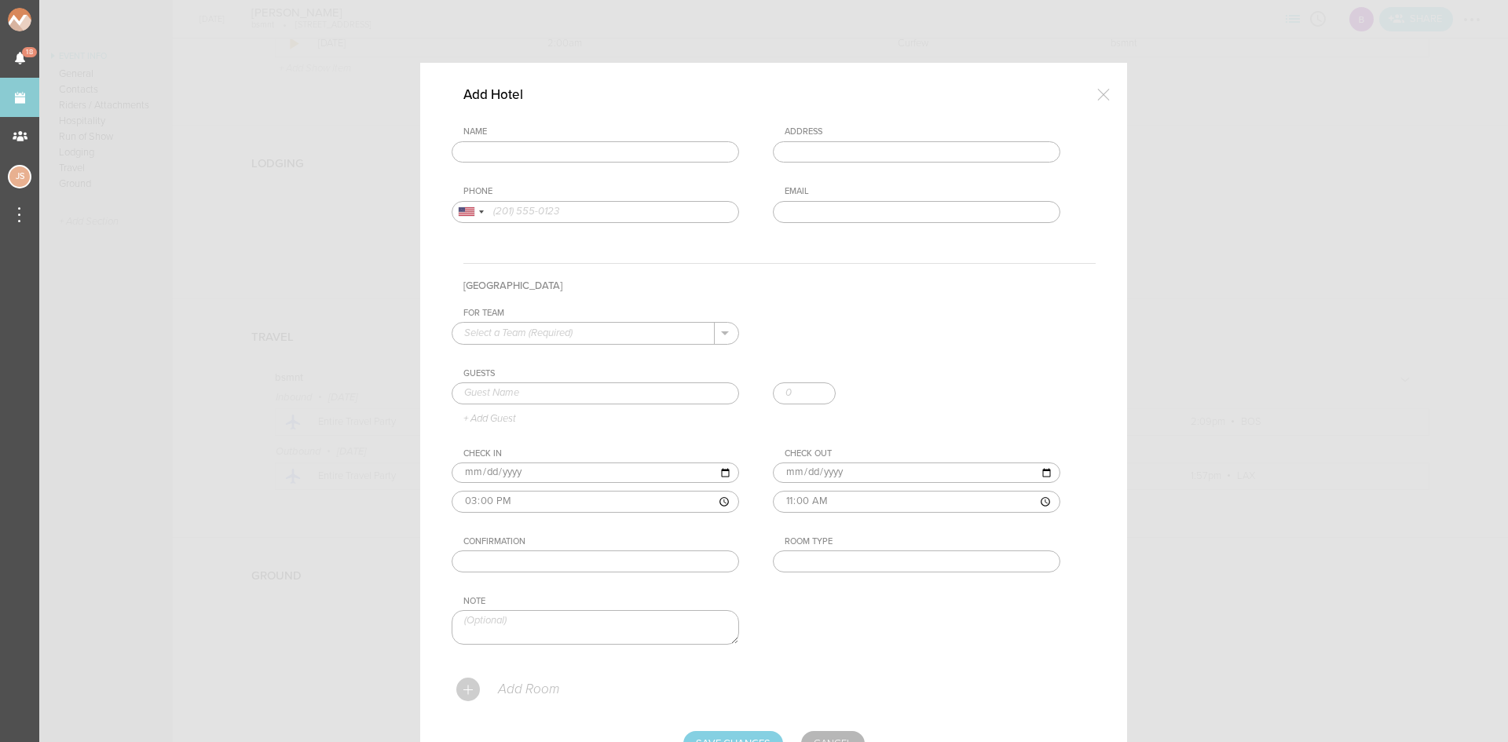
click at [633, 159] on input "text" at bounding box center [596, 152] width 288 height 22
click at [536, 175] on div "Name w hotel W Boston Stuart Street, Boston, MA, USA W Lounge Stuart Street, Bo…" at bounding box center [774, 186] width 644 height 120
type input "W Boston"
type input "[STREET_ADDRESS]"
type input "(617) 261-8700"
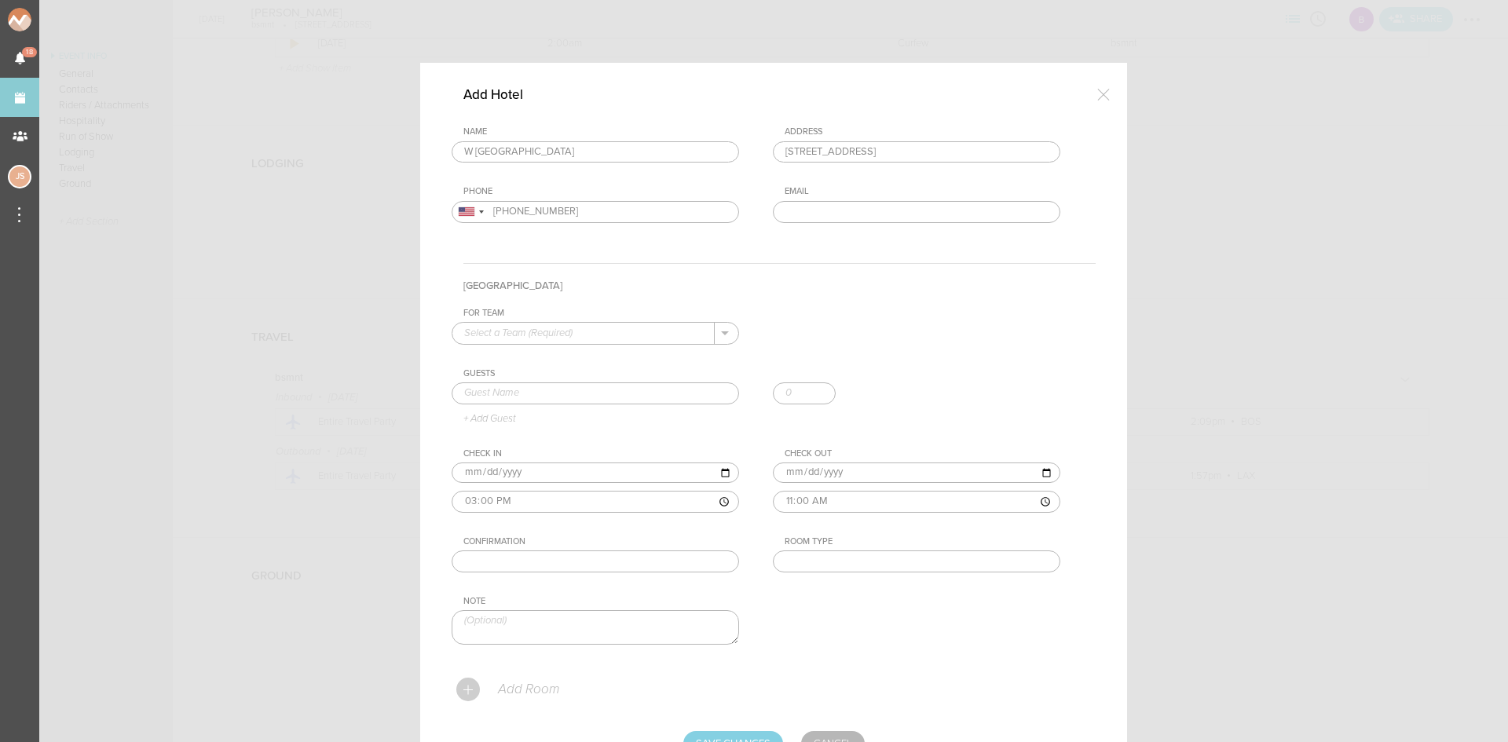
click at [570, 328] on input "text" at bounding box center [584, 333] width 262 height 20
click at [574, 346] on p "bsmnt" at bounding box center [595, 358] width 262 height 27
type input "bsmnt"
click at [588, 401] on input "text" at bounding box center [596, 394] width 288 height 22
type input "[PERSON_NAME]"
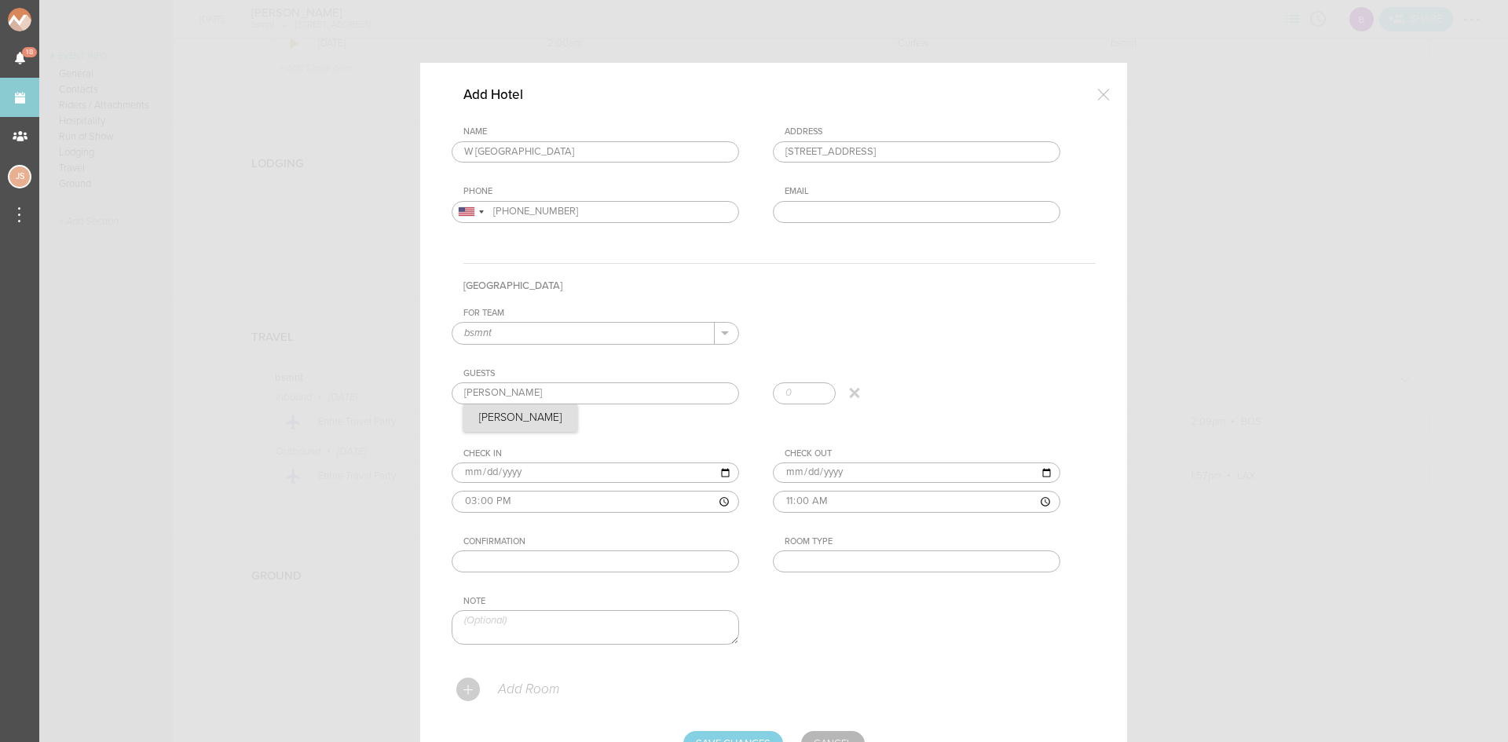
click at [537, 423] on div "Guests Jackie Hollander Jackie Hollander + Add Guest" at bounding box center [774, 396] width 644 height 57
click at [540, 561] on input "text" at bounding box center [596, 562] width 288 height 22
paste input "939592"
type input "939592"
click at [895, 563] on input "text" at bounding box center [917, 562] width 288 height 22
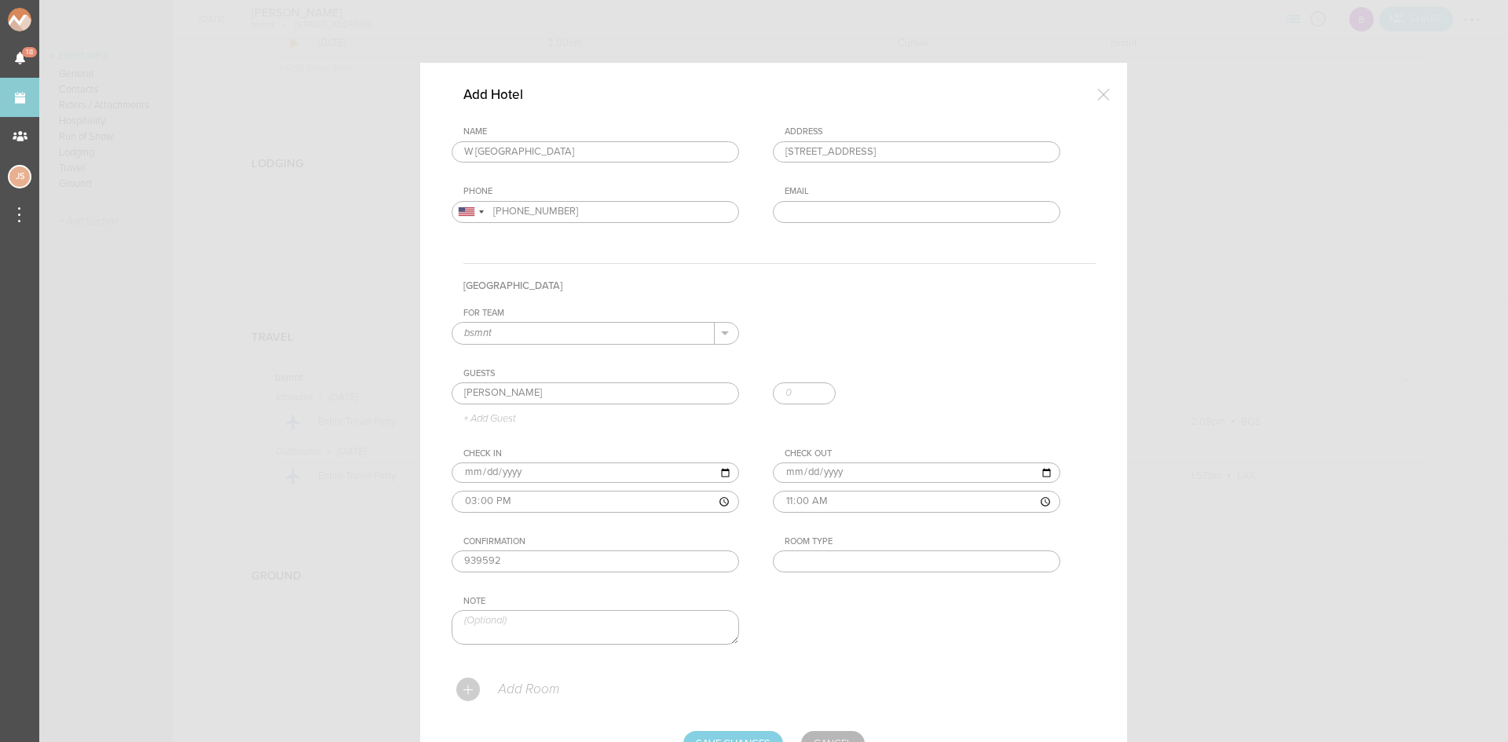
type input "King"
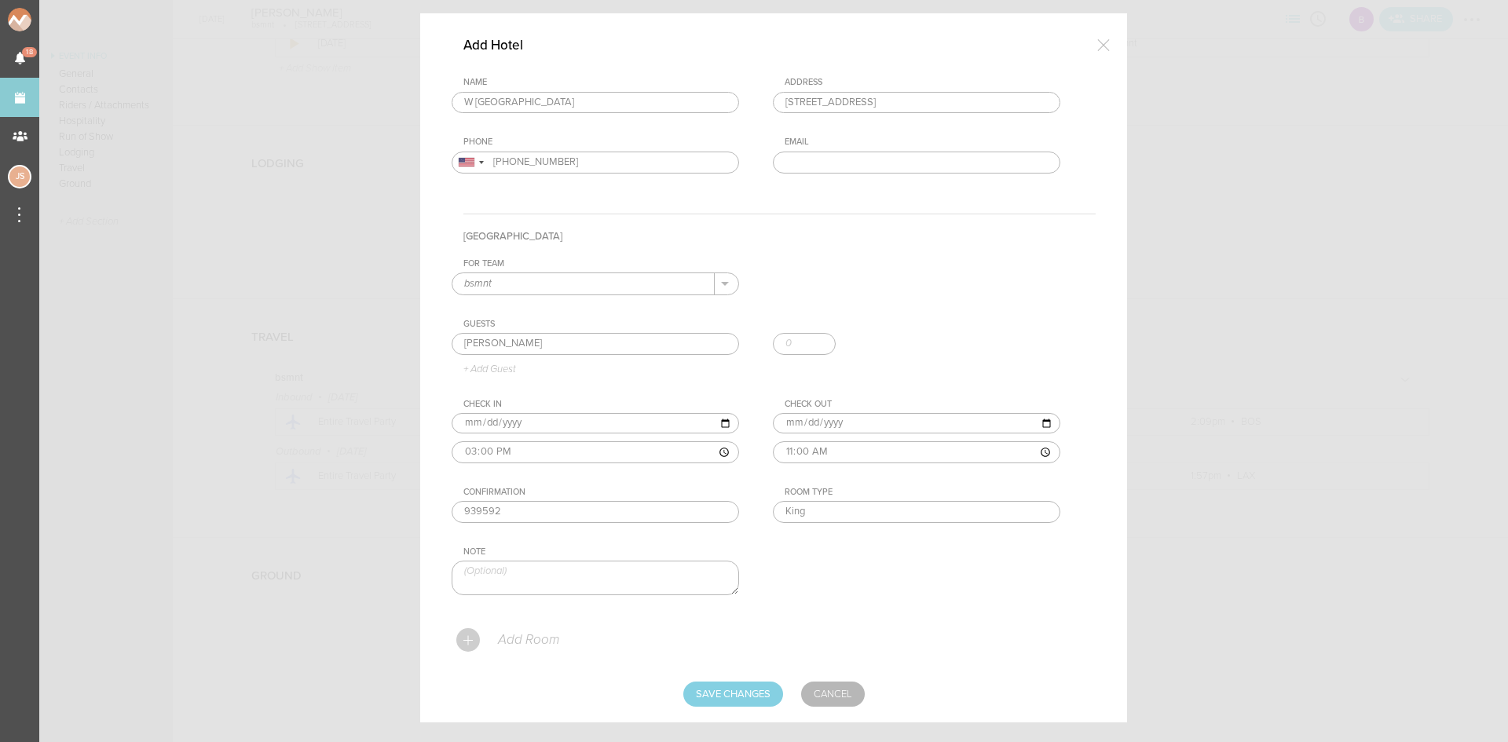
scroll to position [77, 0]
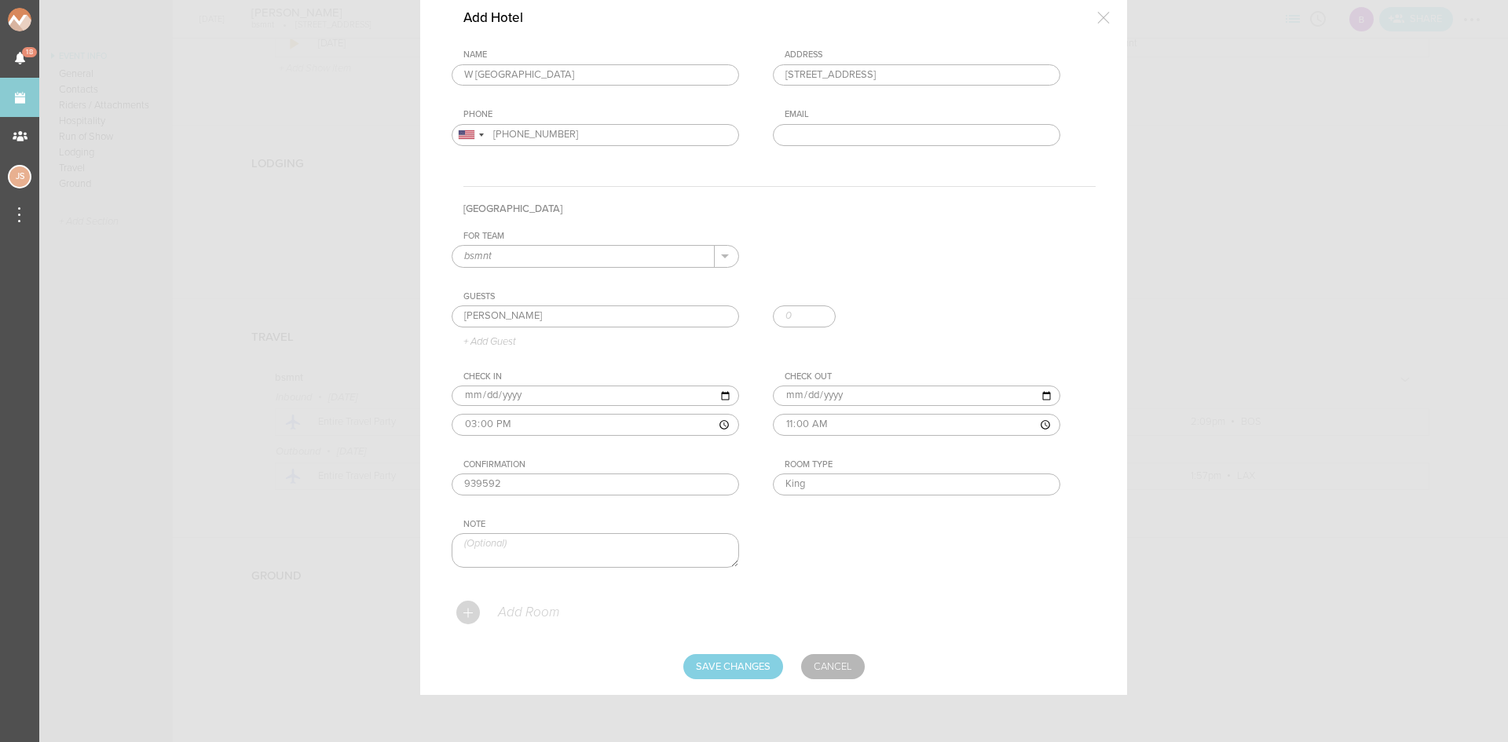
click at [505, 614] on p "Add Room" at bounding box center [528, 613] width 63 height 16
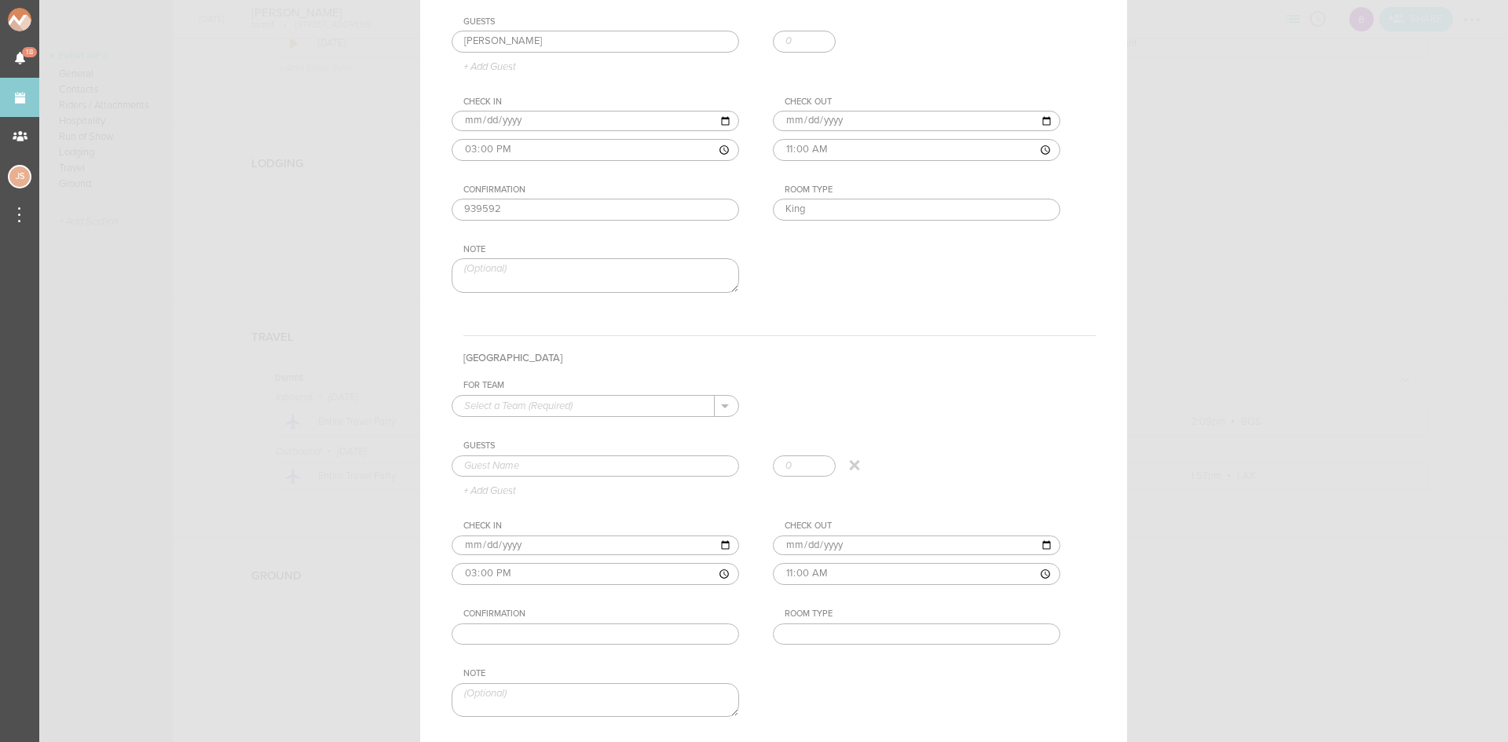
scroll to position [391, 0]
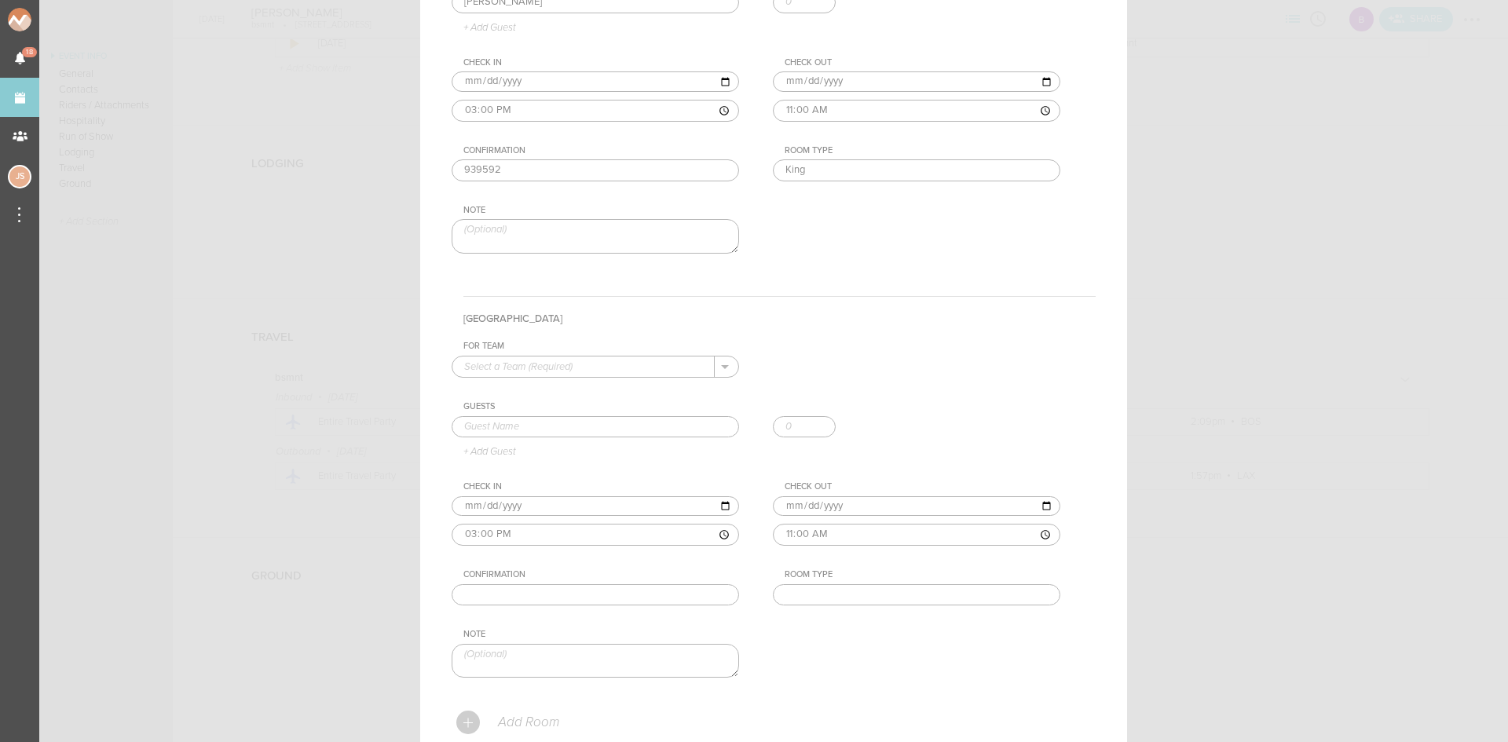
click at [537, 360] on input "text" at bounding box center [584, 367] width 262 height 20
drag, startPoint x: 545, startPoint y: 388, endPoint x: 545, endPoint y: 409, distance: 20.4
click at [545, 390] on p "bsmnt" at bounding box center [595, 392] width 262 height 27
type input "bsmnt"
click at [541, 428] on input "text" at bounding box center [596, 427] width 288 height 22
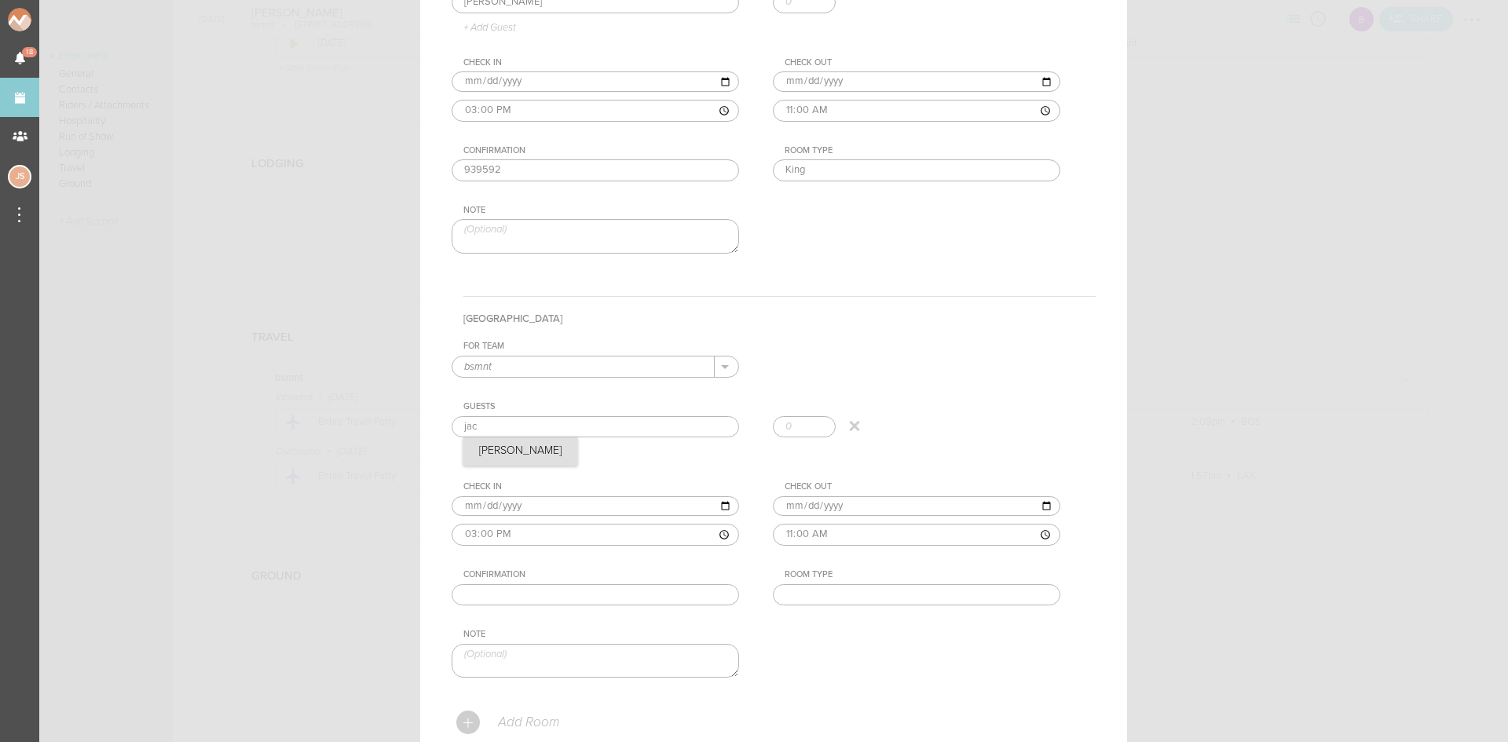
type input "[PERSON_NAME]"
click at [538, 460] on div "For Team bsmnt + Add New Team bsmnt . bsmnt Guests Jackie Hollander Jackie Holl…" at bounding box center [774, 523] width 644 height 364
click at [563, 592] on input "text" at bounding box center [596, 596] width 288 height 22
paste input "939591"
type input "939591"
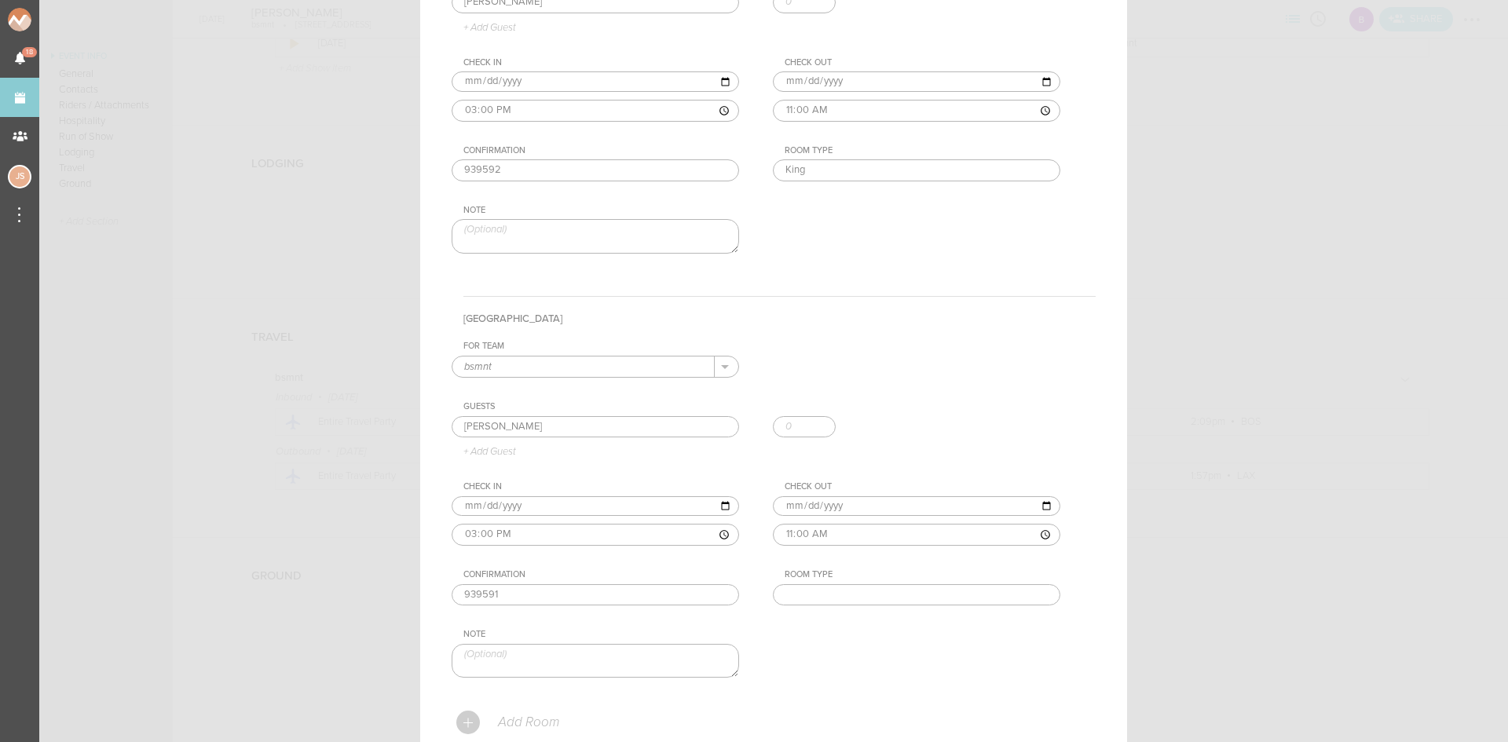
click at [822, 594] on input "text" at bounding box center [917, 596] width 288 height 22
type input "King"
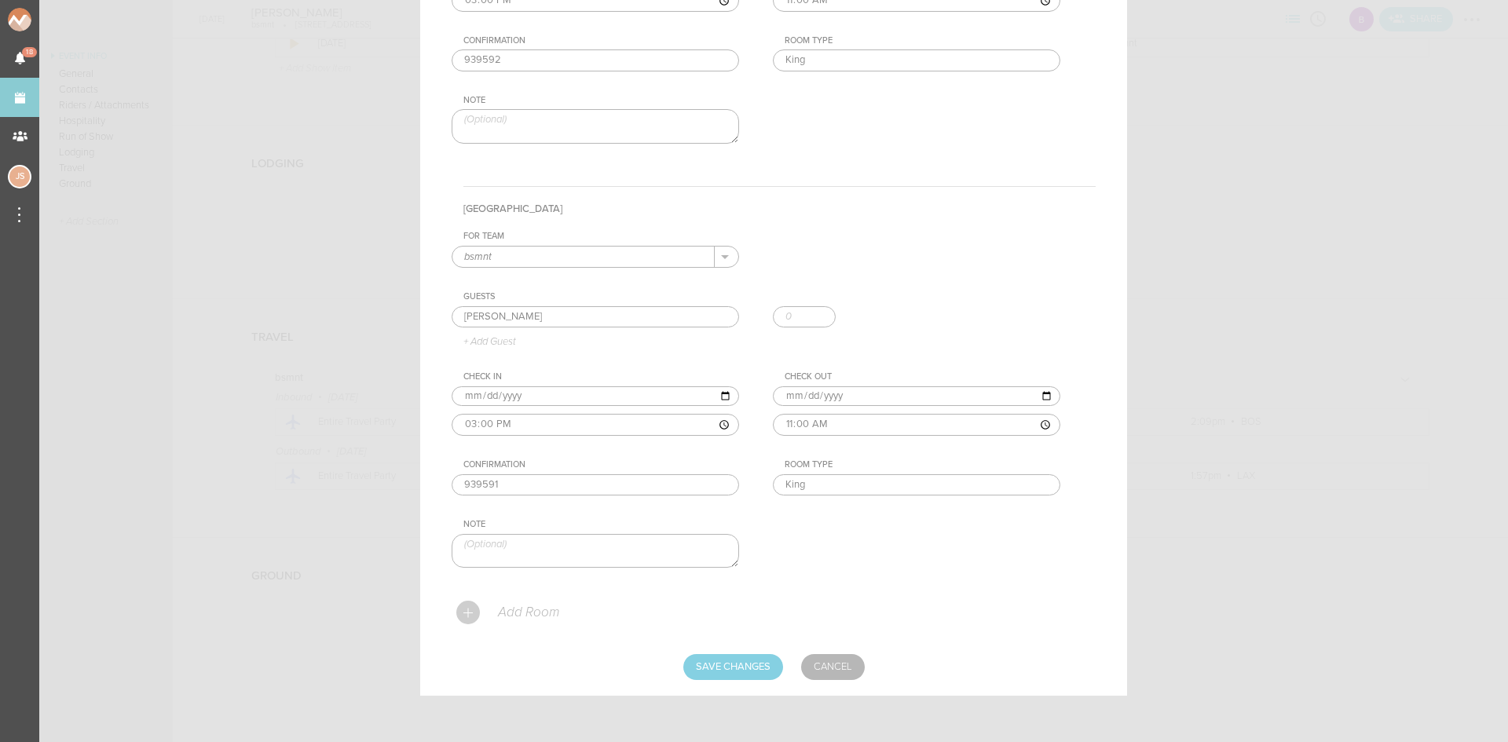
scroll to position [502, 0]
click at [728, 680] on div "Add Hotel Name W Boston W Boston Stuart Street, Boston, MA, USA W Lounge Stuart…" at bounding box center [773, 128] width 707 height 1134
click at [721, 673] on input "Save Changes" at bounding box center [734, 666] width 100 height 25
type input "Saving..."
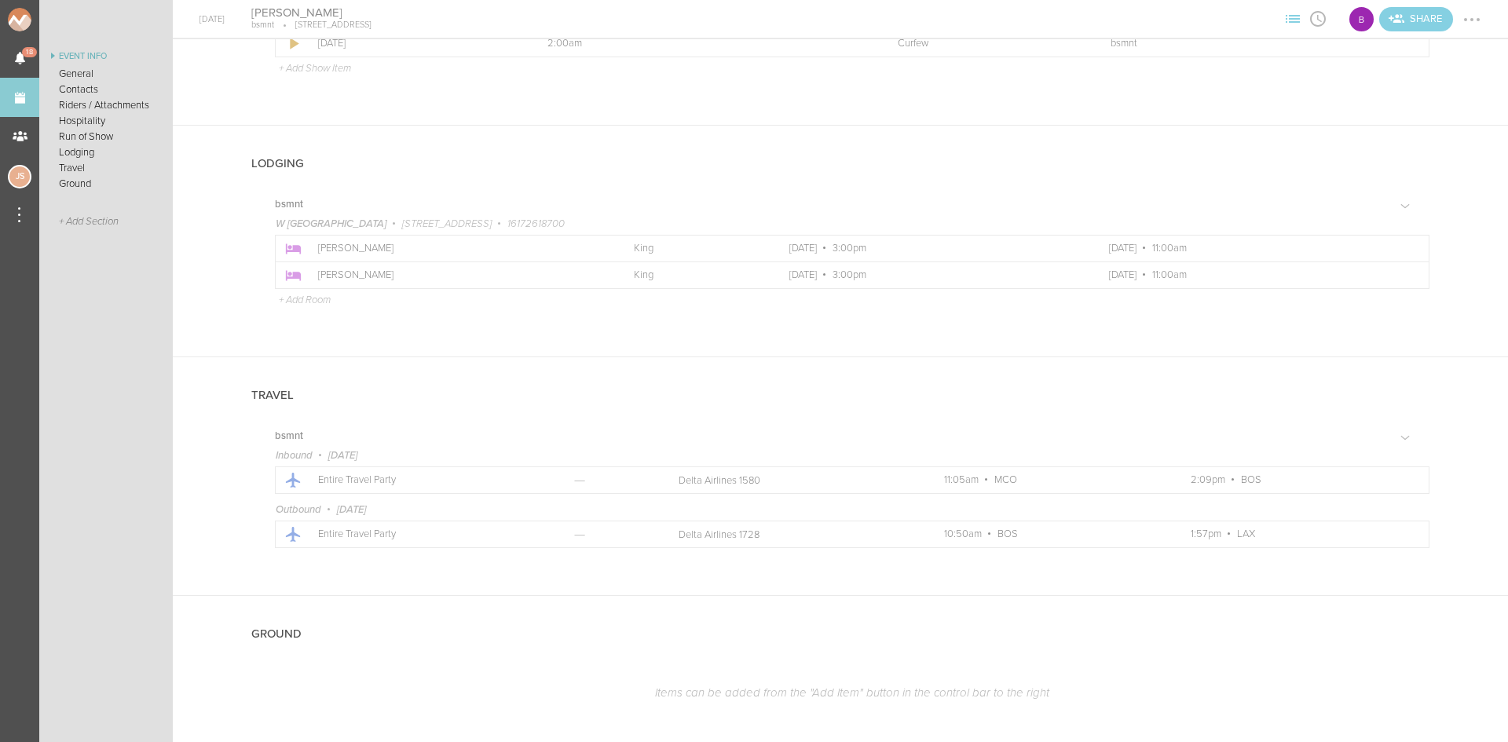
click at [1467, 29] on div at bounding box center [1472, 19] width 25 height 25
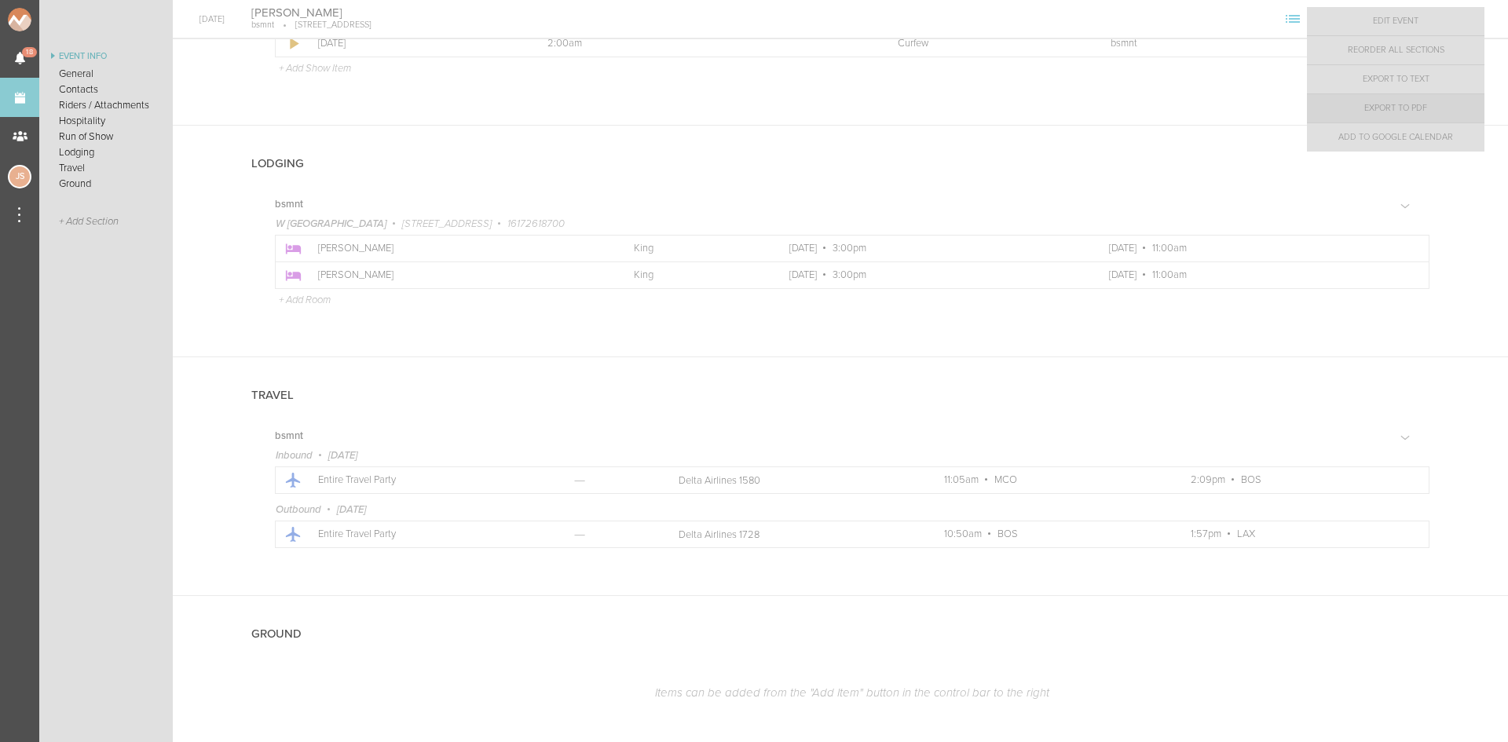
click at [1453, 102] on link "Export to PDF" at bounding box center [1396, 108] width 178 height 28
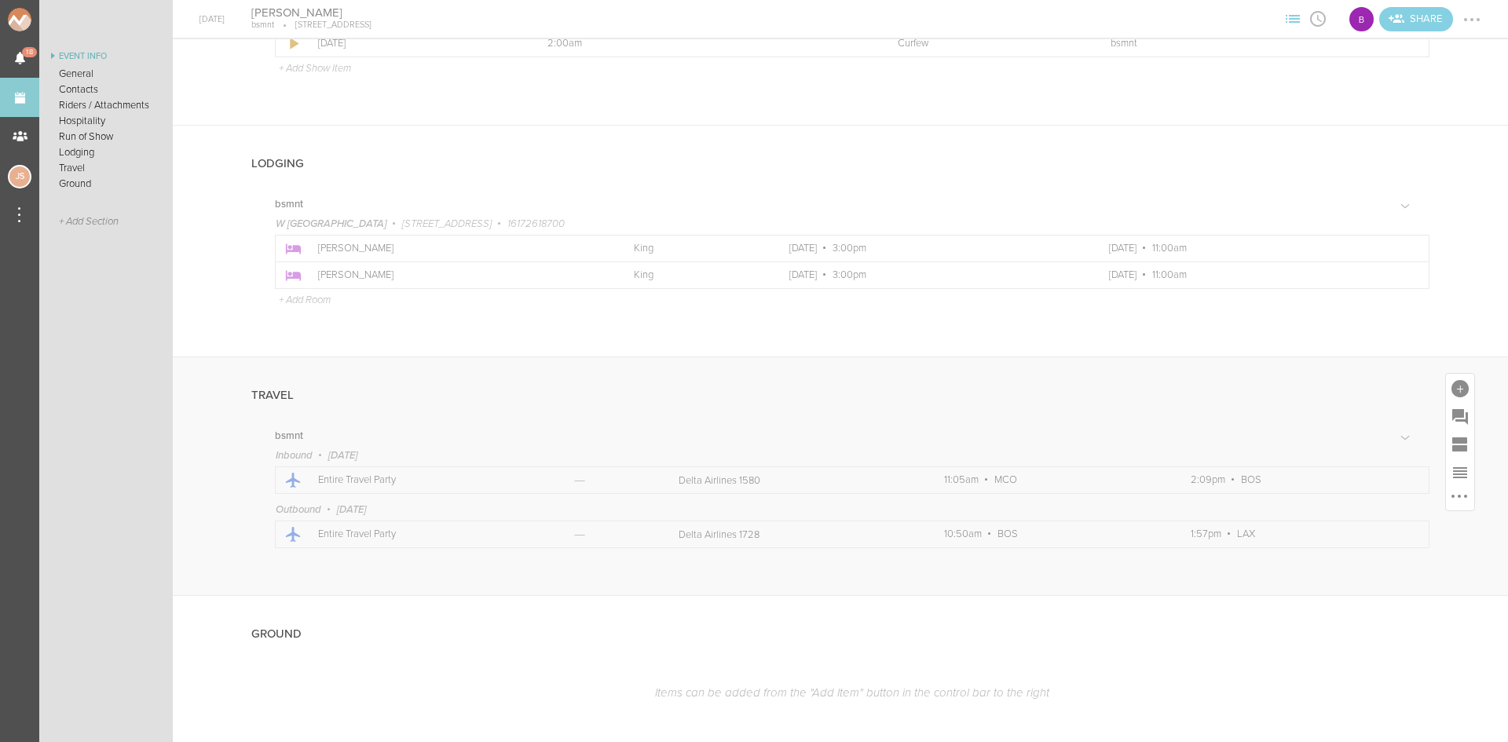
scroll to position [876, 0]
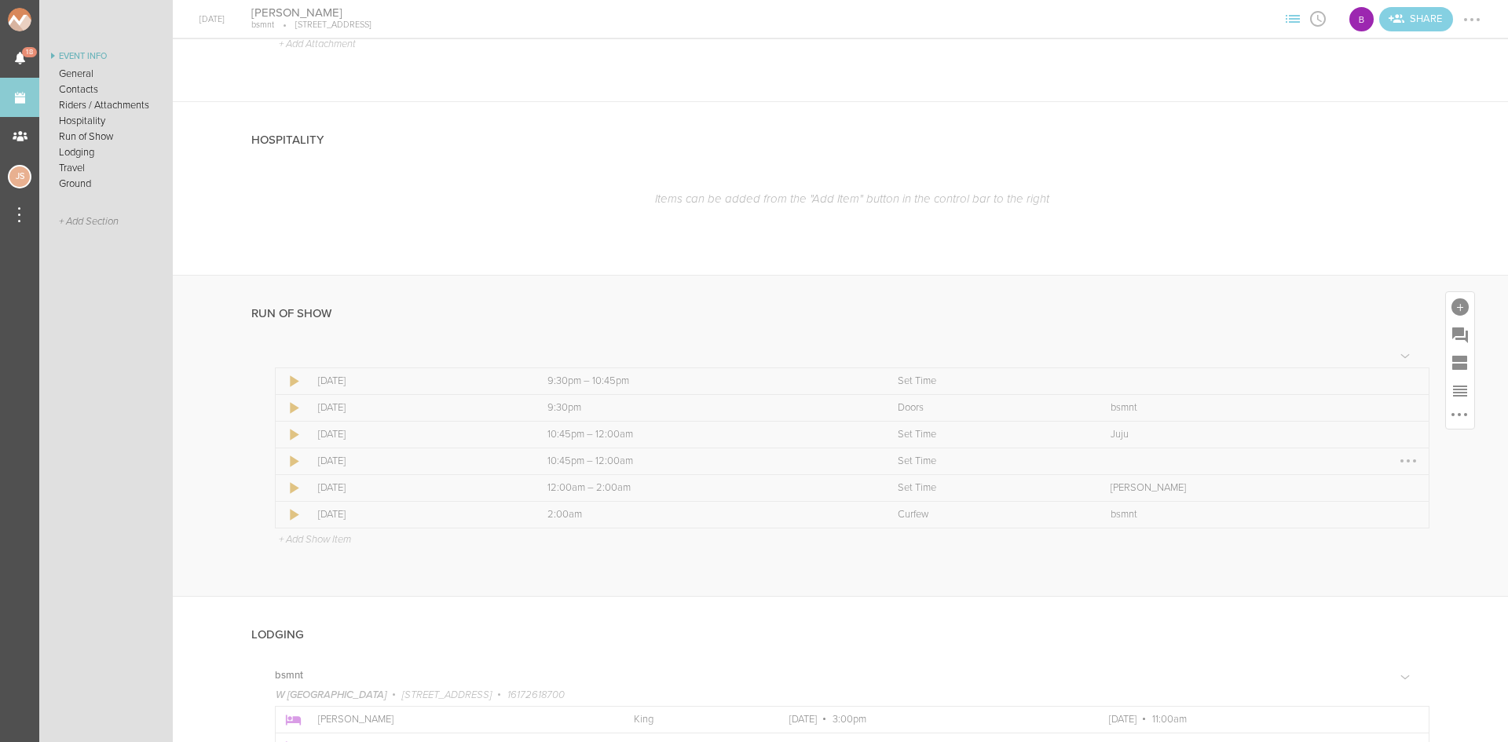
click at [1398, 466] on div at bounding box center [1408, 461] width 25 height 25
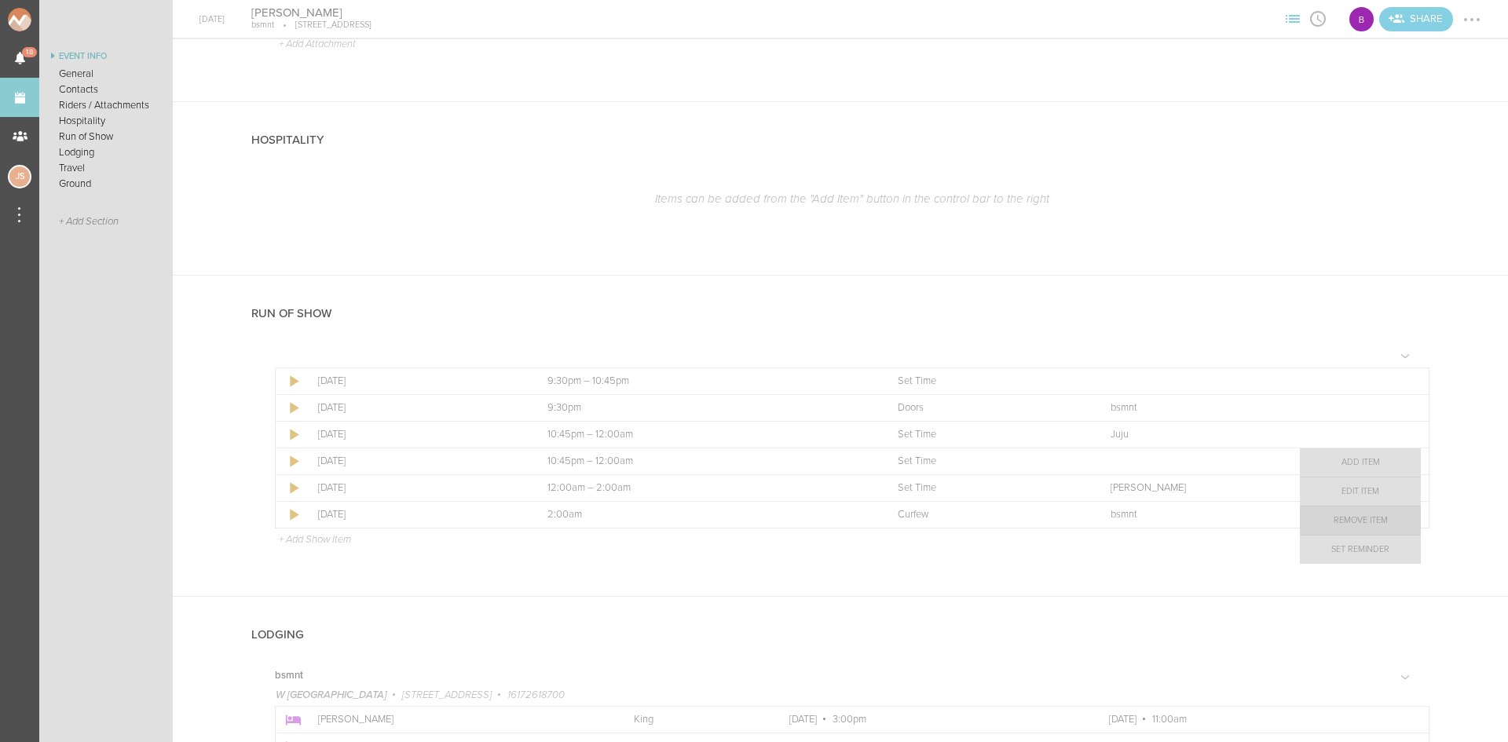
click at [1379, 516] on link "Remove Item" at bounding box center [1360, 521] width 121 height 28
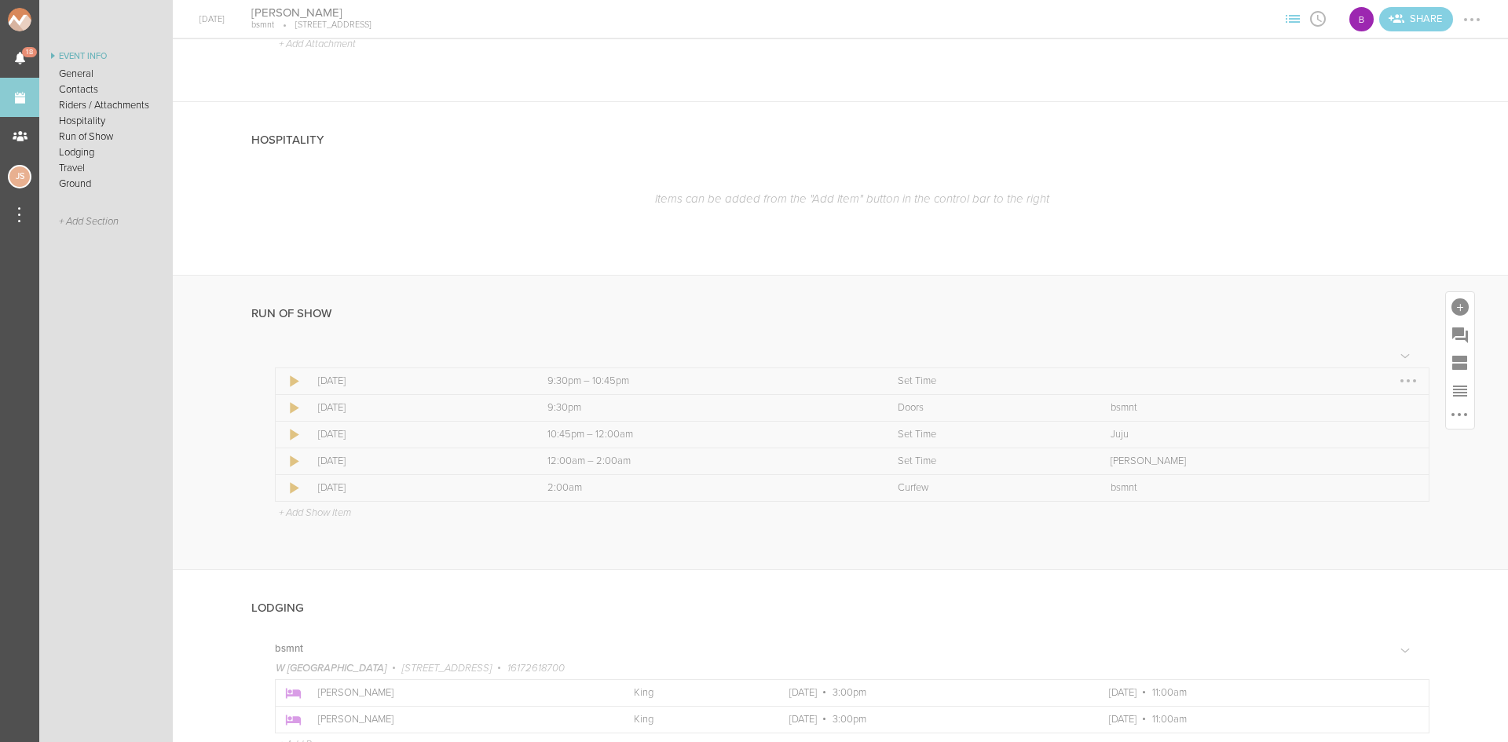
click at [1399, 379] on div at bounding box center [1408, 380] width 25 height 25
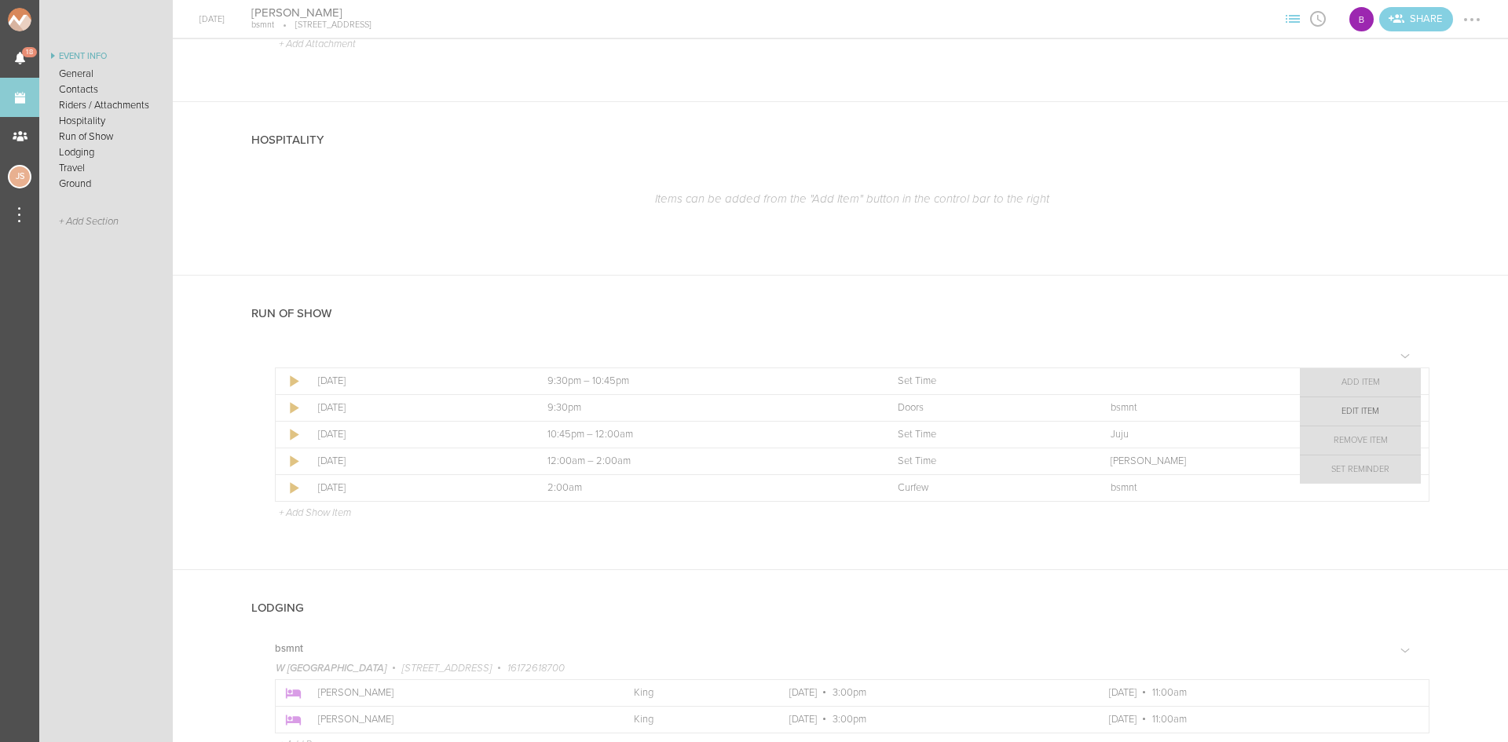
drag, startPoint x: 1385, startPoint y: 412, endPoint x: 1359, endPoint y: 389, distance: 34.5
click at [1385, 412] on link "Edit Item" at bounding box center [1360, 412] width 121 height 28
select select "Set Time"
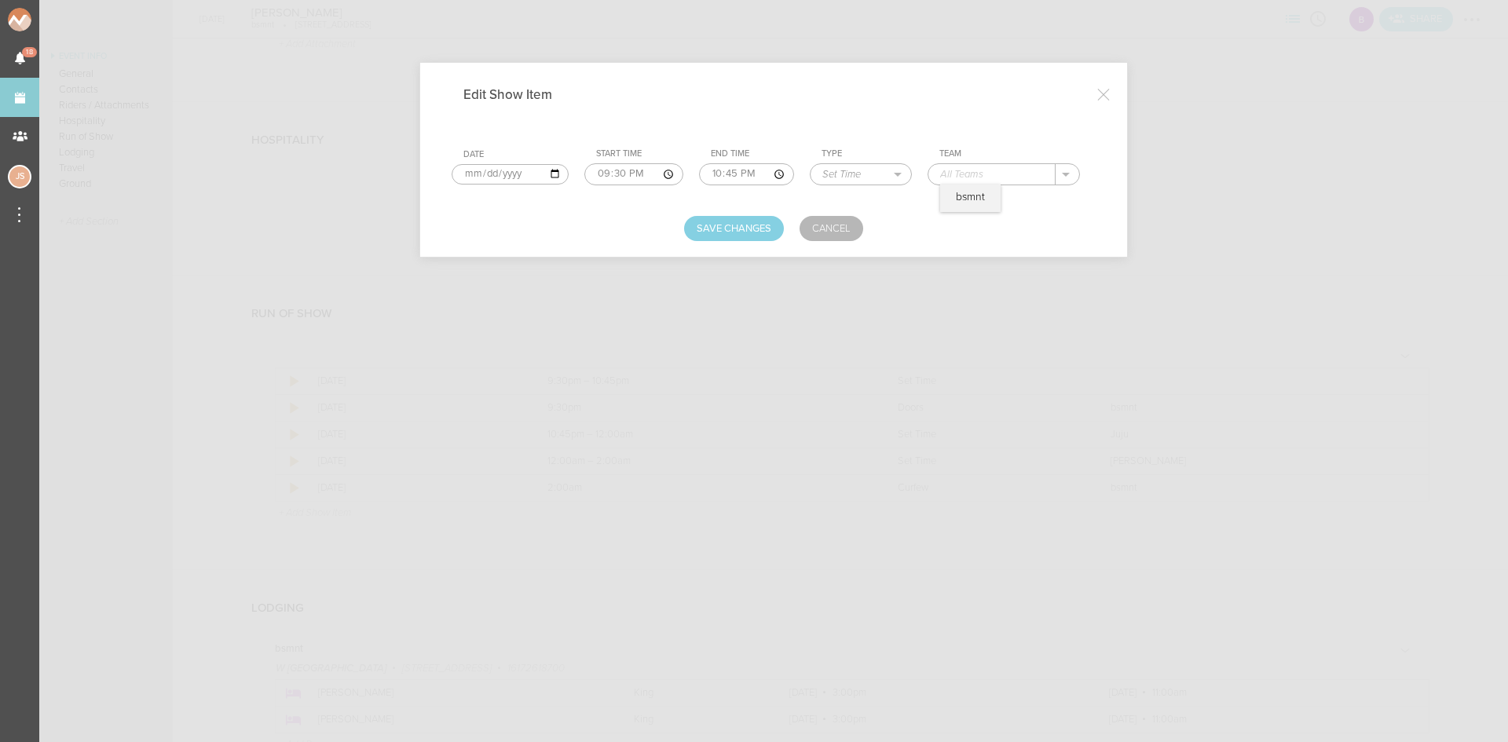
click at [959, 169] on input "text" at bounding box center [992, 174] width 127 height 20
type input "Frizzle"
click at [676, 233] on div "Save Changes Cancel" at bounding box center [774, 228] width 644 height 25
click at [691, 231] on button "Save Changes" at bounding box center [734, 228] width 100 height 25
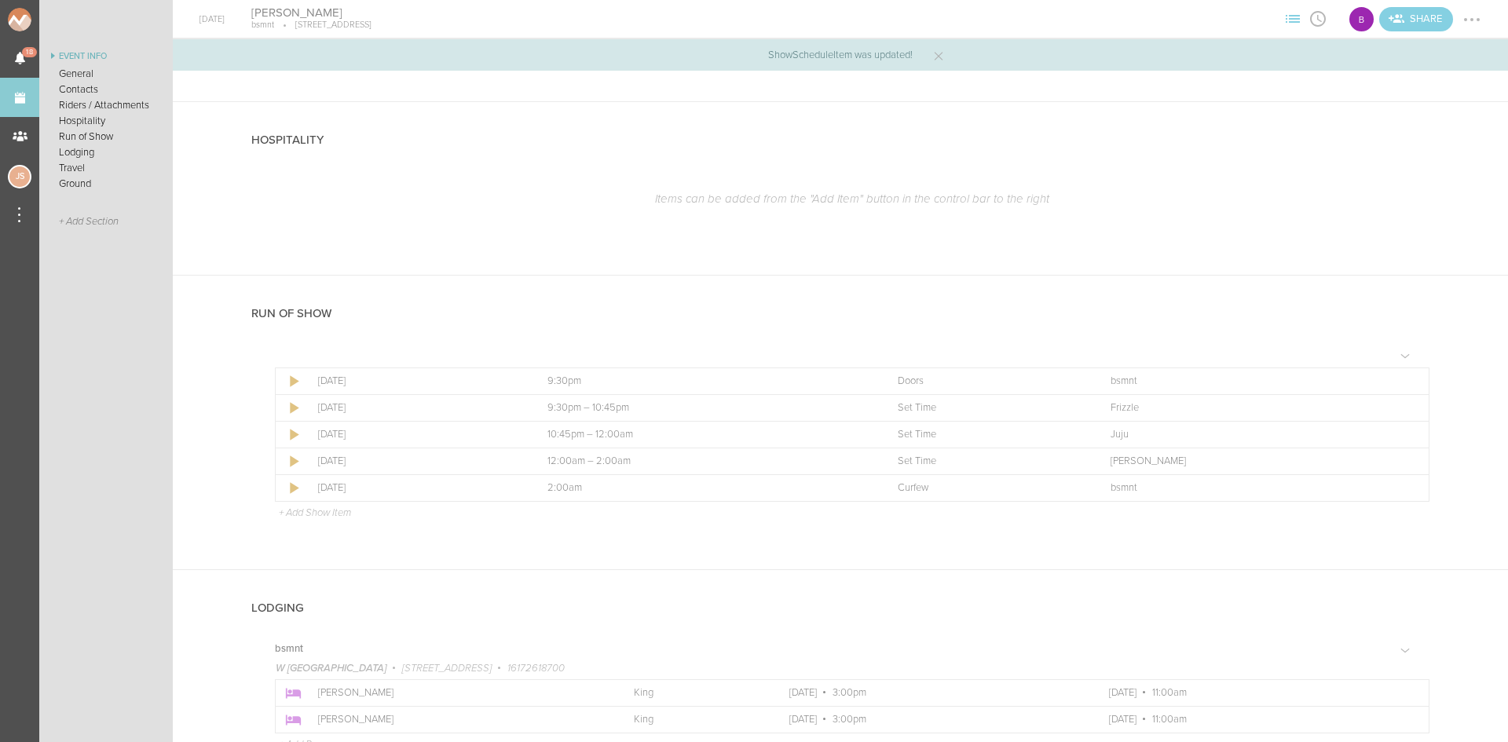
click at [1480, 19] on div at bounding box center [1472, 19] width 25 height 25
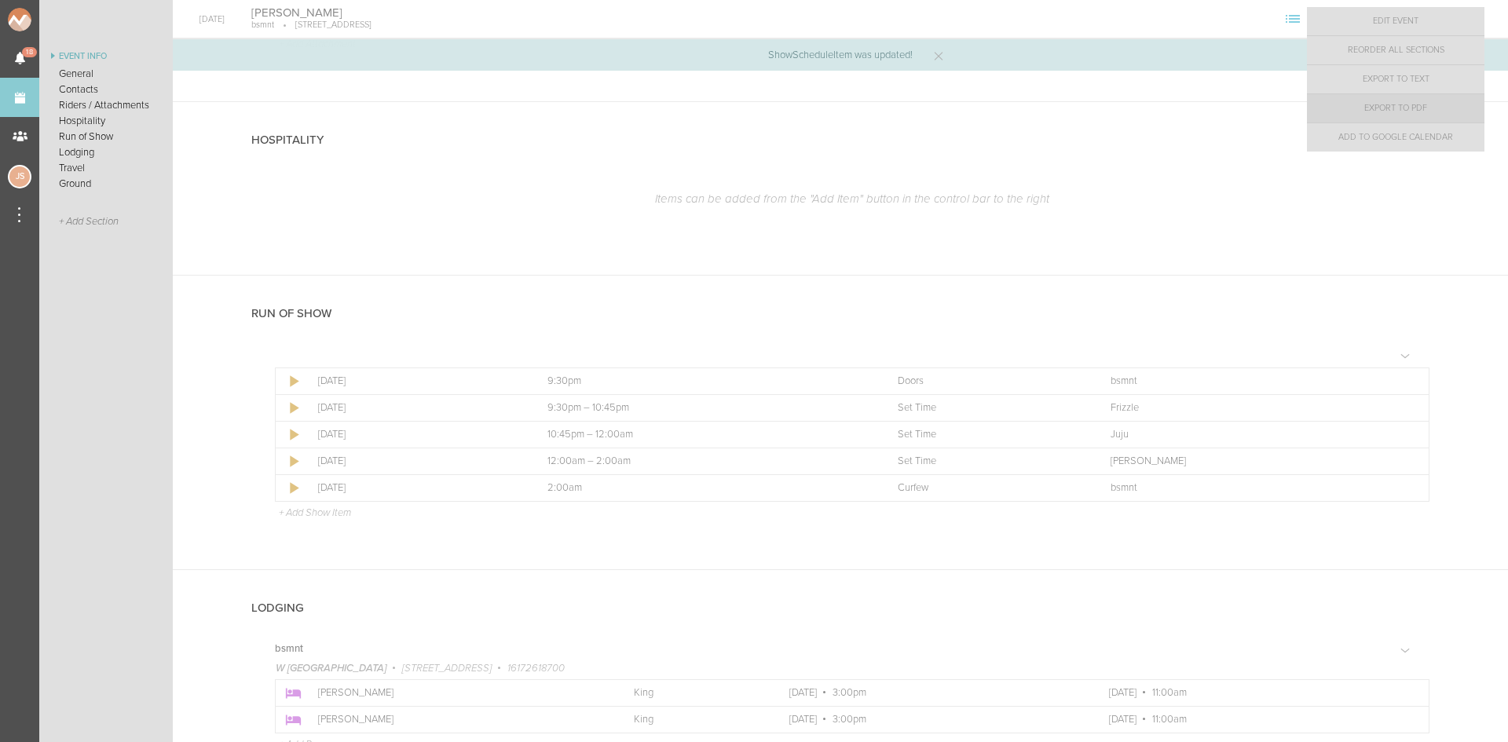
click at [1453, 116] on link "Export to PDF" at bounding box center [1396, 108] width 178 height 28
